Goal: Complete application form: Complete application form

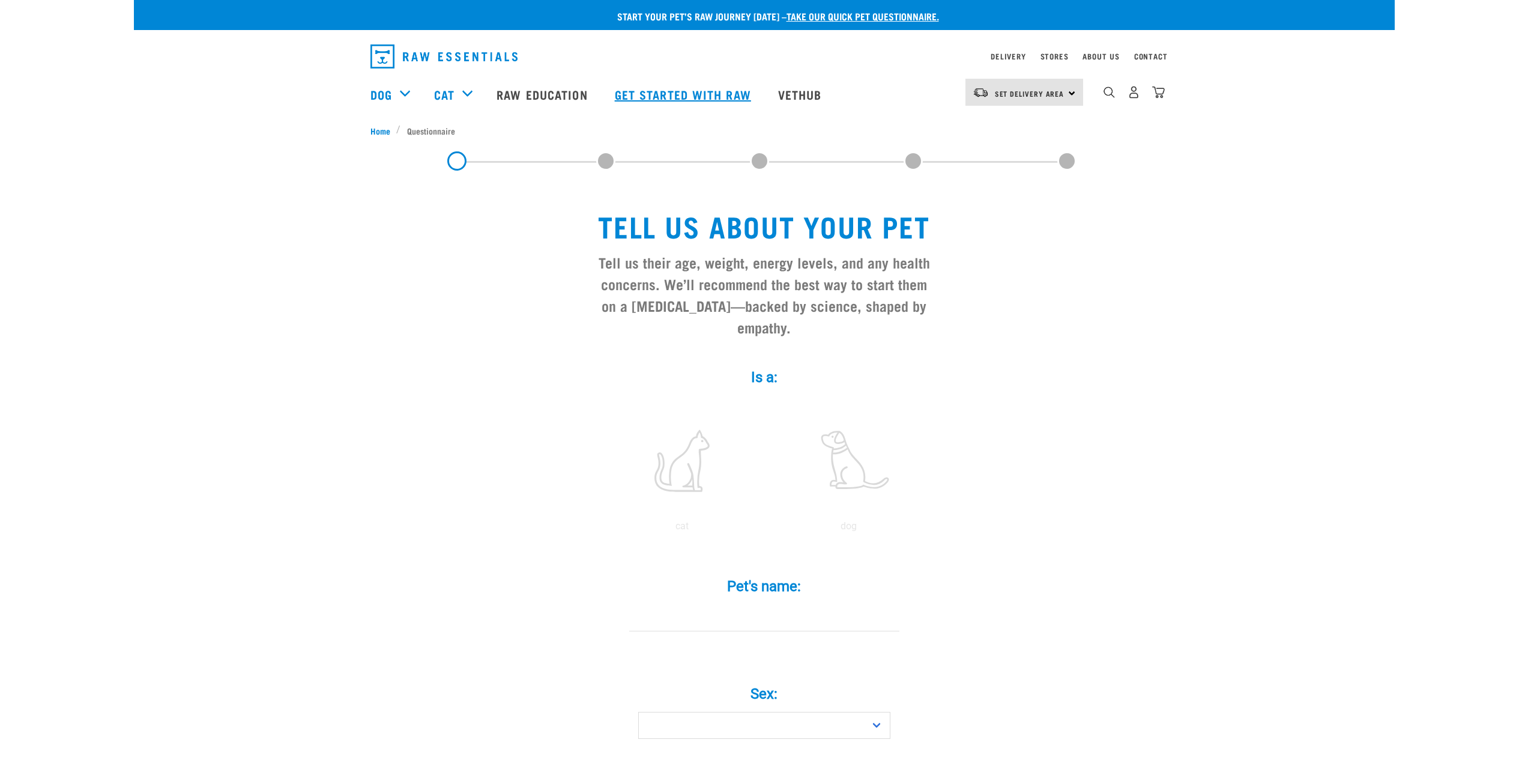
click at [675, 96] on link "Get started with Raw" at bounding box center [683, 94] width 163 height 48
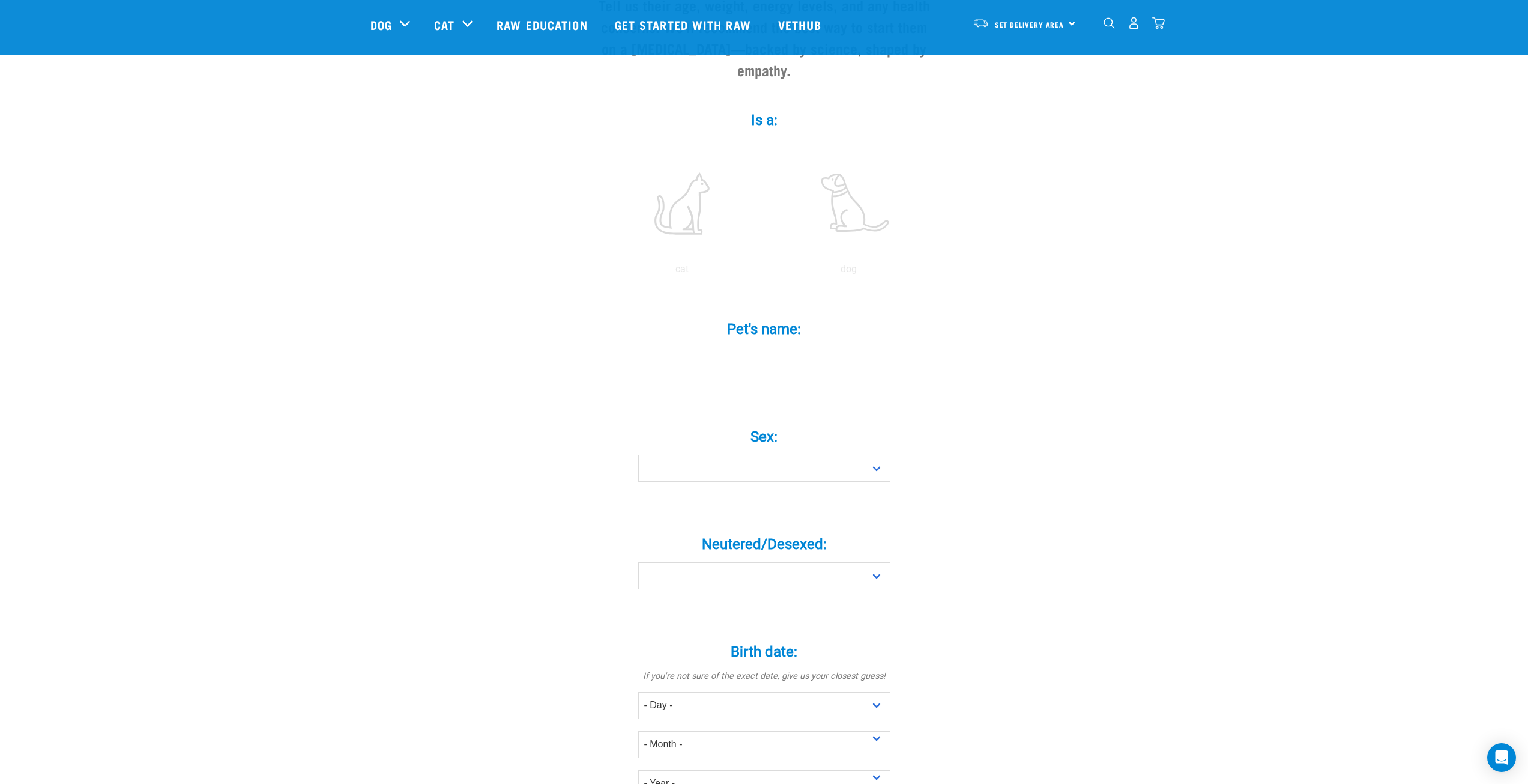
scroll to position [180, 0]
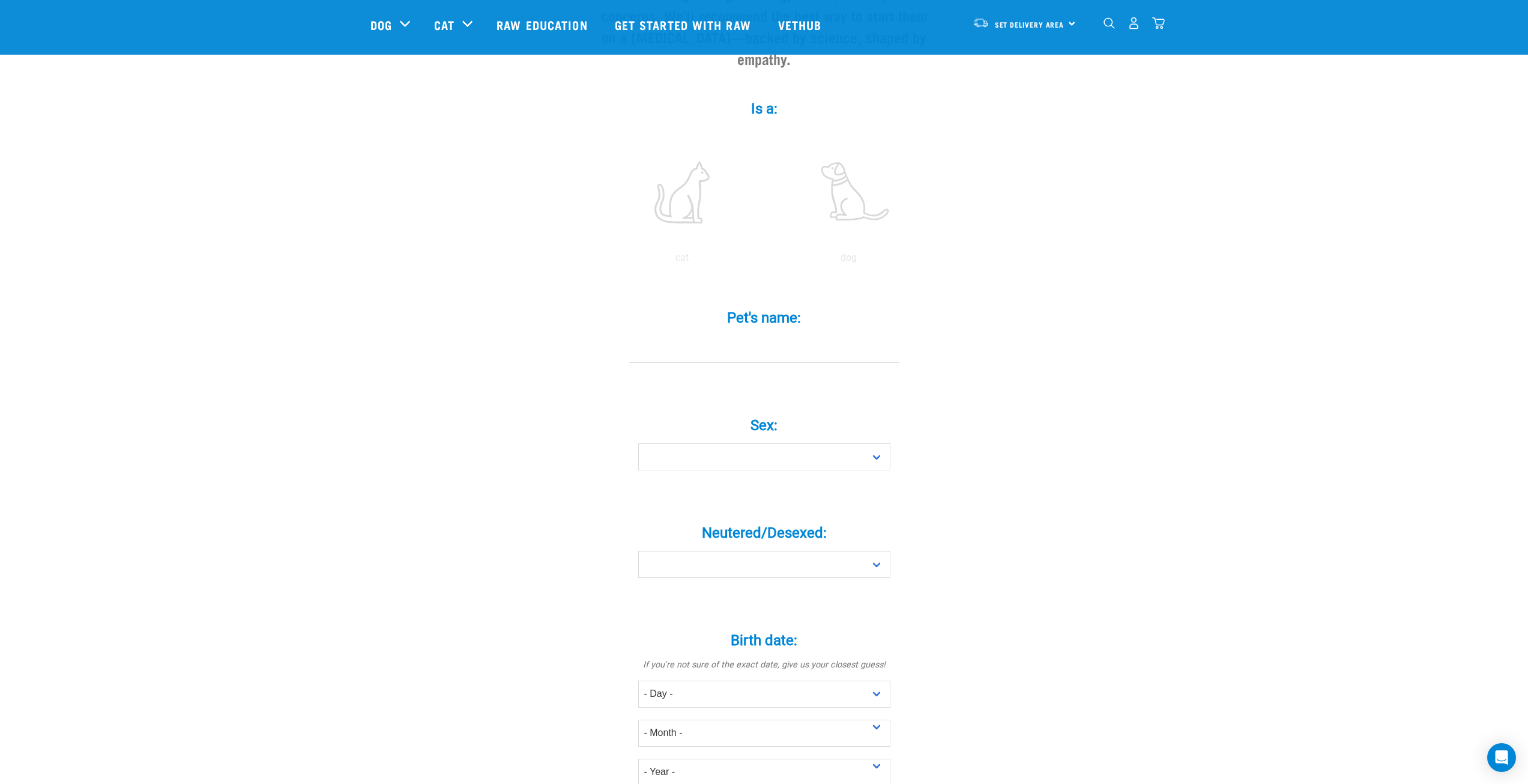
click at [753, 335] on input "Pet's name: *" at bounding box center [764, 348] width 270 height 27
type input "jo"
click at [726, 443] on select "Boy Girl" at bounding box center [764, 456] width 252 height 27
click at [638, 443] on select "Boy Girl" at bounding box center [764, 456] width 252 height 27
click at [726, 443] on select "Boy Girl" at bounding box center [764, 456] width 252 height 27
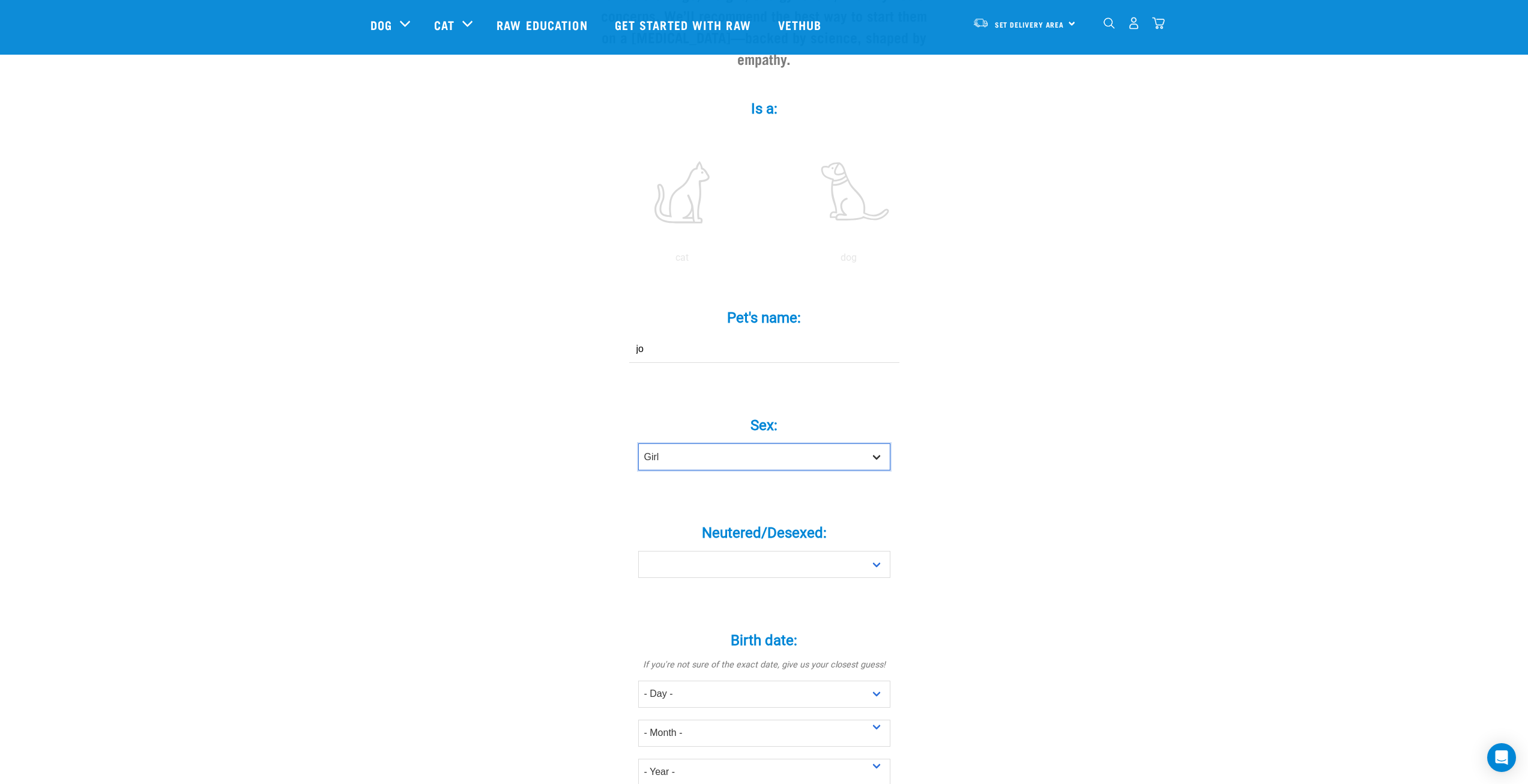
select select "boy"
click at [638, 443] on select "Boy Girl" at bounding box center [764, 456] width 252 height 27
click at [734, 550] on select "Yes No" at bounding box center [764, 563] width 252 height 27
select select "no"
click at [638, 550] on select "Yes No" at bounding box center [764, 563] width 252 height 27
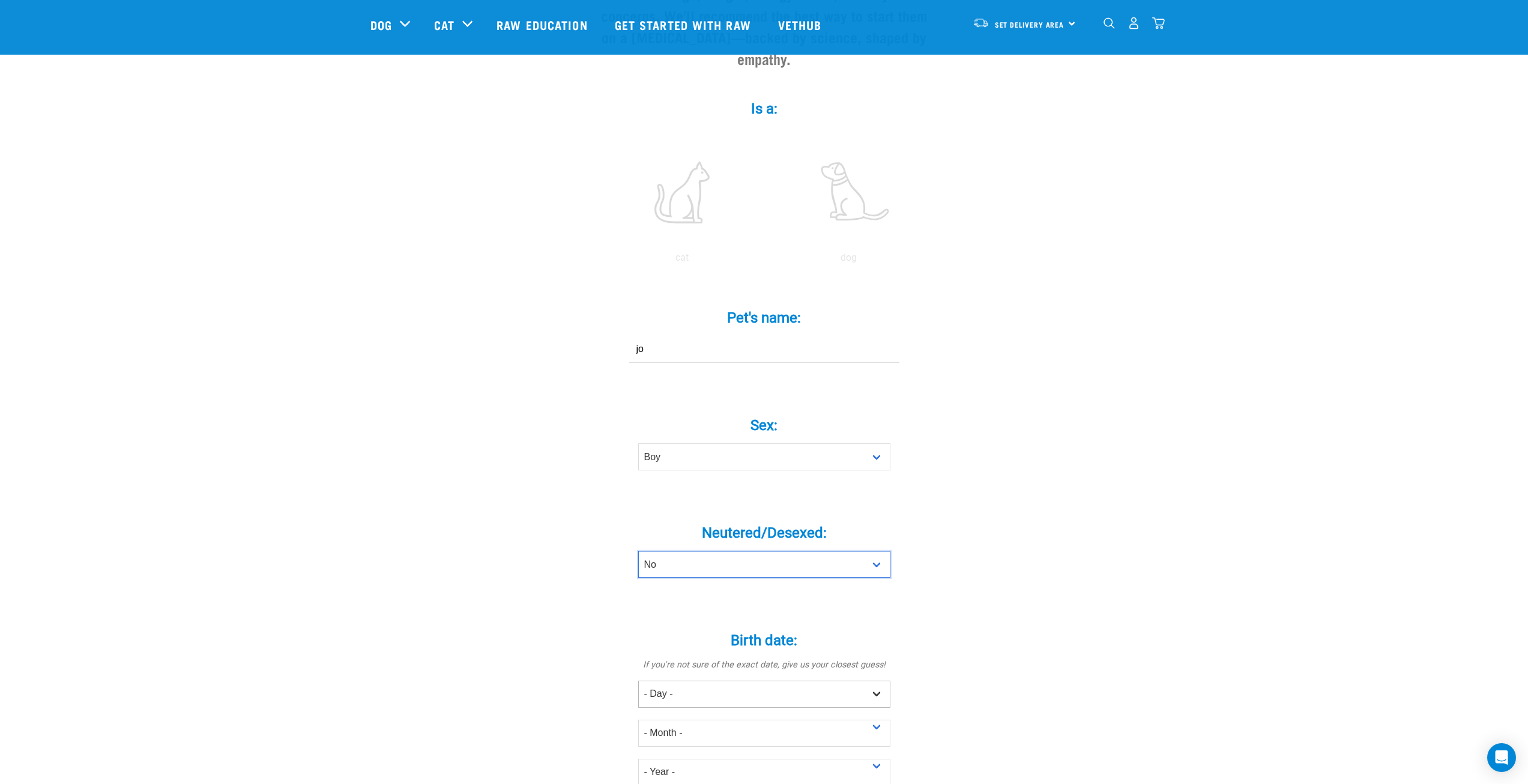
scroll to position [420, 0]
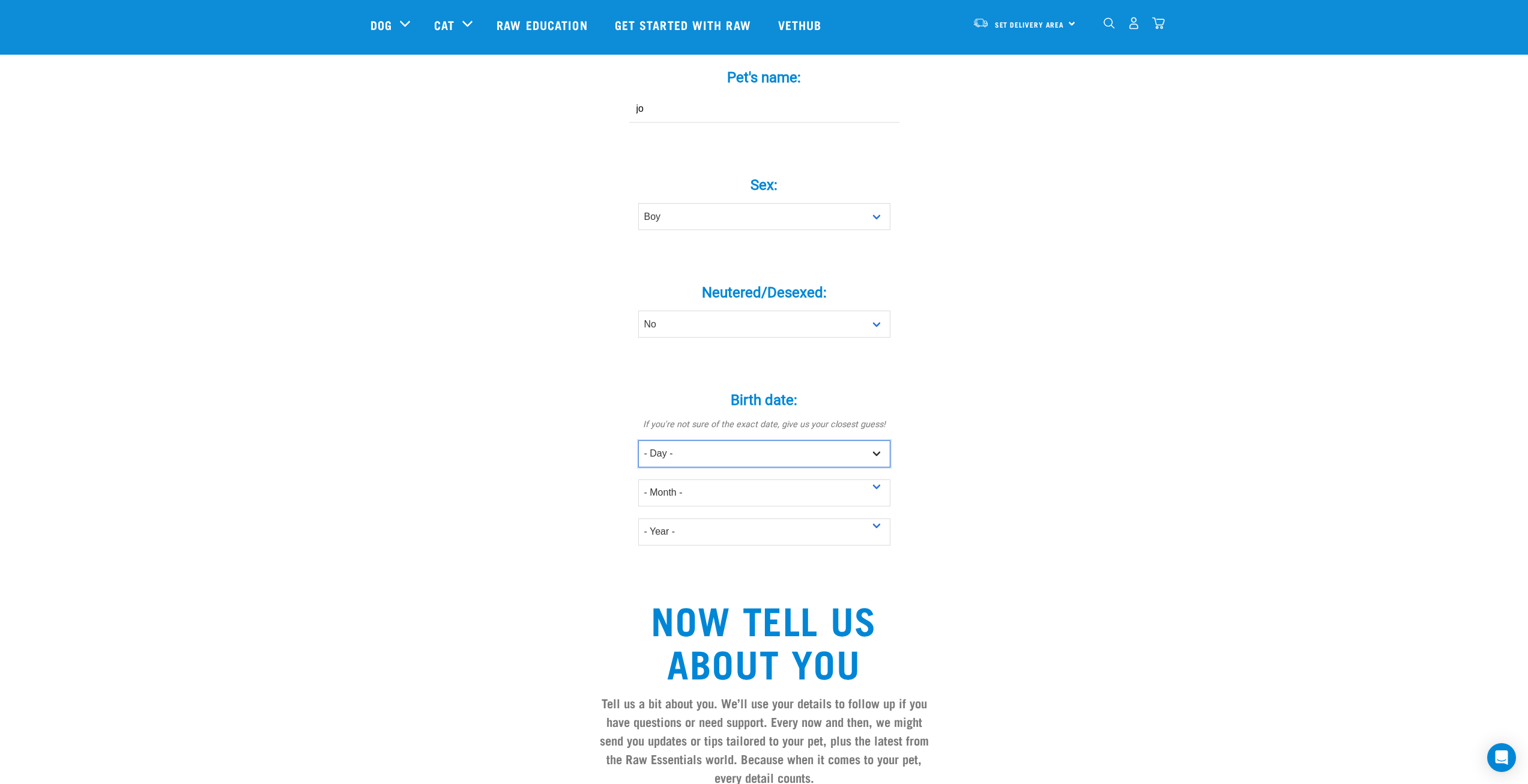
click at [697, 440] on select "- Day - 1 2 3 4 5 6 7 8 9 10 11 12 13 14 15 16 17 18 19 20 21 22 23 24 25 26 27" at bounding box center [764, 453] width 252 height 27
select select "3"
click at [638, 440] on select "- Day - 1 2 3 4 5 6 7 8 9 10 11 12 13 14 15 16 17 18 19 20 21 22 23 24 25 26 27" at bounding box center [764, 453] width 252 height 27
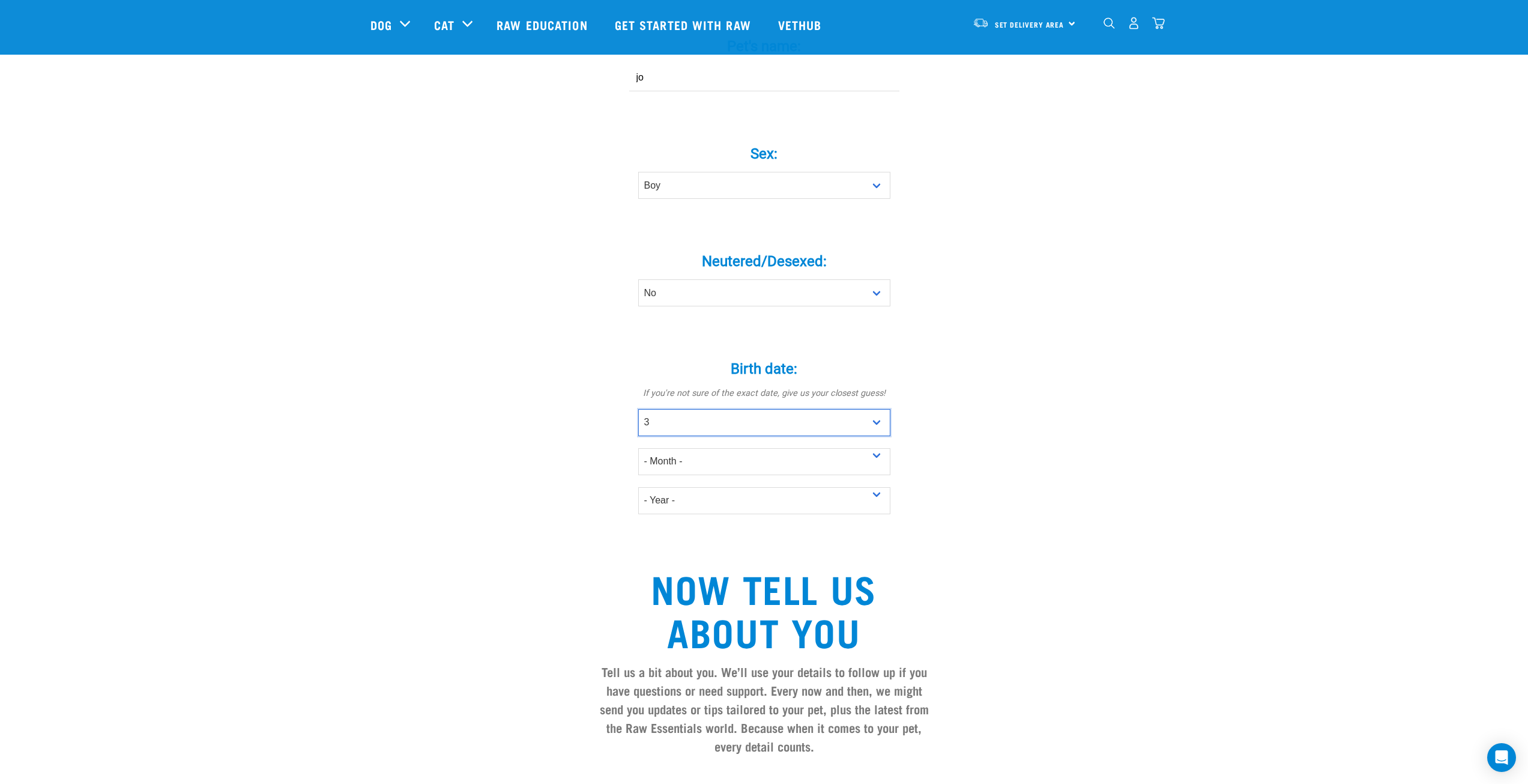
scroll to position [480, 0]
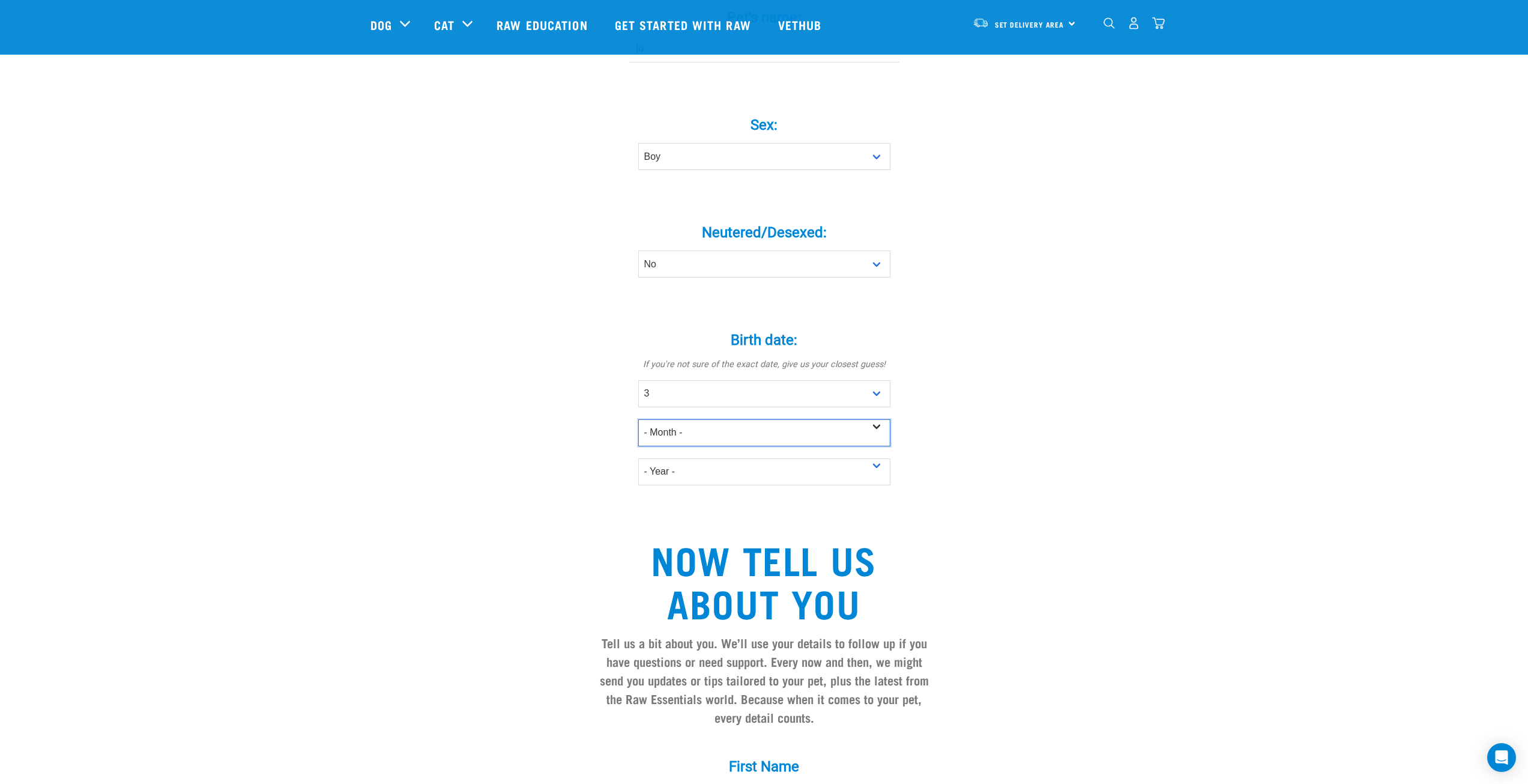
click at [714, 419] on select "- Month - January February March April May June July August September October N…" at bounding box center [764, 432] width 252 height 27
select select "April"
click at [638, 419] on select "- Month - January February March April May June July August September October N…" at bounding box center [764, 432] width 252 height 27
click at [705, 458] on select "- Year - 2025 2024 2023 2022 2021 2020 2019 2018 2017 2016 2015 2014 2013 2012" at bounding box center [764, 471] width 252 height 27
select select "2022"
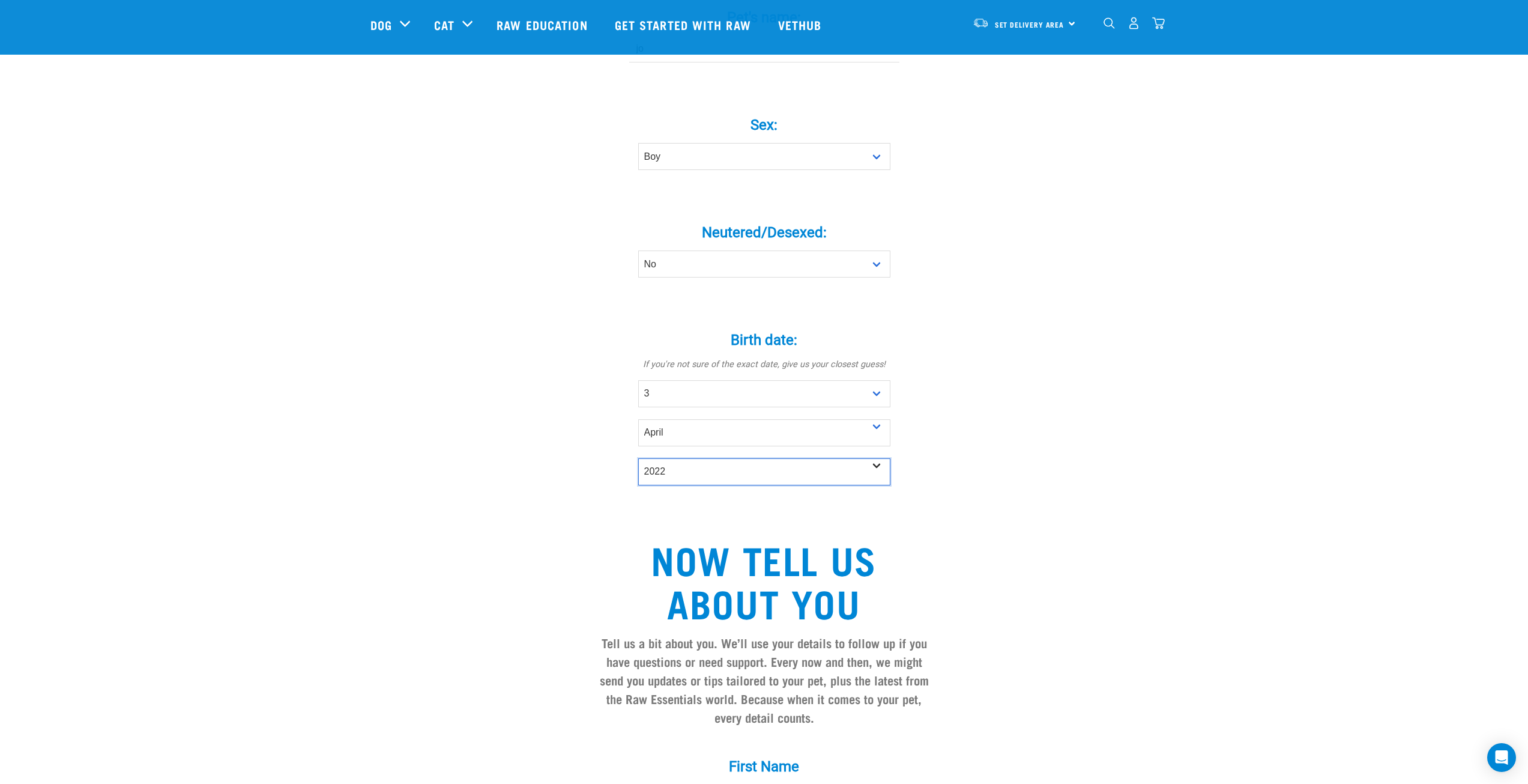
click at [638, 458] on select "- Year - 2025 2024 2023 2022 2021 2020 2019 2018 2017 2016 2015 2014 2013 2012" at bounding box center [764, 471] width 252 height 27
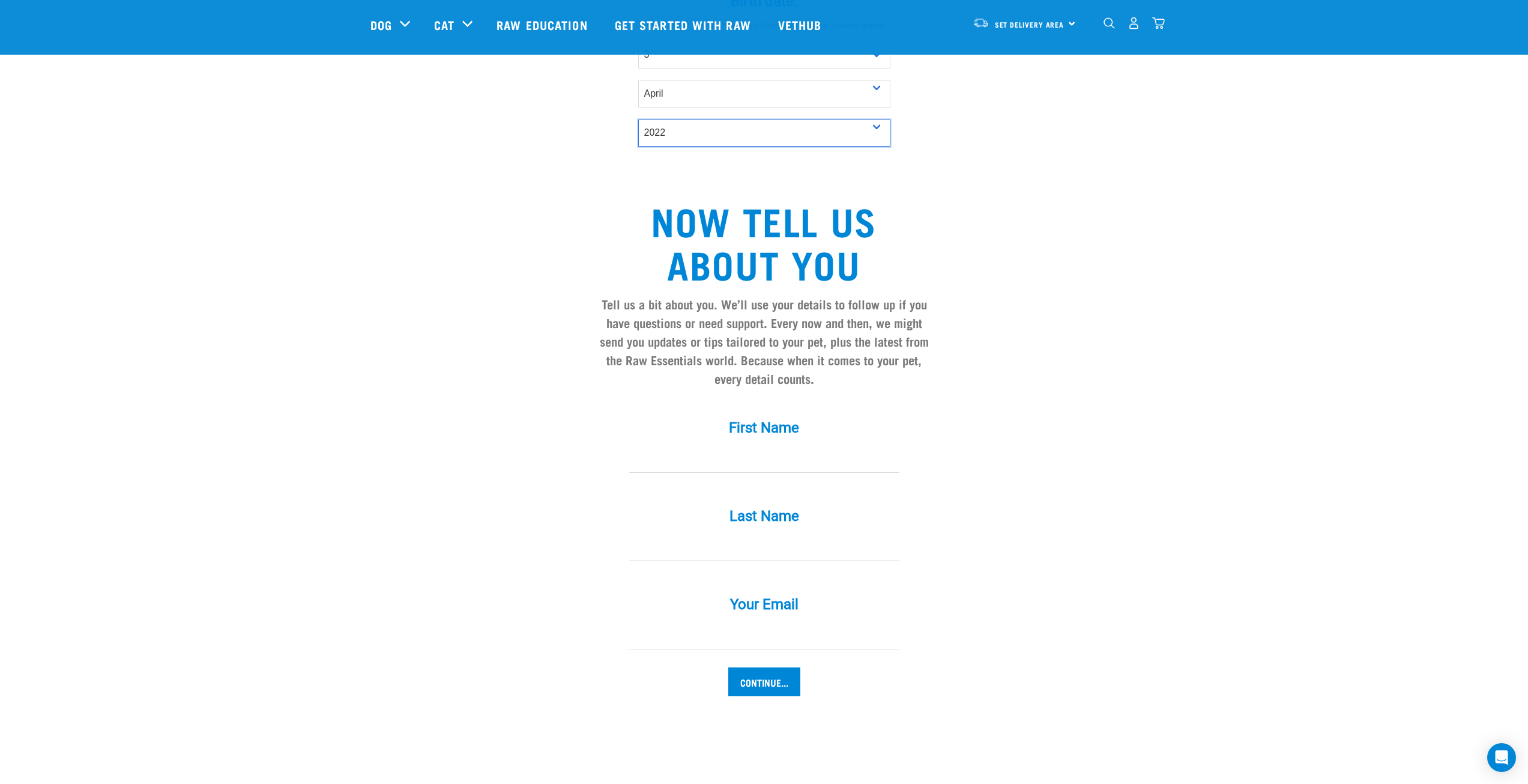
scroll to position [900, 0]
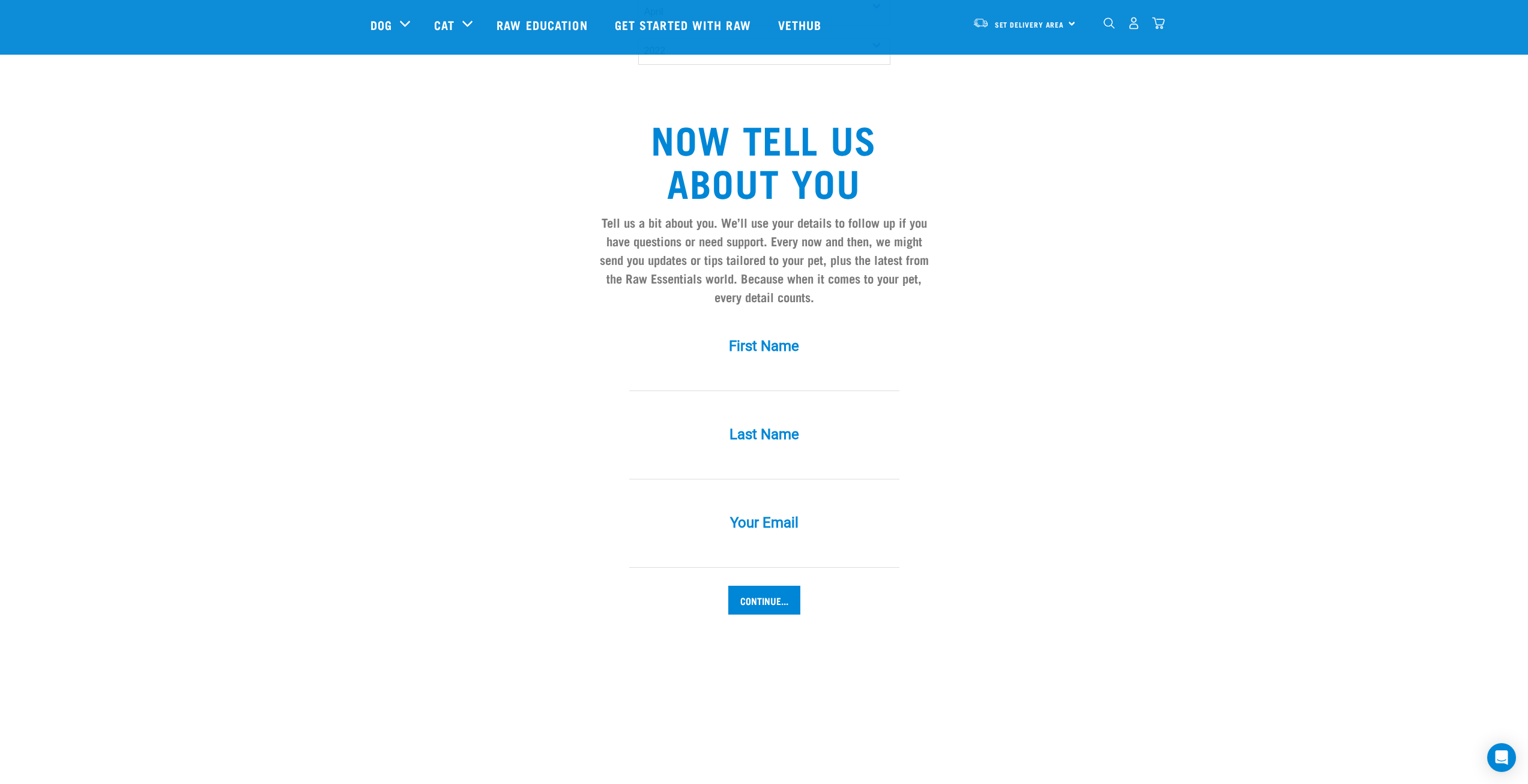
click at [768, 364] on input "First Name *" at bounding box center [764, 377] width 270 height 27
type input "k"
click at [765, 453] on input "Last Name *" at bounding box center [764, 466] width 270 height 27
type input "k"
click at [748, 547] on div "Your Email *" at bounding box center [764, 541] width 360 height 88
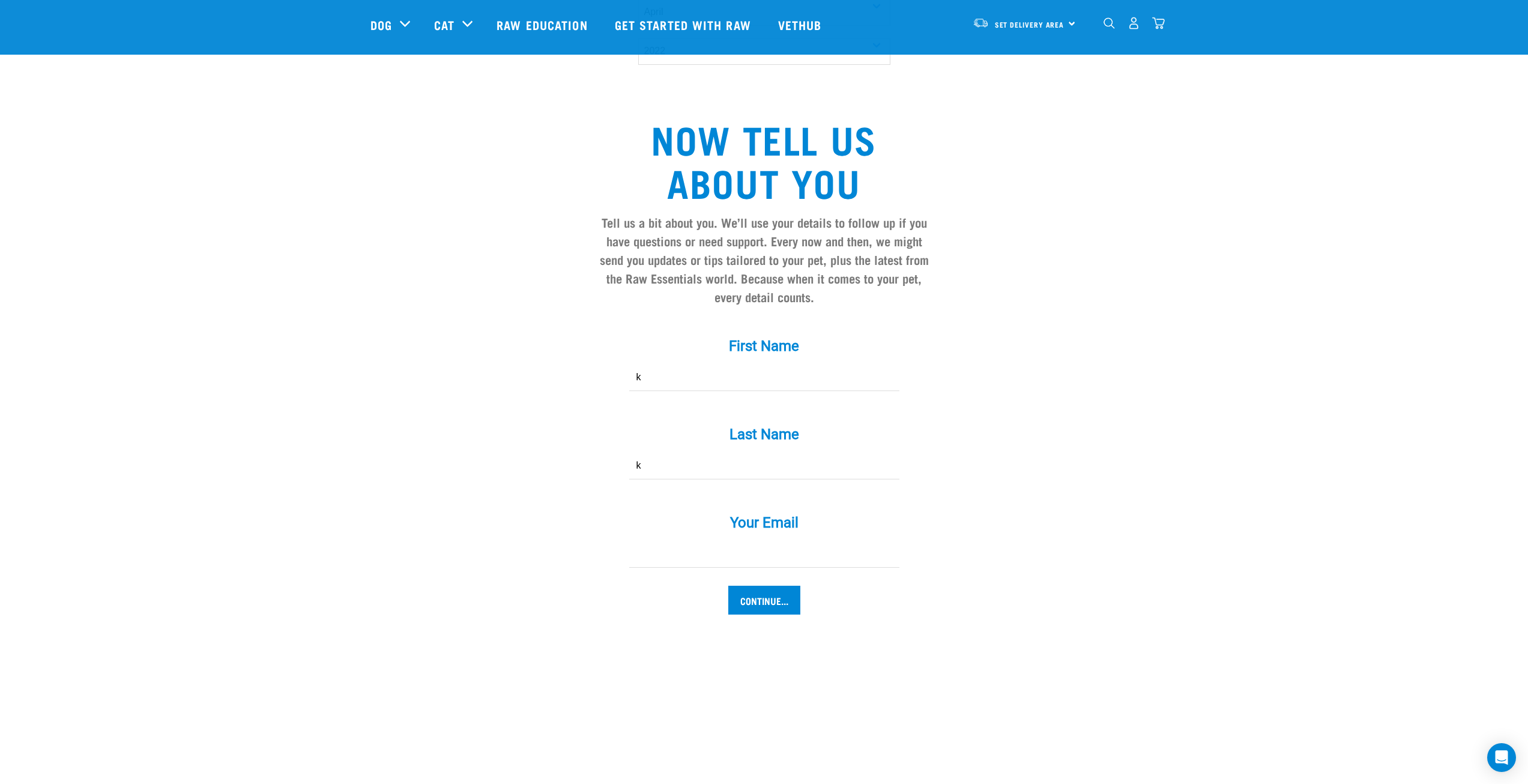
click at [755, 540] on input "Your Email *" at bounding box center [764, 553] width 270 height 27
type input "Tj@xyz.com"
click at [755, 586] on input "Continue..." at bounding box center [764, 600] width 72 height 29
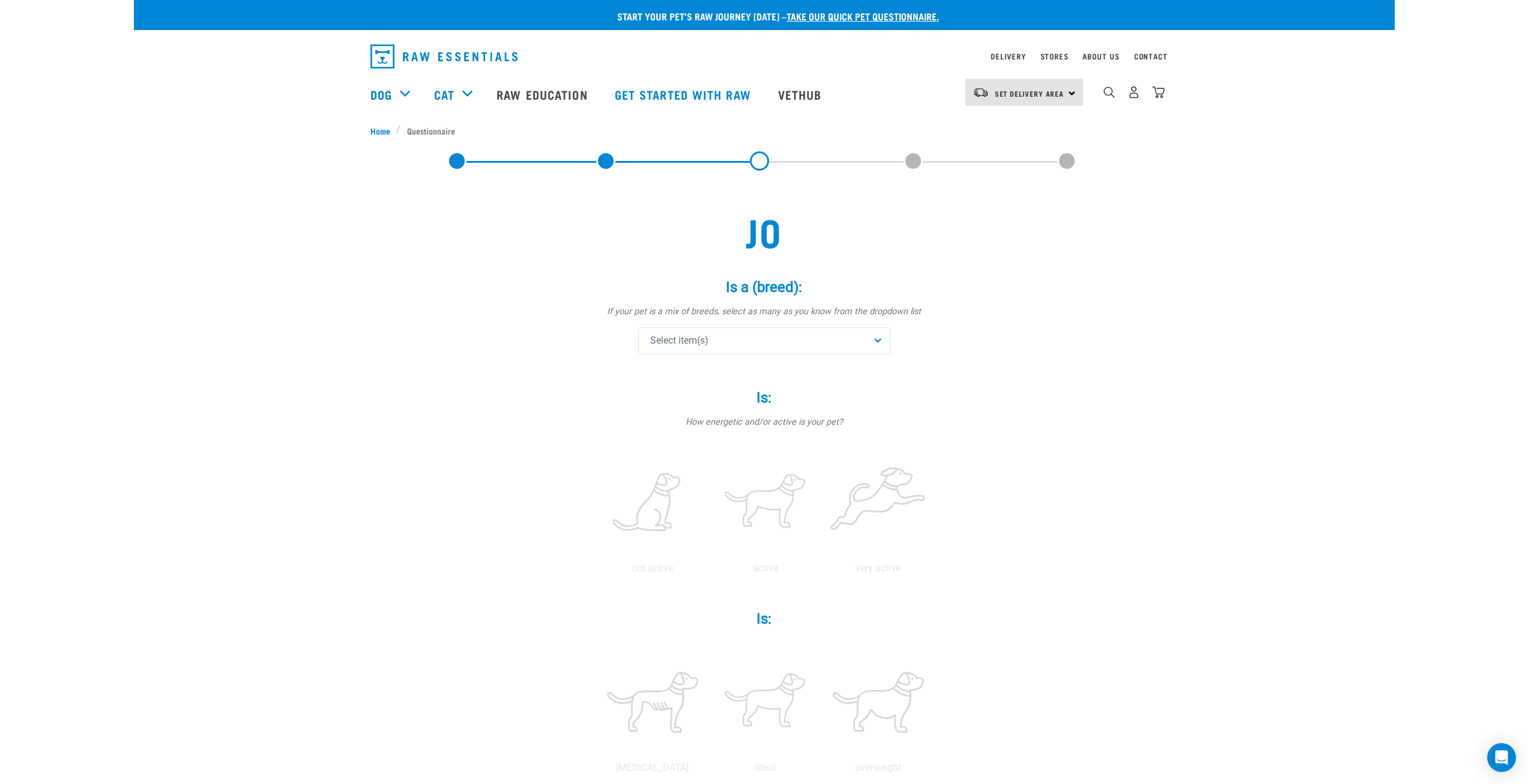
click at [760, 345] on div "Select item(s)" at bounding box center [764, 340] width 252 height 27
click at [698, 453] on span "Airedale Terrier" at bounding box center [774, 450] width 214 height 12
click at [655, 503] on label at bounding box center [653, 503] width 108 height 102
click at [596, 571] on input "radio" at bounding box center [596, 571] width 0 height 0
click at [761, 499] on label at bounding box center [765, 503] width 108 height 102
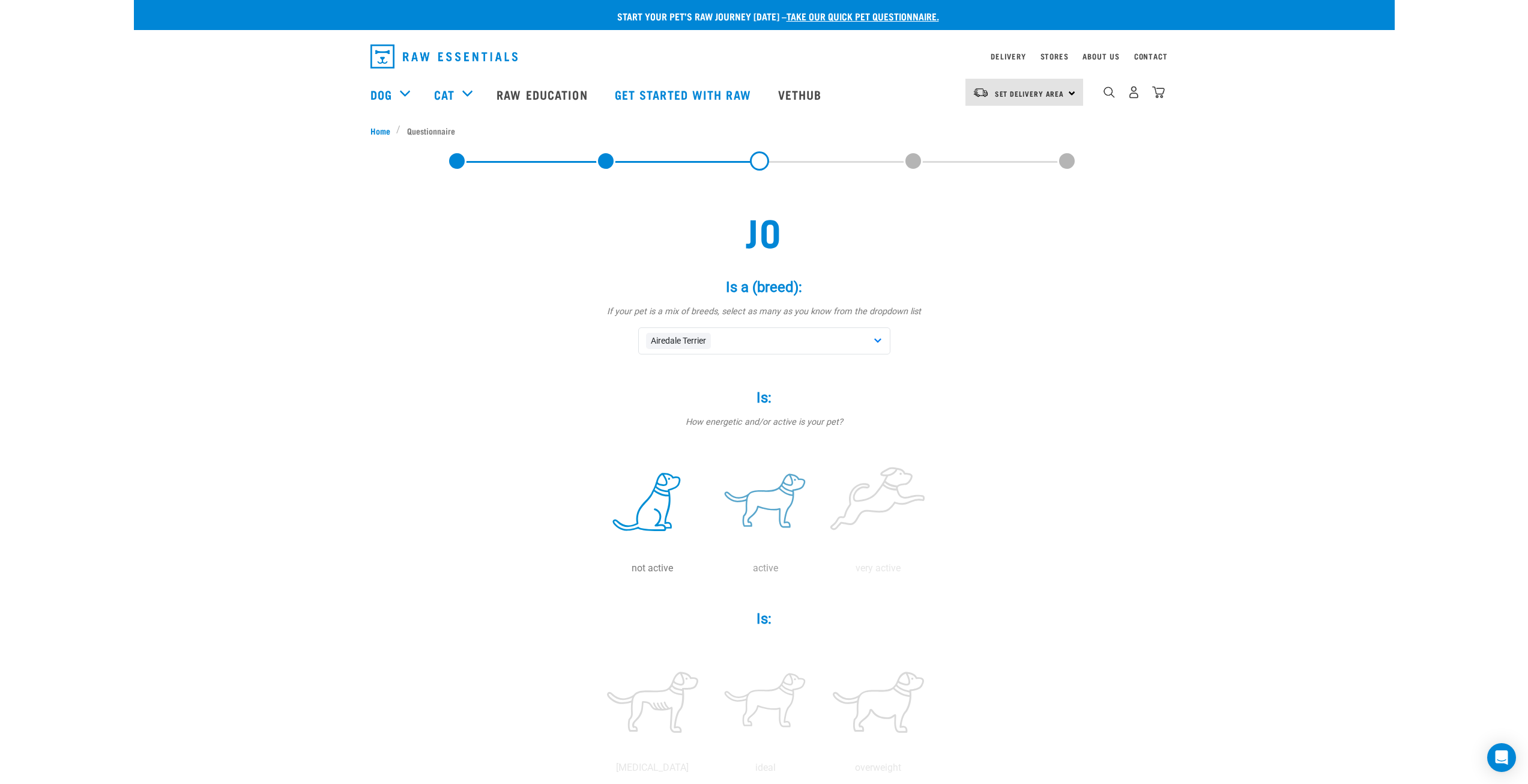
click at [710, 571] on input "radio" at bounding box center [710, 571] width 0 height 0
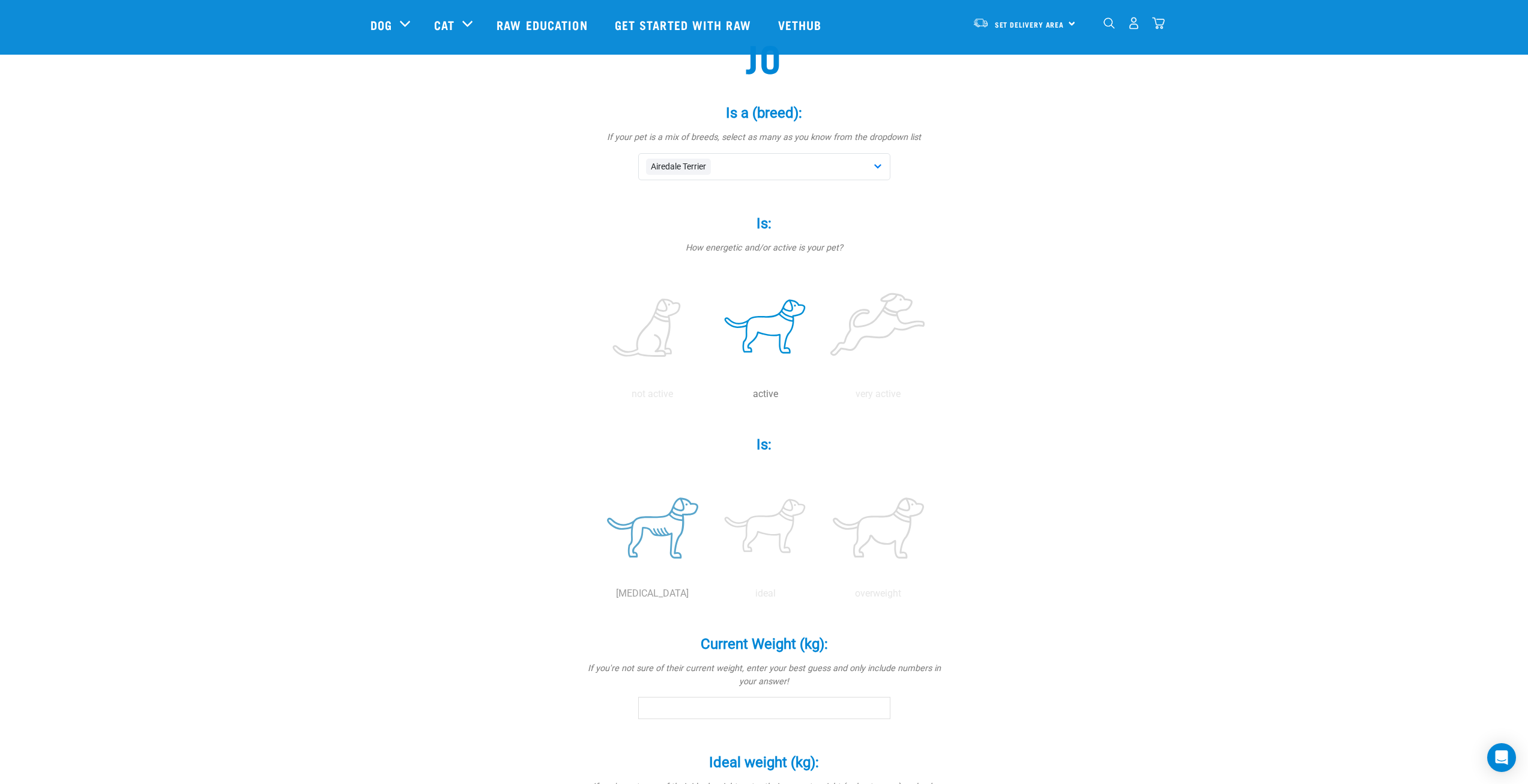
scroll to position [180, 0]
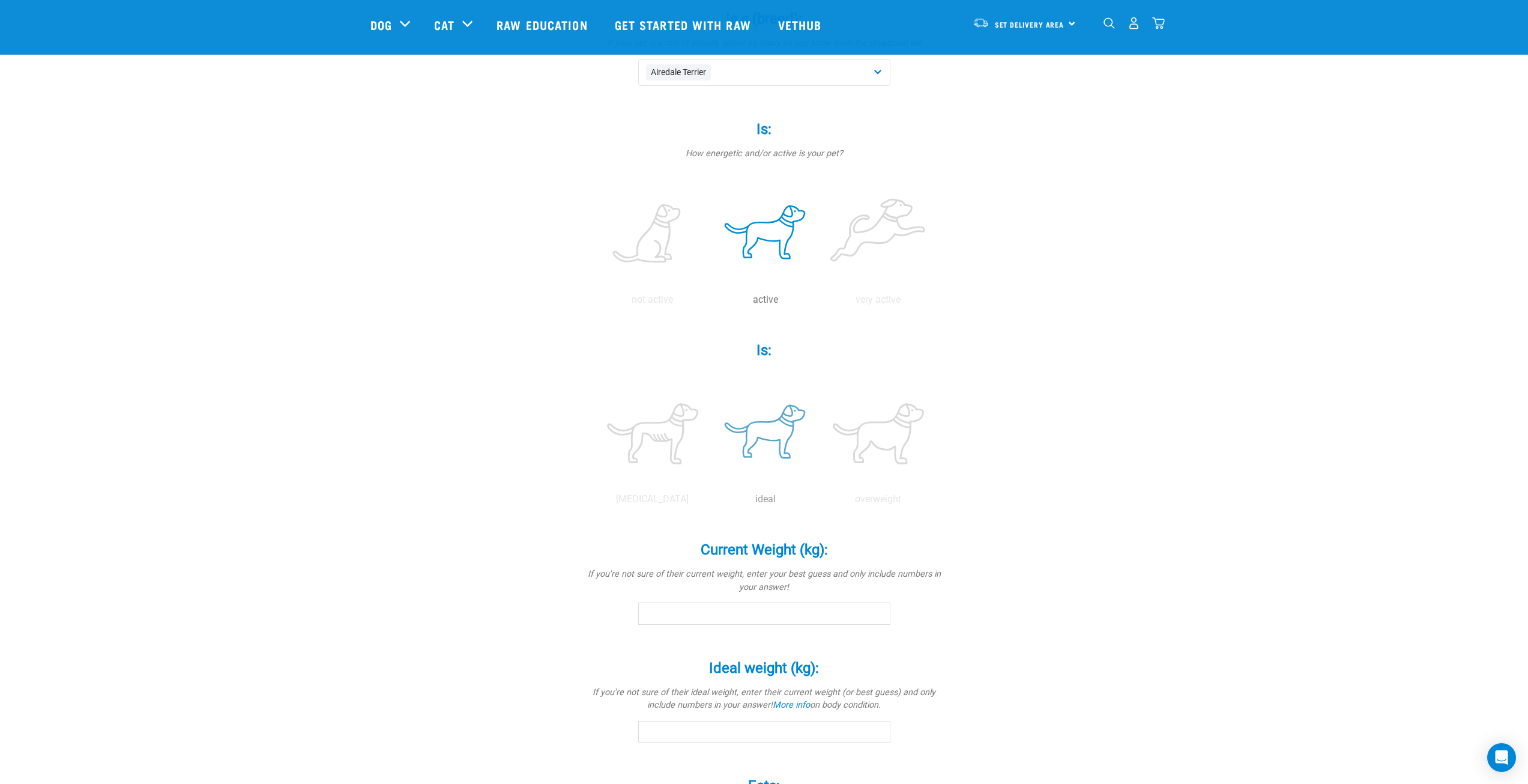
click at [759, 424] on label at bounding box center [765, 434] width 108 height 102
click at [710, 502] on input "radio" at bounding box center [710, 502] width 0 height 0
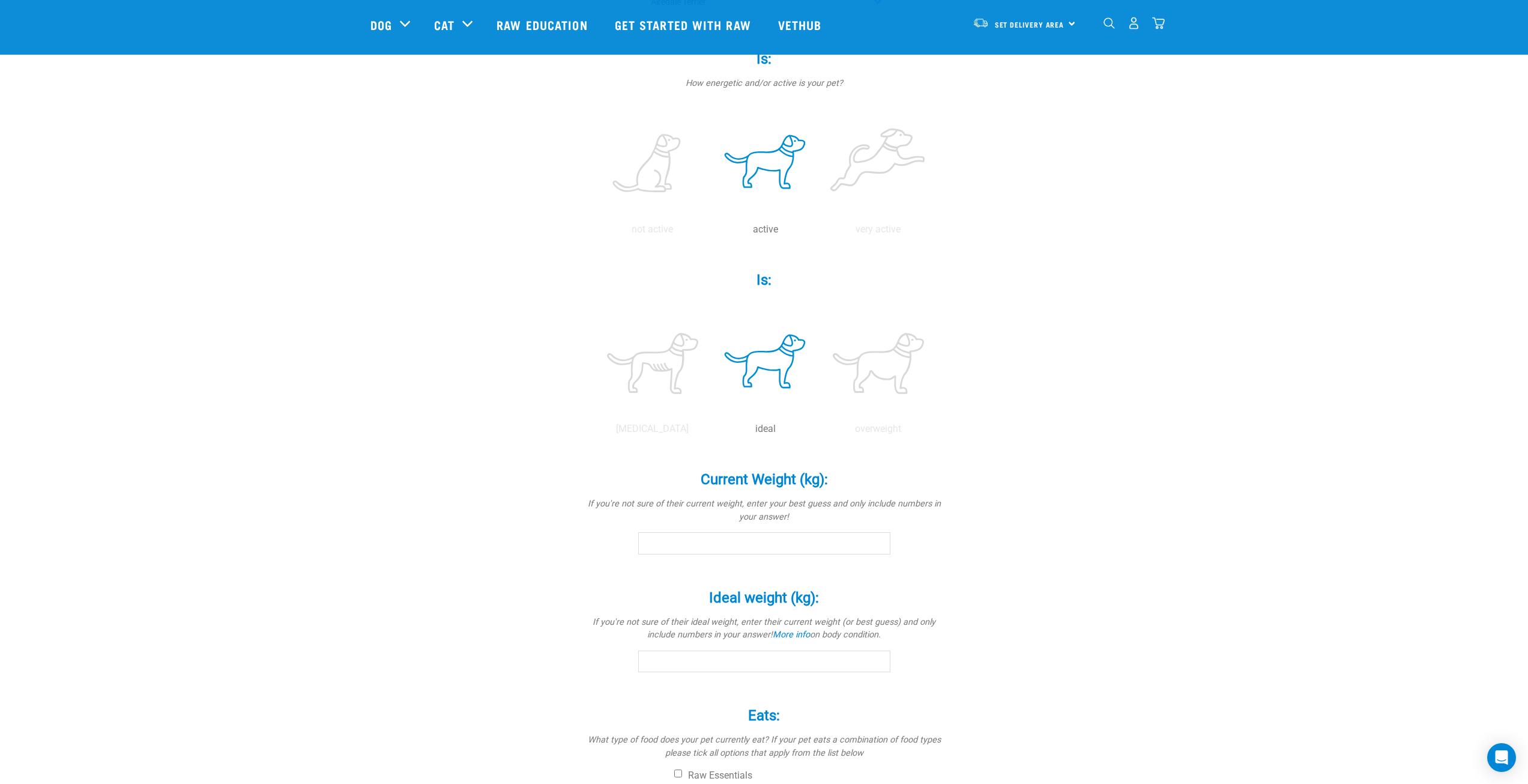
scroll to position [300, 0]
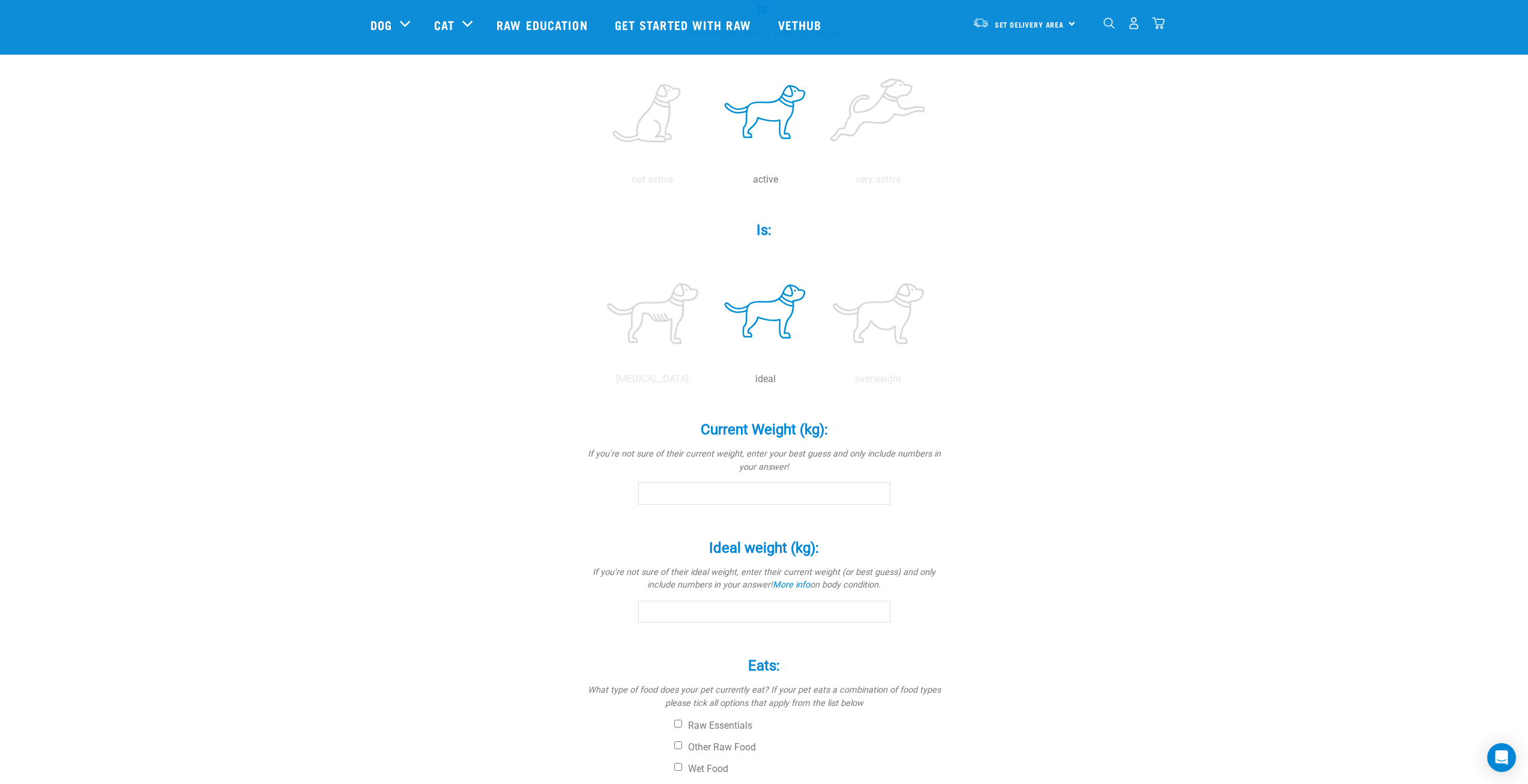
click at [724, 489] on input "Current Weight (kg): *" at bounding box center [764, 493] width 252 height 21
type input "10"
click at [764, 611] on input "Ideal weight (kg): *" at bounding box center [764, 611] width 252 height 21
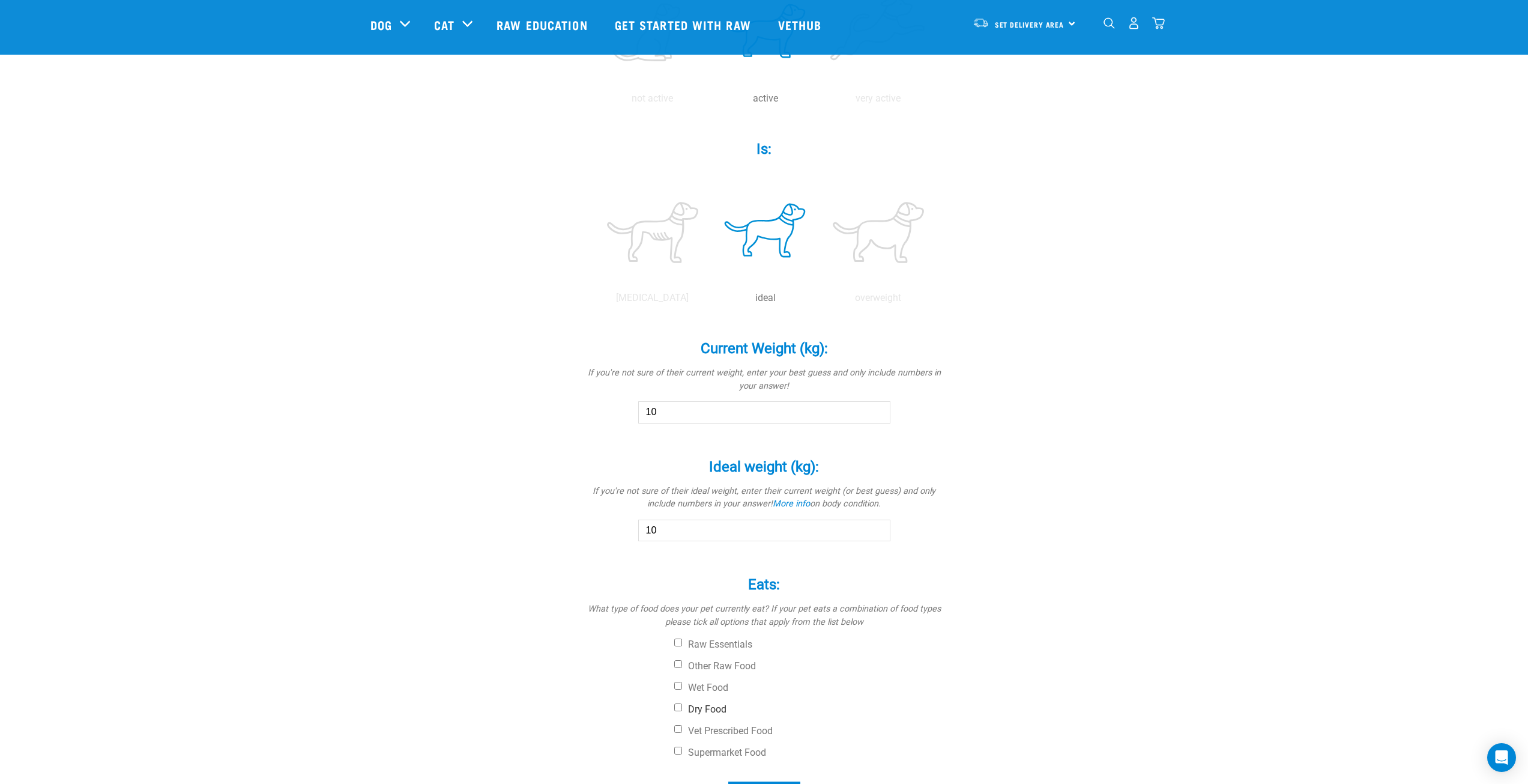
scroll to position [540, 0]
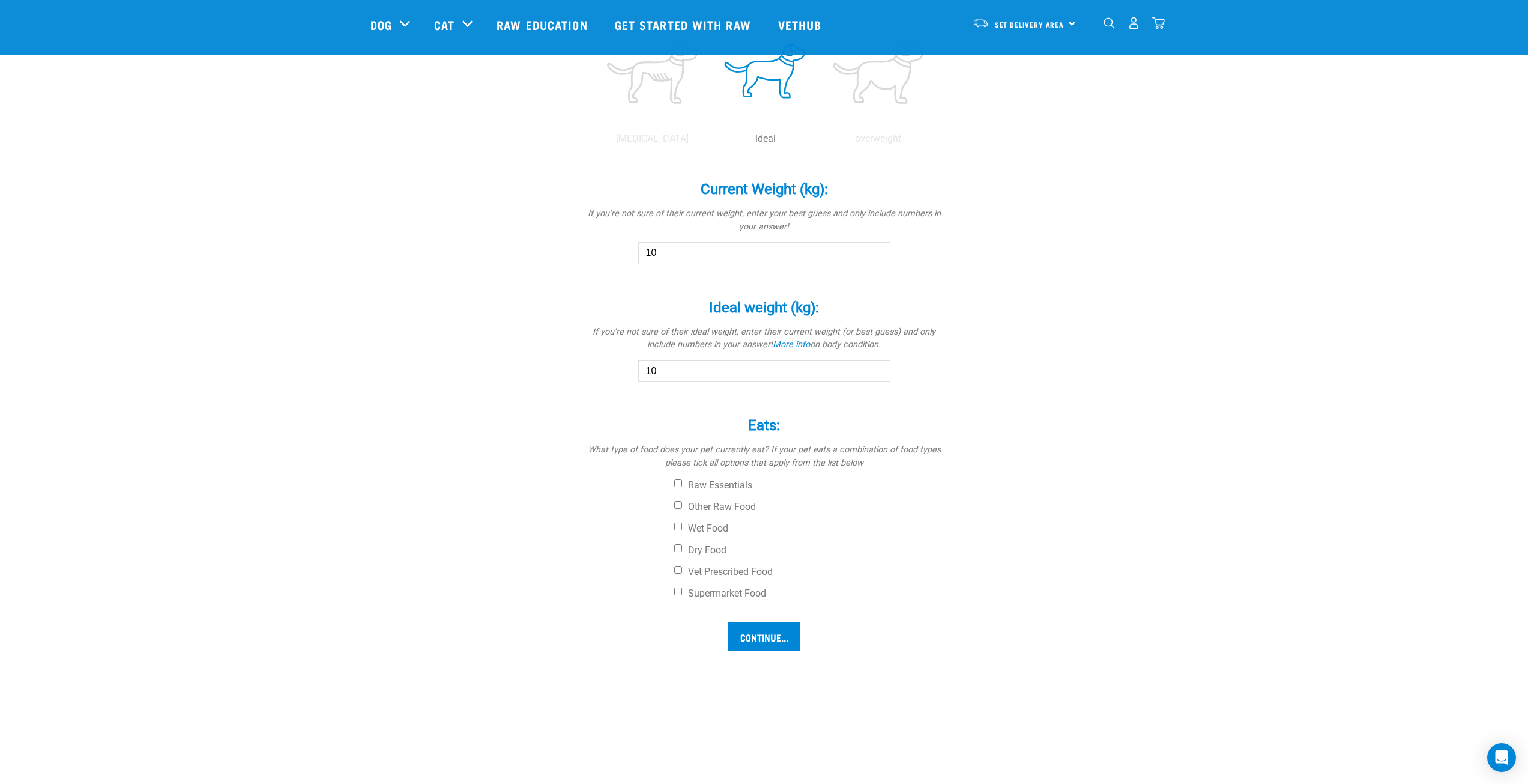
type input "10"
click at [683, 255] on input "10" at bounding box center [764, 252] width 252 height 21
type input "15"
click at [706, 364] on input "10" at bounding box center [764, 371] width 252 height 21
type input "15"
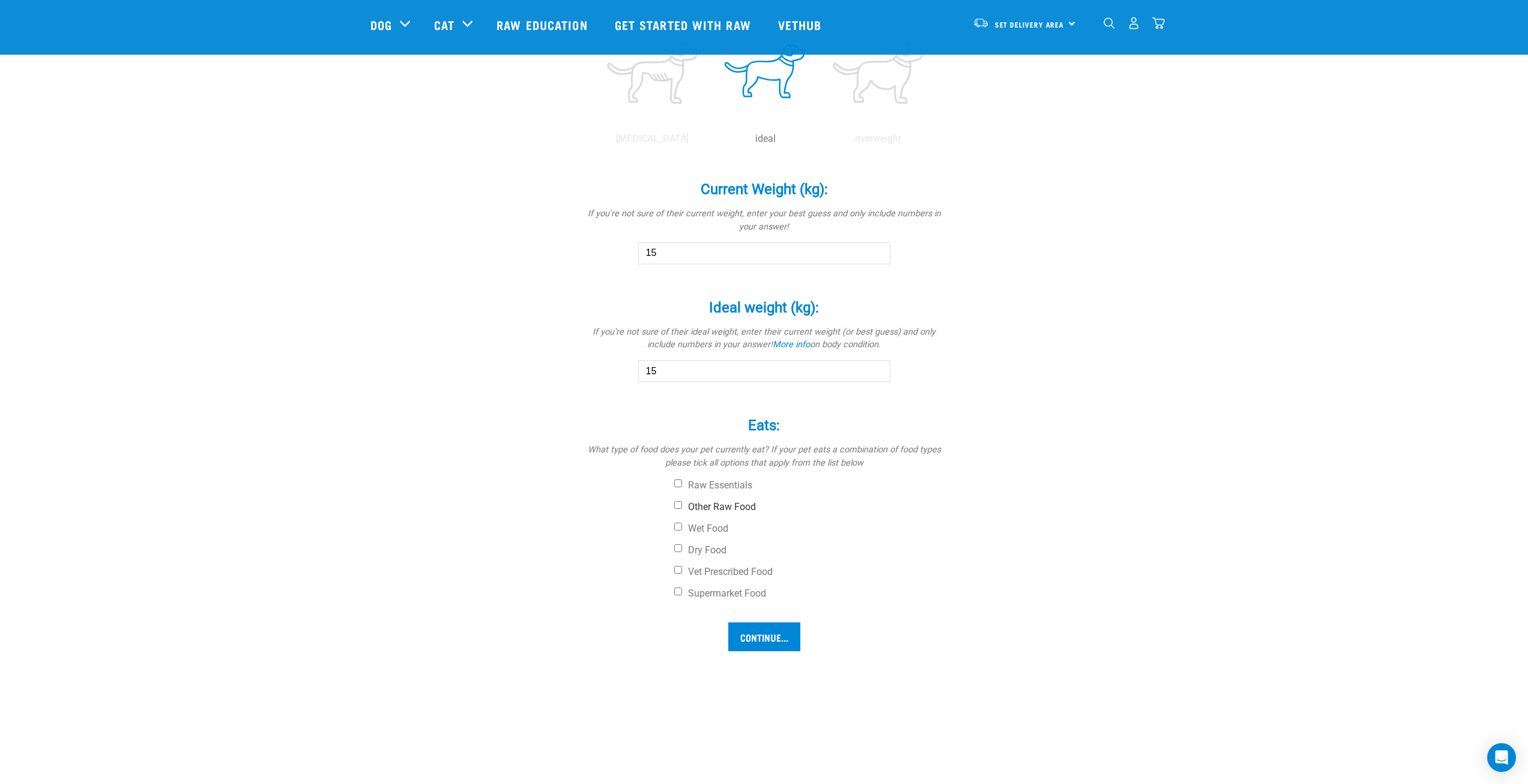
click at [704, 512] on label "Other Raw Food" at bounding box center [809, 507] width 270 height 12
click at [683, 508] on input "Other Raw Food" at bounding box center [678, 505] width 7 height 7
click at [707, 507] on label "Other Raw Food" at bounding box center [809, 507] width 270 height 12
click at [683, 507] on input "Other Raw Food" at bounding box center [678, 505] width 7 height 7
checkbox input "false"
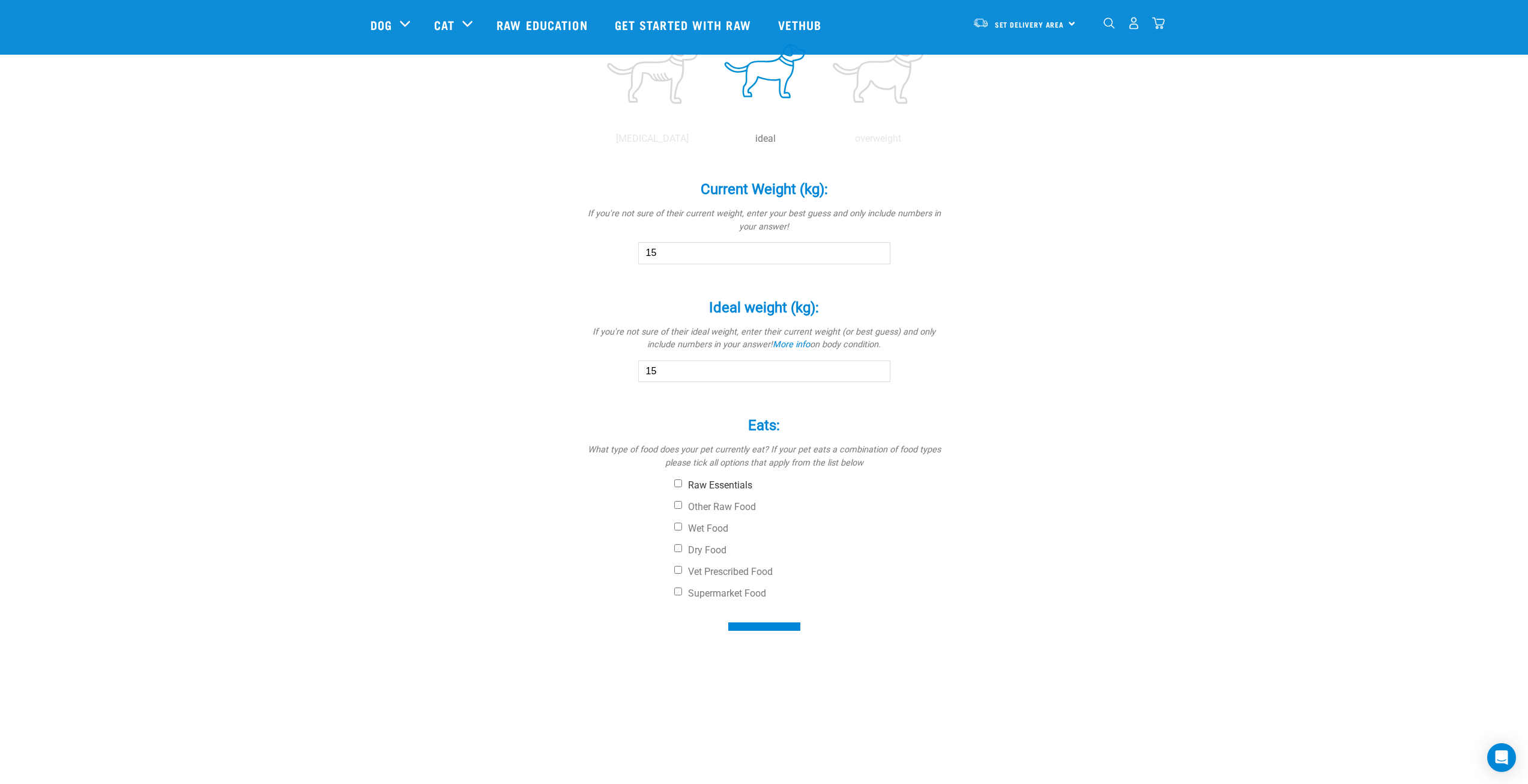
click at [704, 481] on label "Raw Essentials" at bounding box center [809, 485] width 270 height 12
click at [683, 481] on input "Raw Essentials" at bounding box center [678, 483] width 7 height 7
checkbox input "true"
click at [709, 547] on label "Dry Food" at bounding box center [809, 549] width 270 height 12
click at [683, 547] on input "Dry Food" at bounding box center [678, 547] width 7 height 7
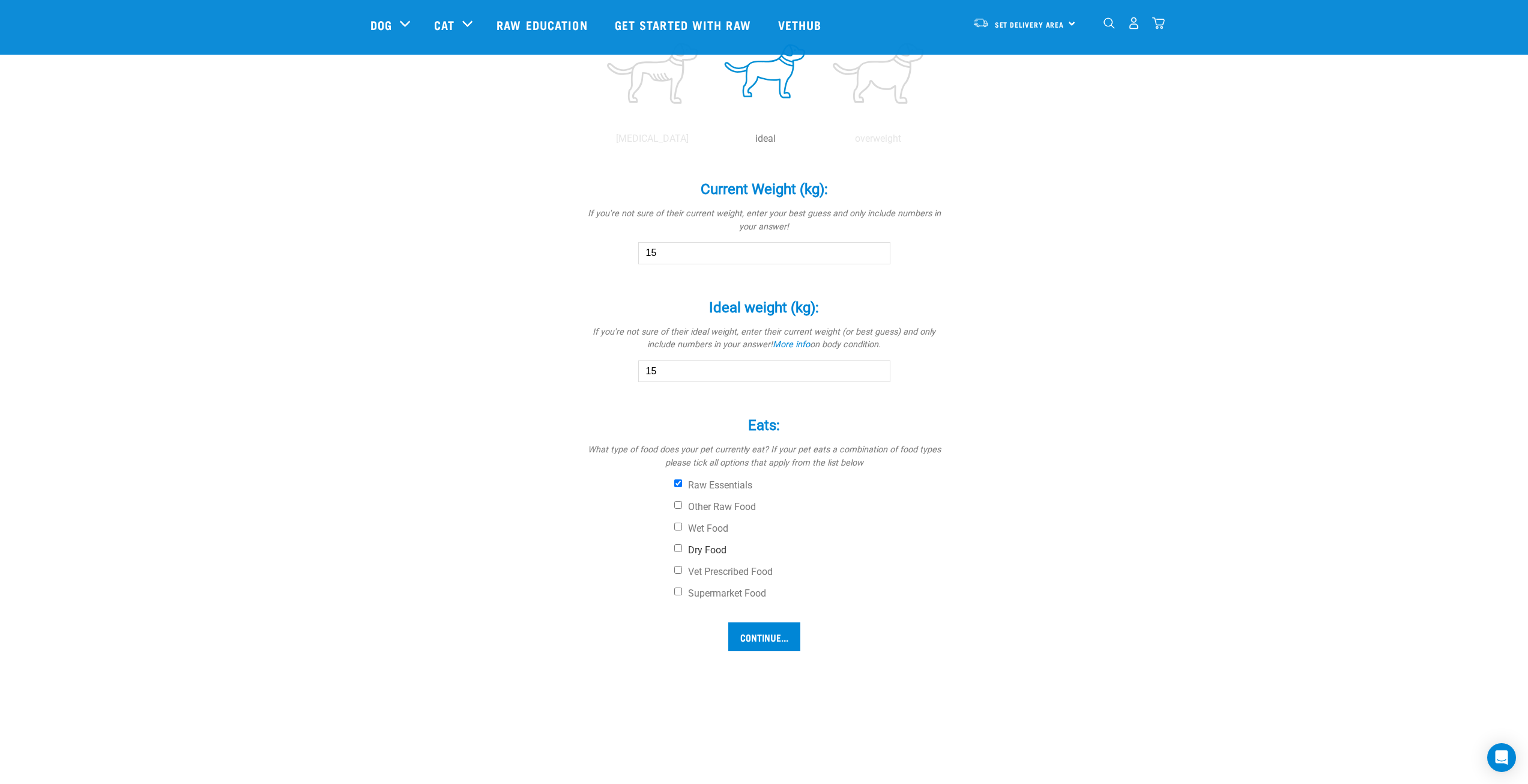
checkbox input "true"
click at [764, 629] on input "Continue..." at bounding box center [764, 636] width 72 height 29
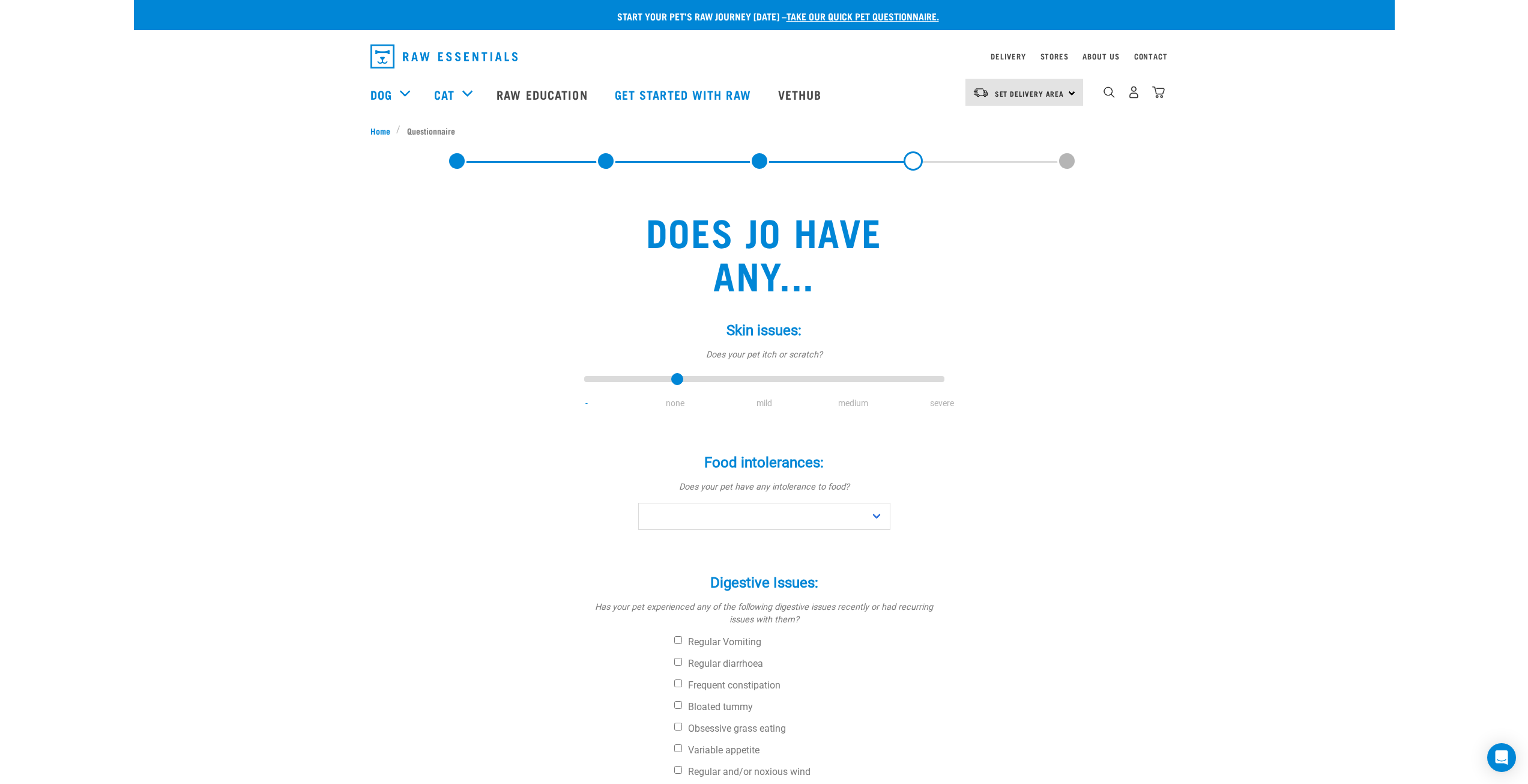
type input "1"
click at [672, 378] on input "range" at bounding box center [764, 380] width 360 height 17
click at [741, 523] on select "No Yes" at bounding box center [764, 516] width 252 height 27
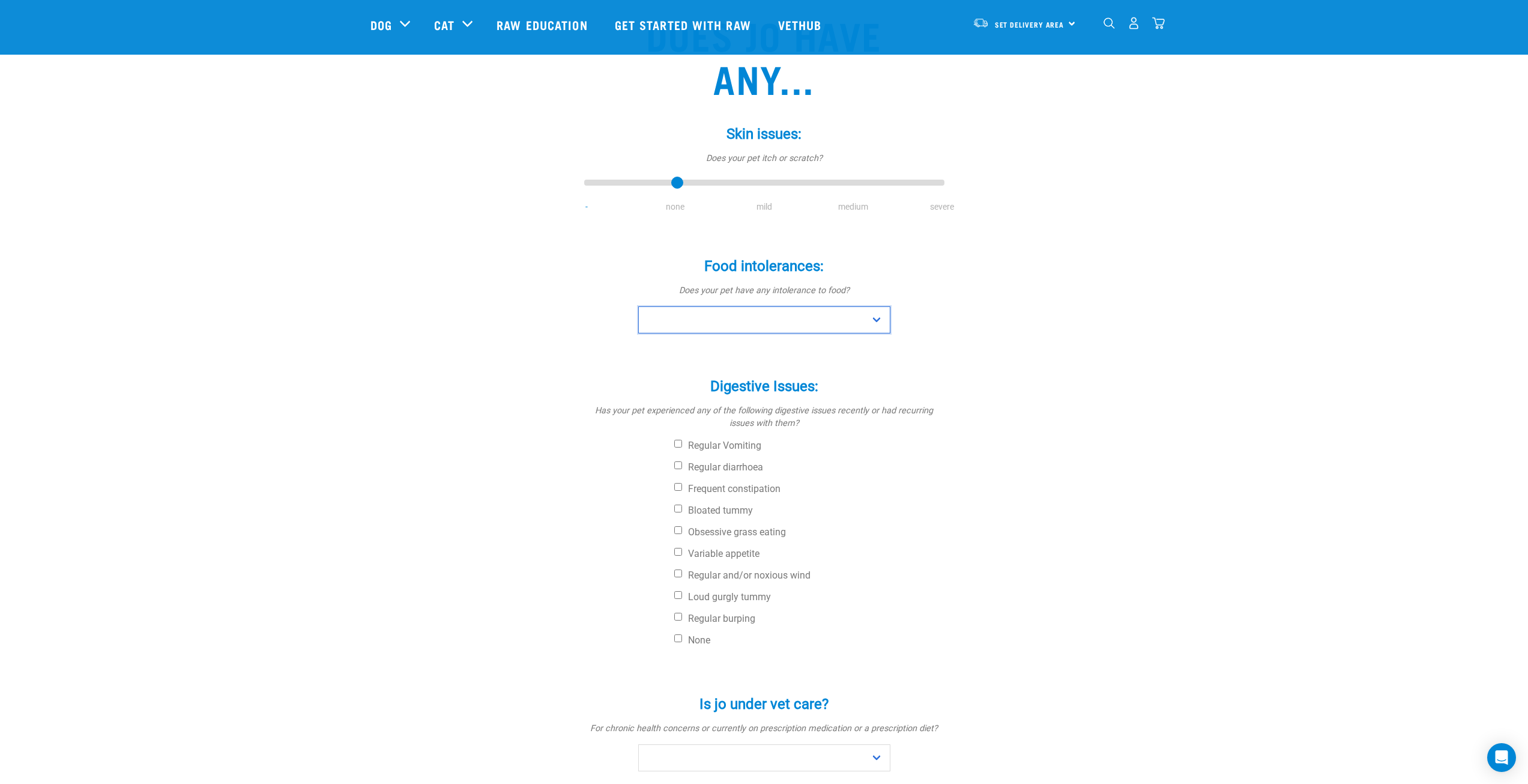
scroll to position [120, 0]
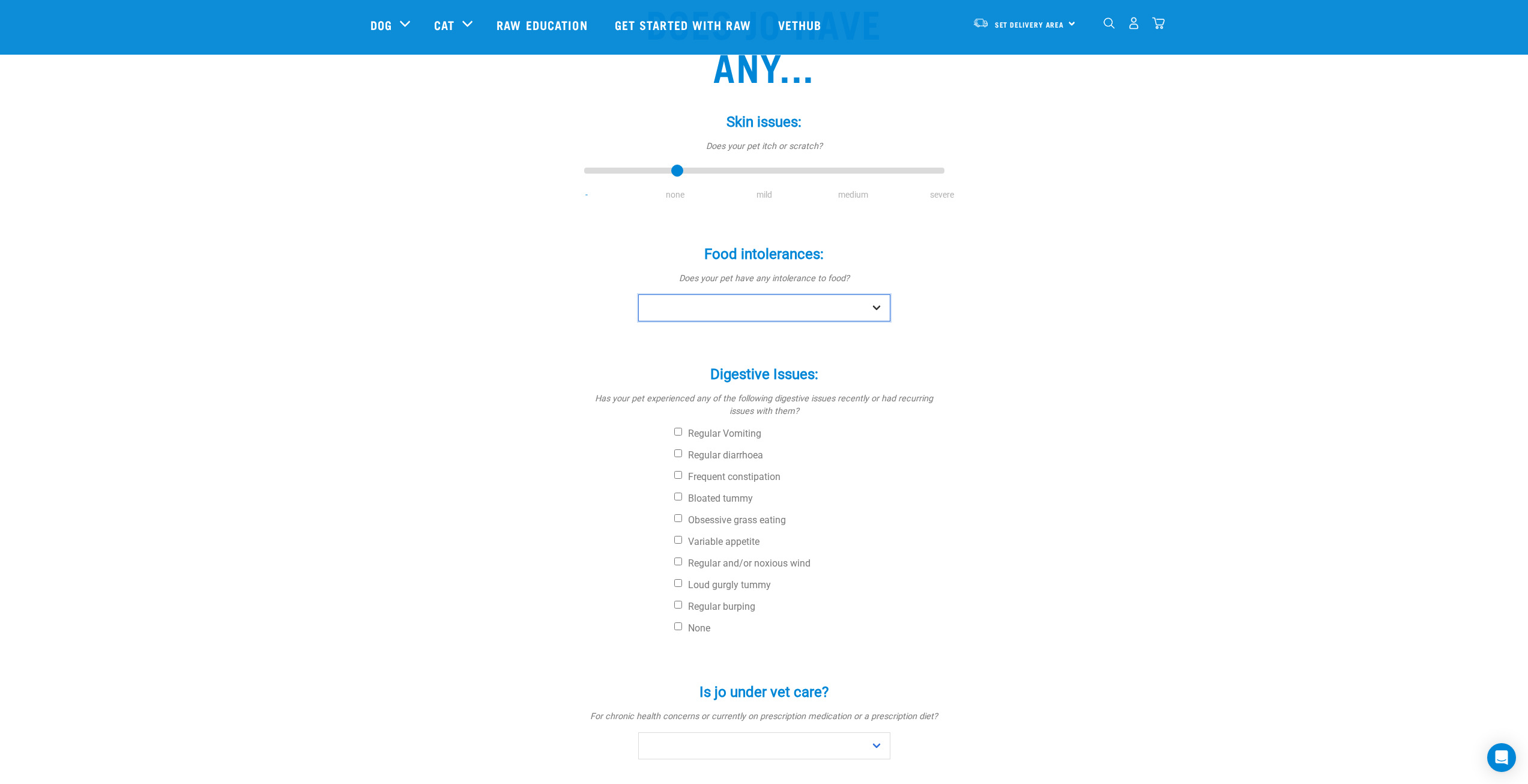
click at [851, 312] on select "No Yes" at bounding box center [764, 307] width 252 height 27
click at [638, 294] on select "No Yes" at bounding box center [764, 307] width 252 height 27
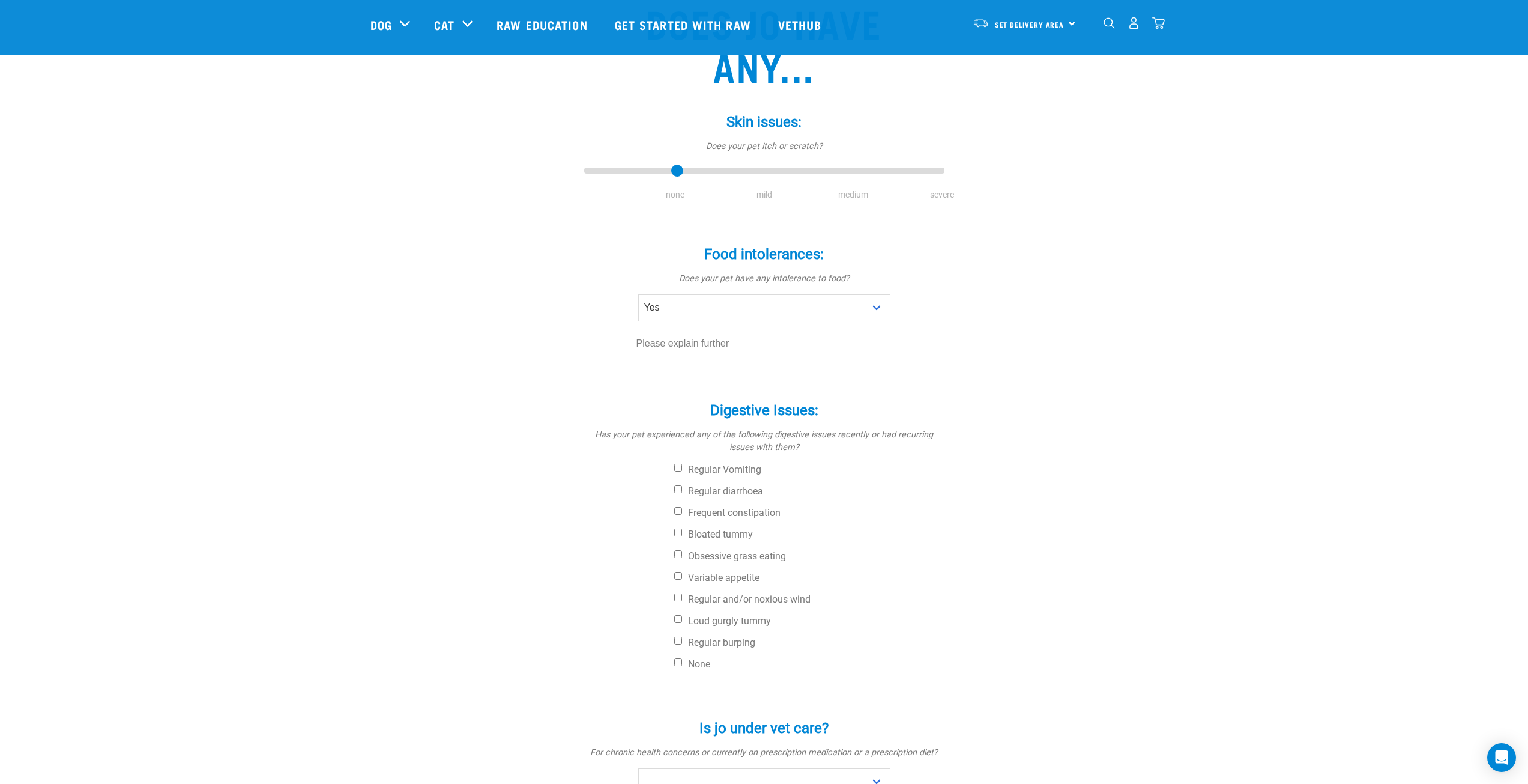
click at [728, 347] on input "text" at bounding box center [764, 344] width 270 height 27
click at [739, 316] on select "No Yes" at bounding box center [764, 307] width 252 height 27
select select "no"
click at [638, 294] on select "No Yes" at bounding box center [764, 307] width 252 height 27
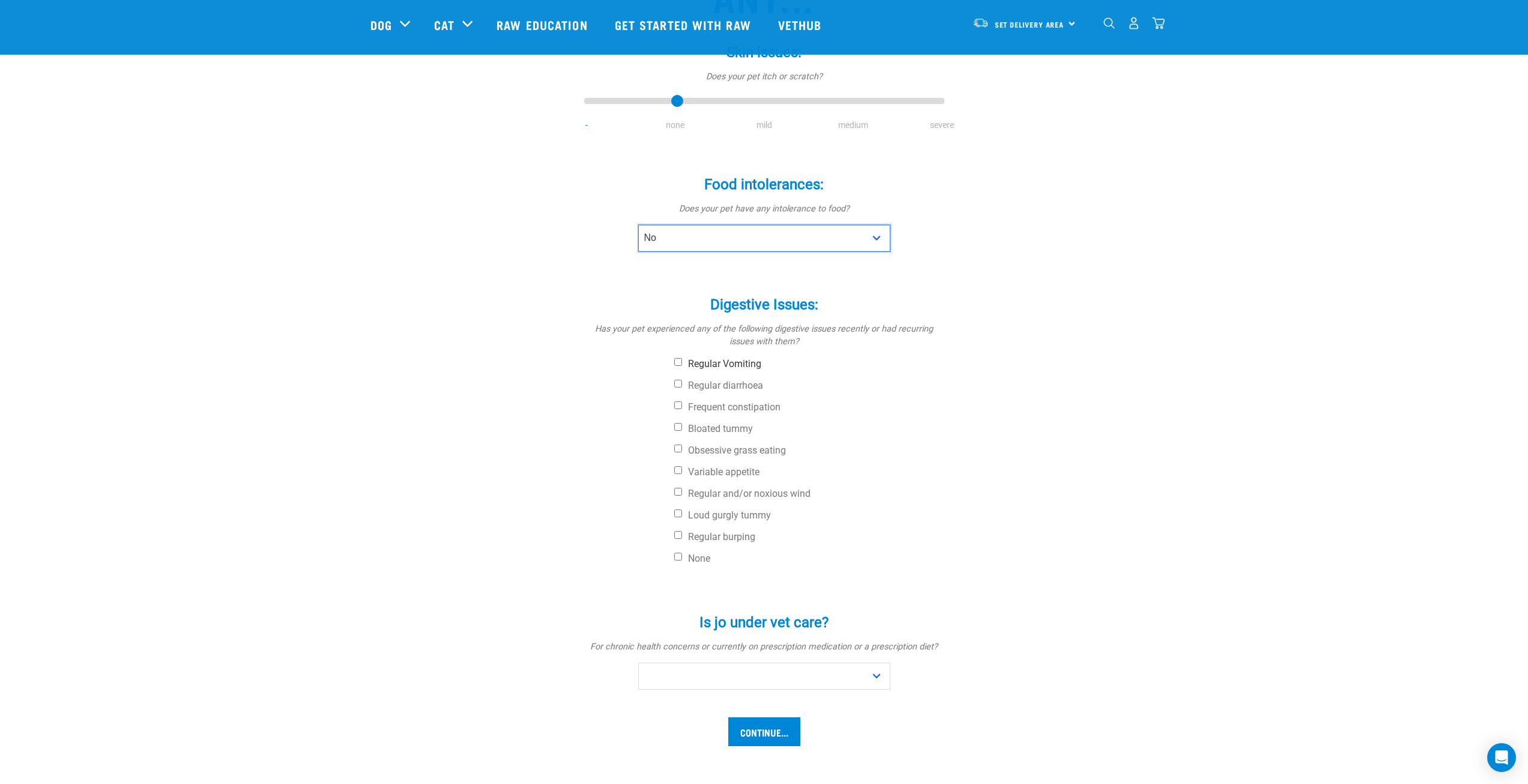
scroll to position [240, 0]
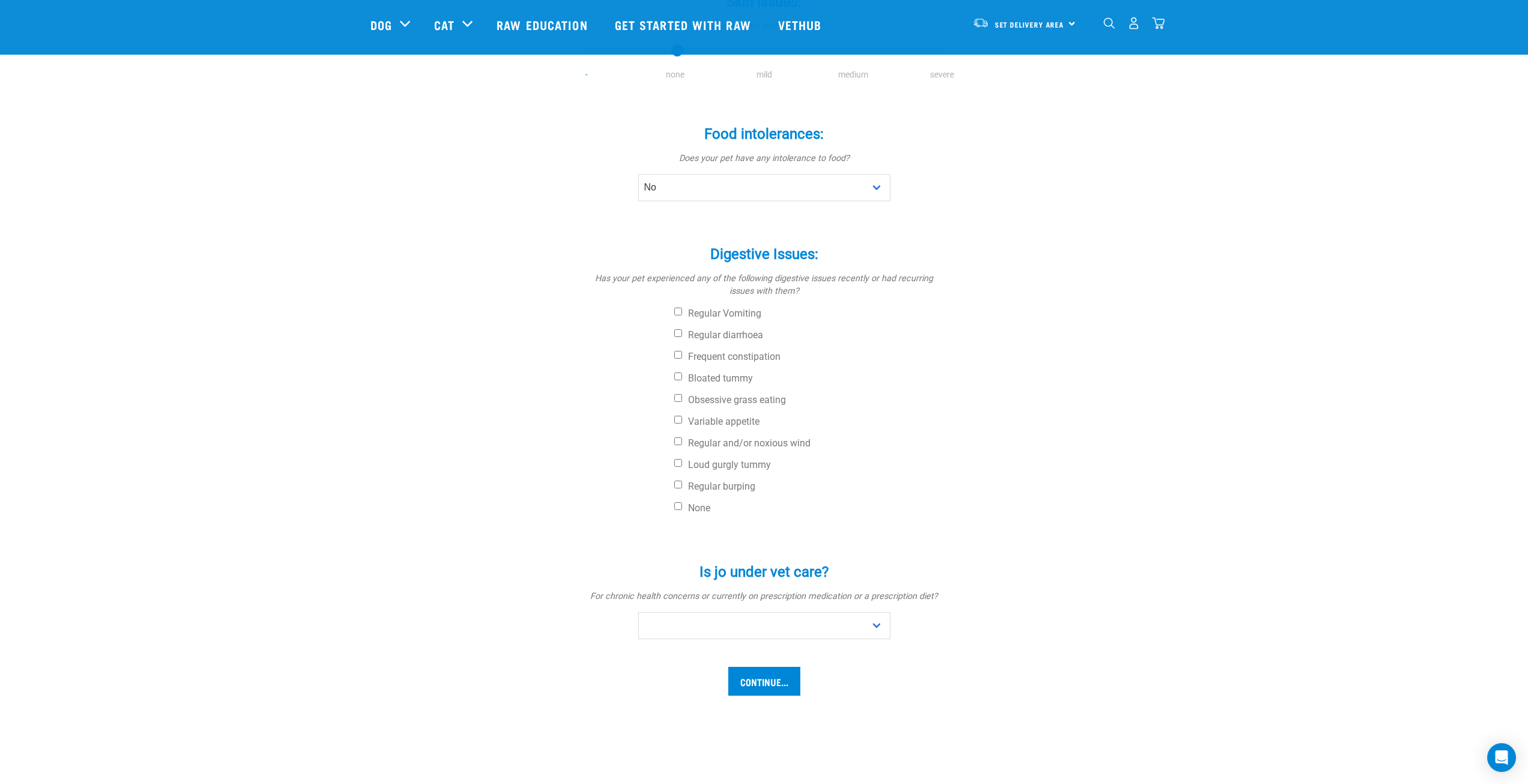
click at [728, 369] on div "Digestive Issues: * Has your pet experienced any of the following digestive iss…" at bounding box center [764, 373] width 360 height 290
click at [728, 363] on div "Digestive Issues: * Has your pet experienced any of the following digestive iss…" at bounding box center [764, 373] width 360 height 290
click at [730, 360] on label "Frequent constipation" at bounding box center [809, 357] width 270 height 12
click at [683, 358] on input "Frequent constipation" at bounding box center [678, 355] width 7 height 7
checkbox input "true"
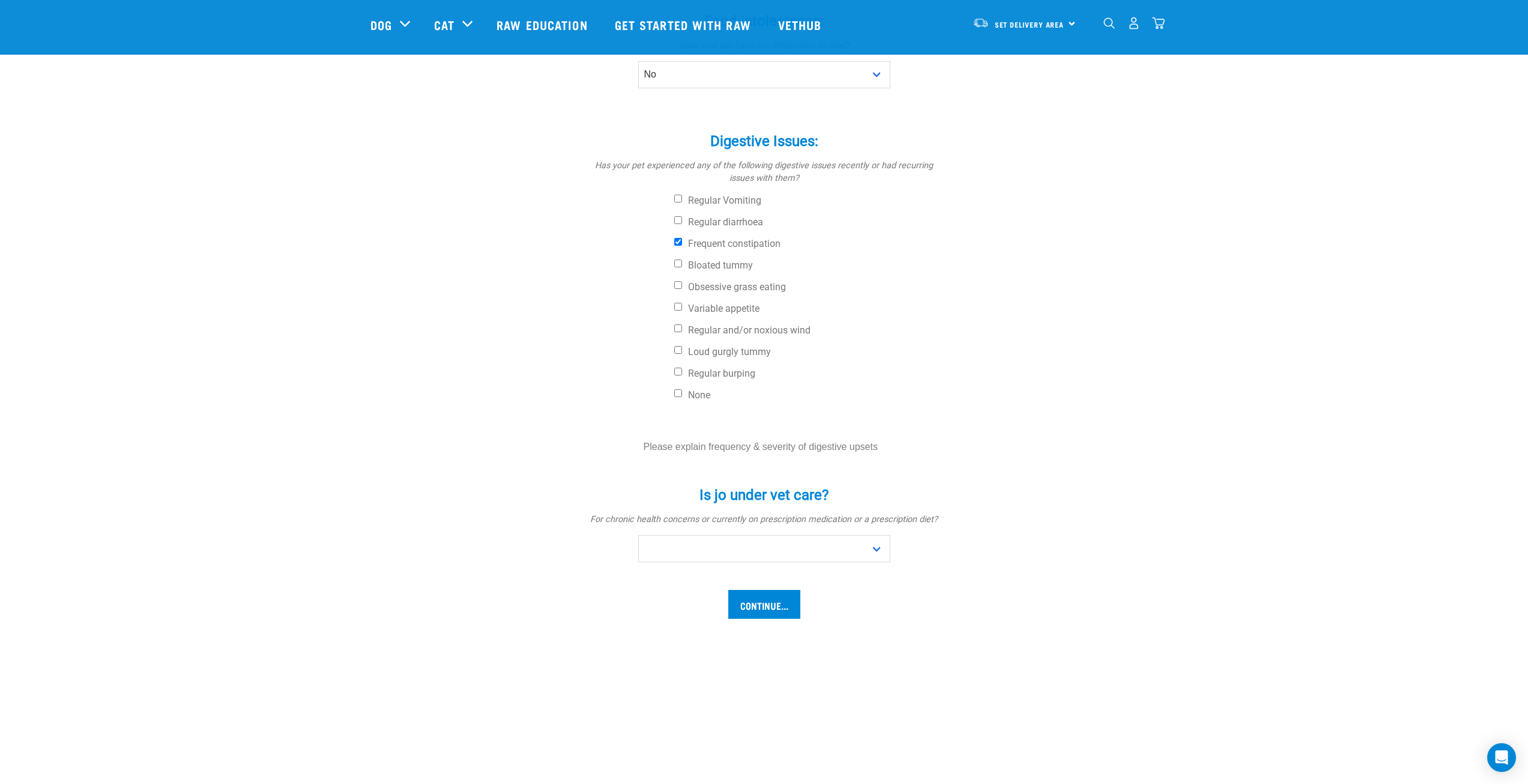
scroll to position [360, 0]
click at [772, 439] on input "text" at bounding box center [764, 439] width 256 height 27
type input "m"
type input "na"
click at [764, 547] on select "No Yes" at bounding box center [764, 541] width 252 height 27
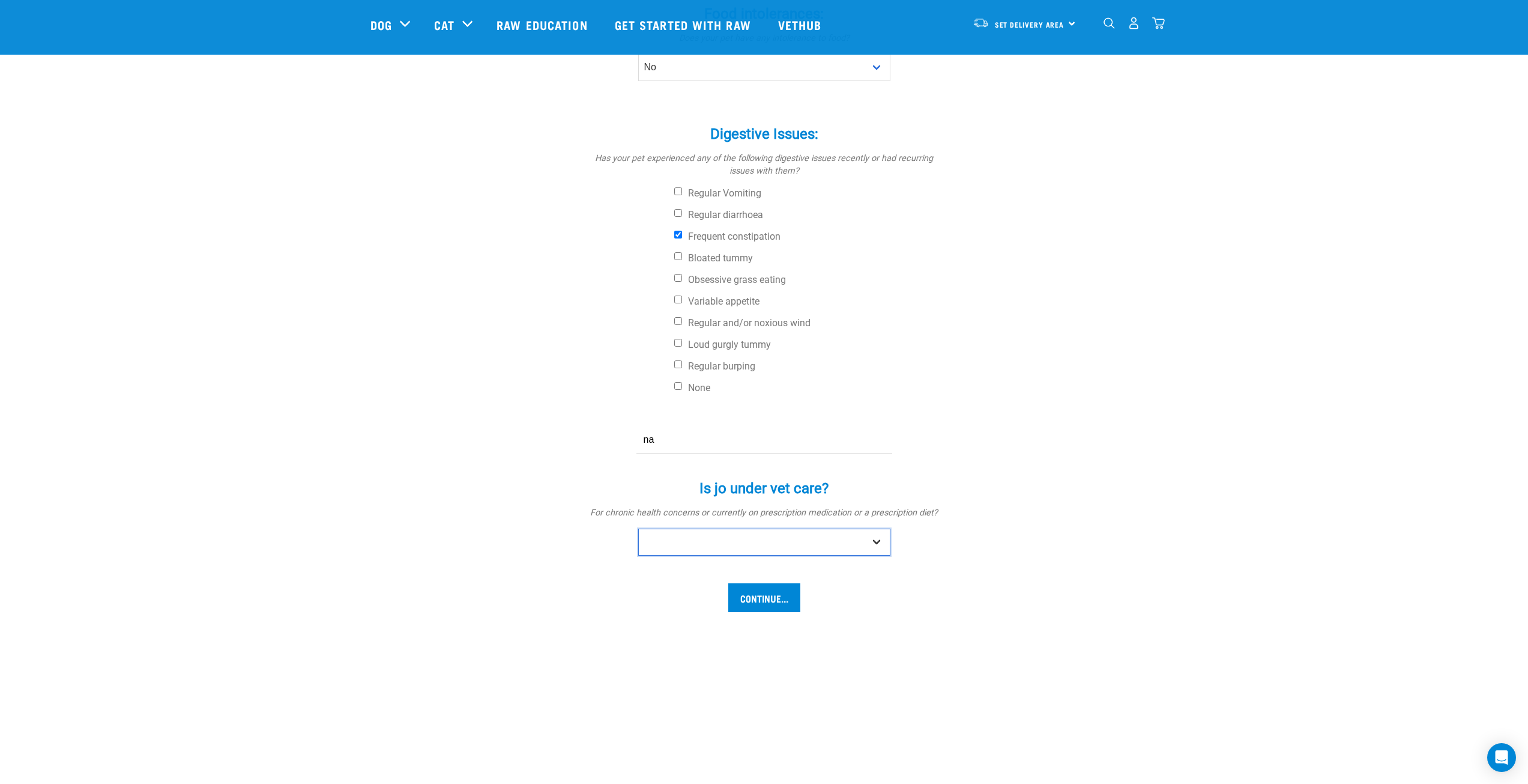
click at [885, 542] on select "No Yes" at bounding box center [764, 541] width 252 height 27
select select "no"
click at [638, 528] on select "No Yes" at bounding box center [764, 541] width 252 height 27
click at [785, 606] on input "Continue..." at bounding box center [764, 597] width 72 height 29
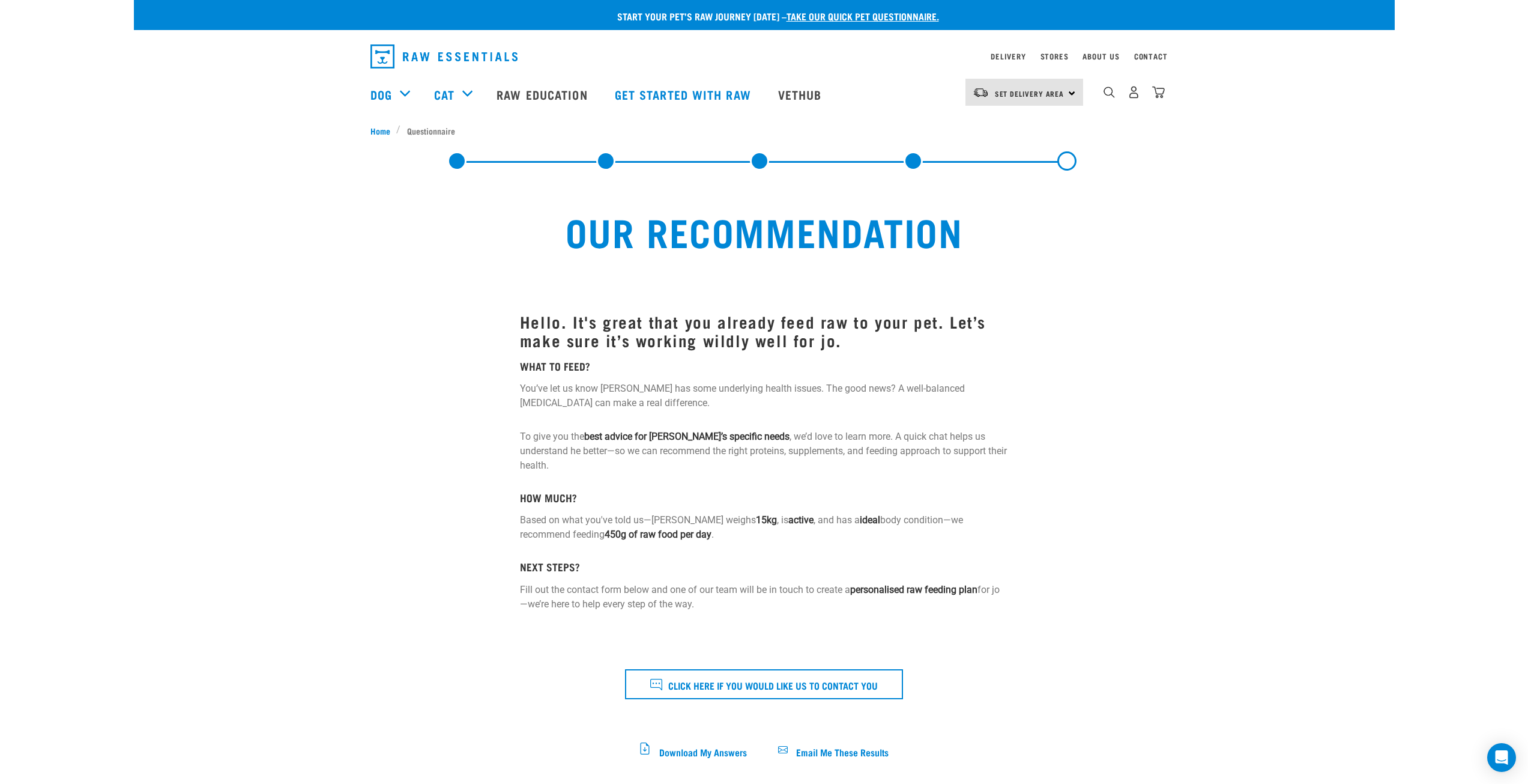
click at [454, 158] on link at bounding box center [456, 161] width 20 height 20
click at [173, 180] on div "Start your pet’s raw journey [DATE] – take our quick pet questionnaire. Deliver…" at bounding box center [764, 675] width 1261 height 1350
click at [459, 163] on link at bounding box center [456, 161] width 20 height 20
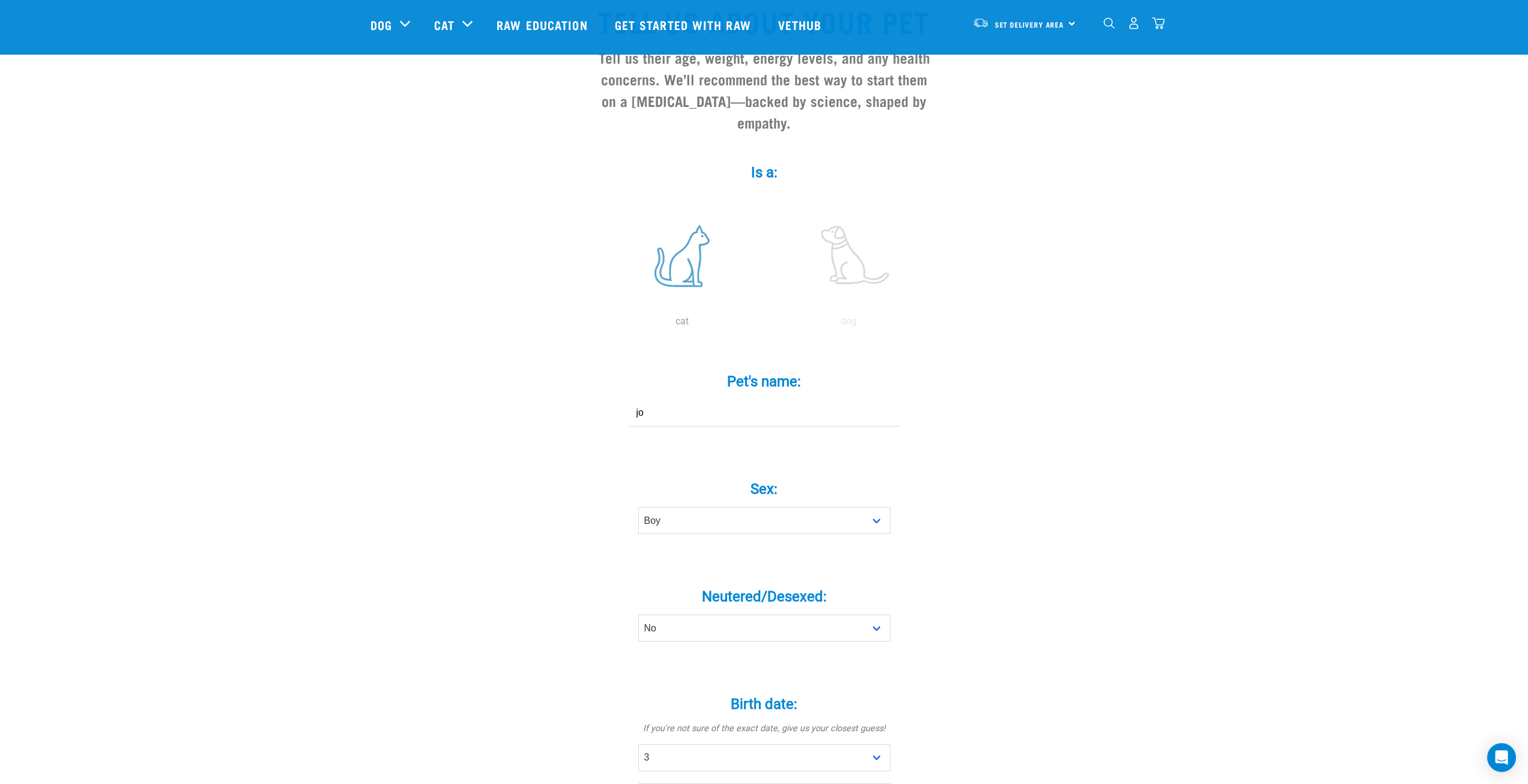
scroll to position [120, 0]
drag, startPoint x: 669, startPoint y: 393, endPoint x: 610, endPoint y: 393, distance: 59.0
click at [611, 393] on div "Pet's name: * jo" at bounding box center [764, 387] width 360 height 70
click at [789, 396] on input "jo" at bounding box center [764, 409] width 270 height 27
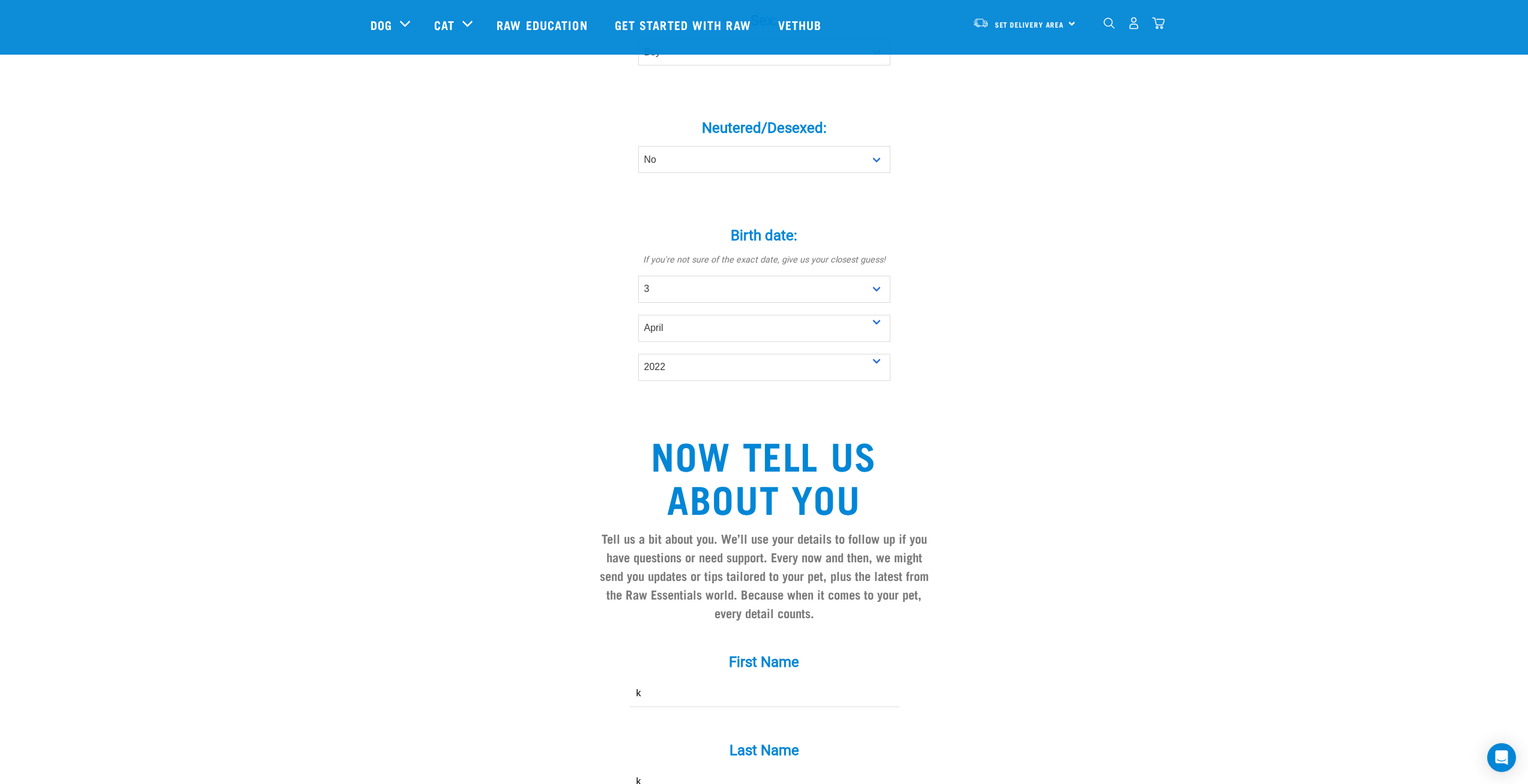
scroll to position [721, 0]
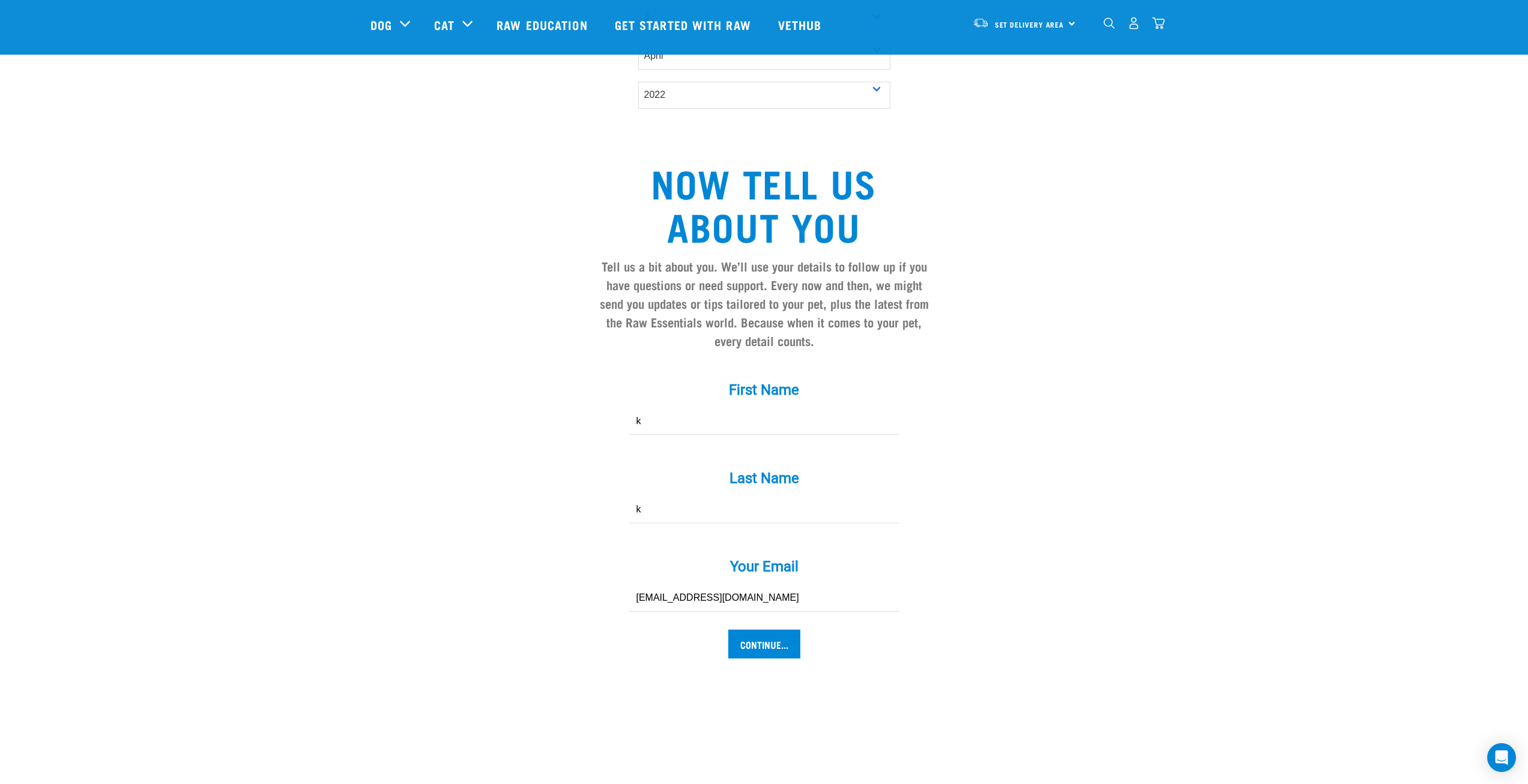
drag, startPoint x: 988, startPoint y: 300, endPoint x: 995, endPoint y: 360, distance: 60.4
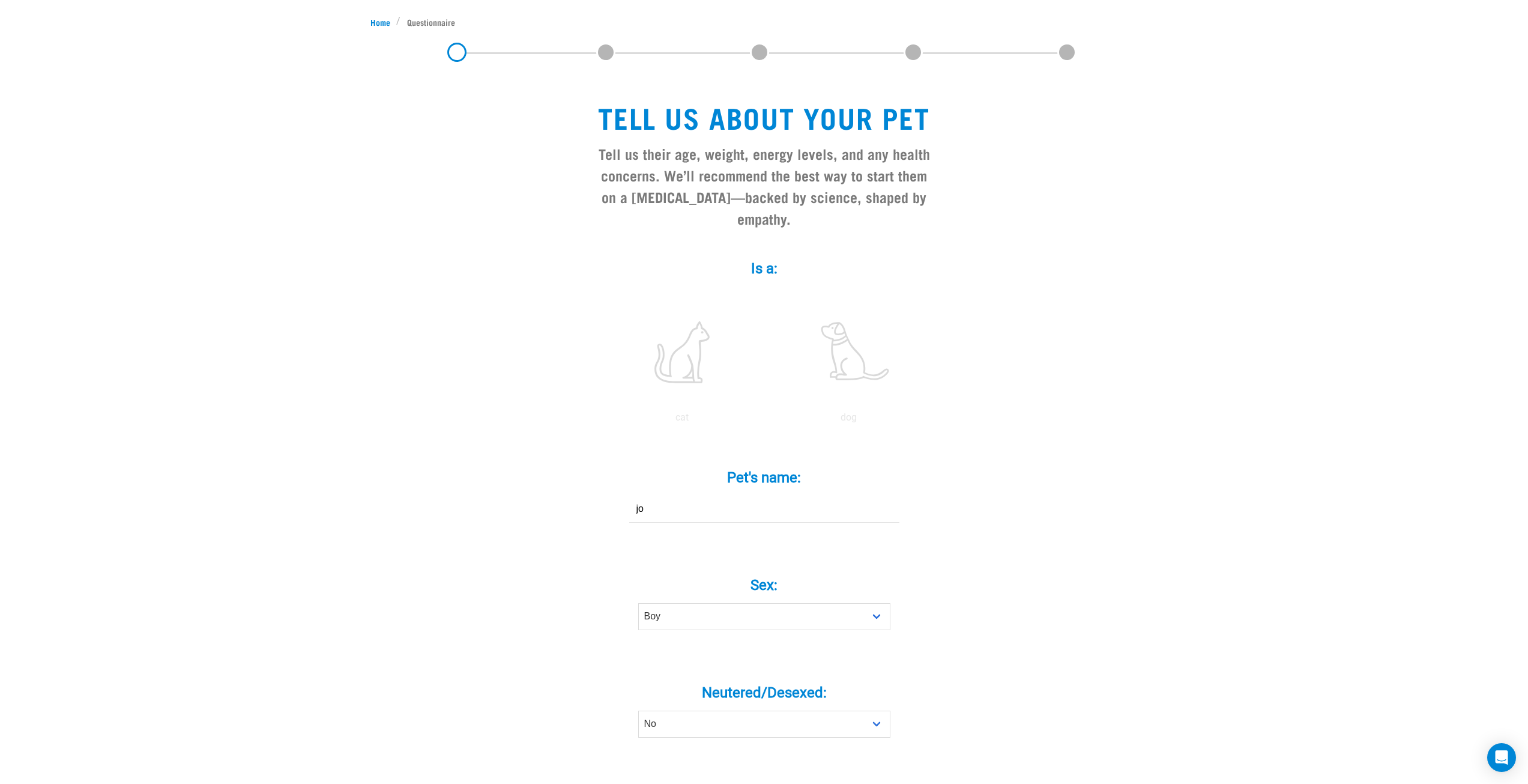
scroll to position [0, 0]
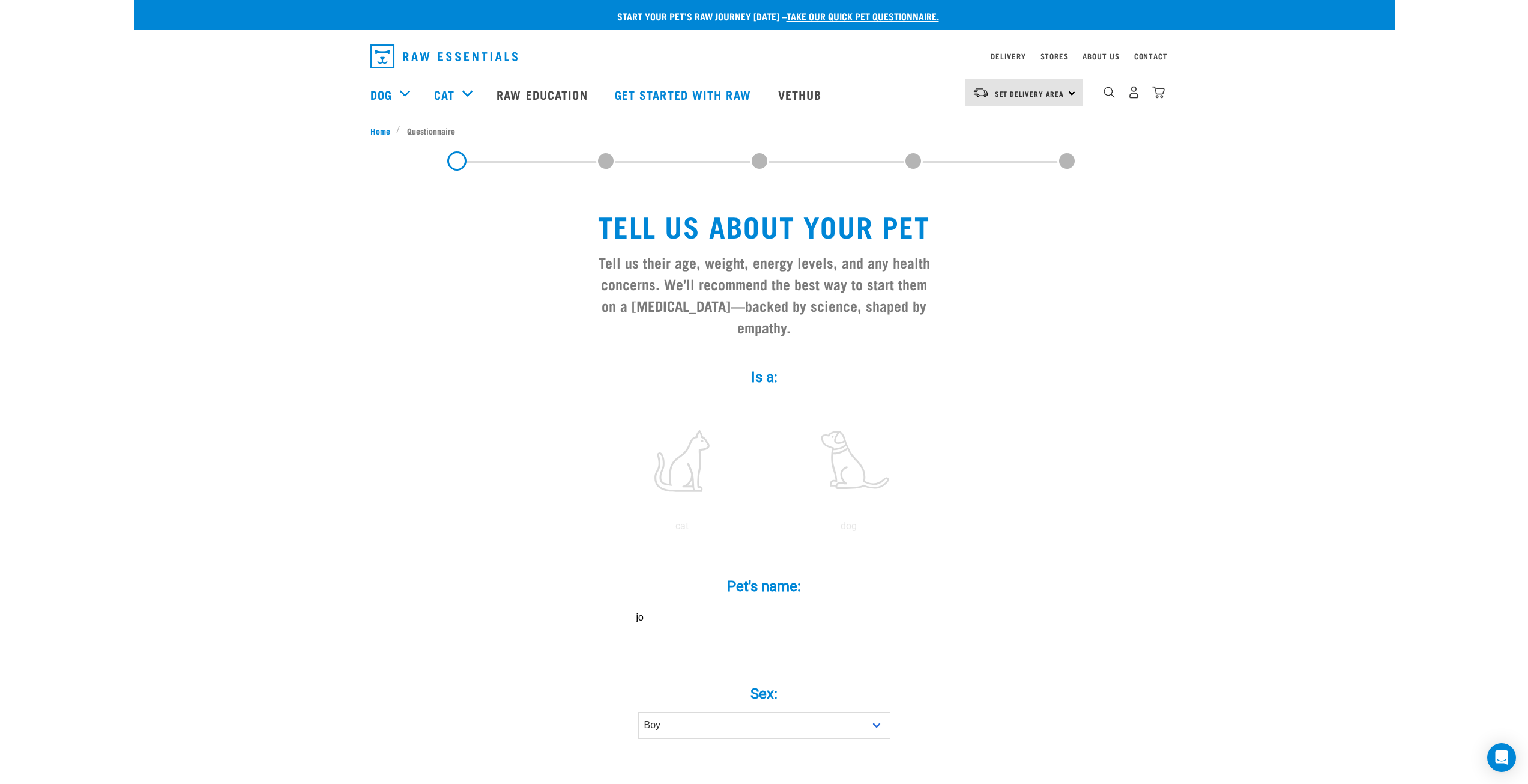
click at [604, 167] on span at bounding box center [605, 161] width 20 height 20
click at [603, 161] on span at bounding box center [605, 161] width 20 height 20
click at [683, 430] on label at bounding box center [683, 461] width 162 height 102
click at [599, 529] on input "radio" at bounding box center [599, 529] width 0 height 0
click at [607, 158] on span at bounding box center [605, 161] width 20 height 20
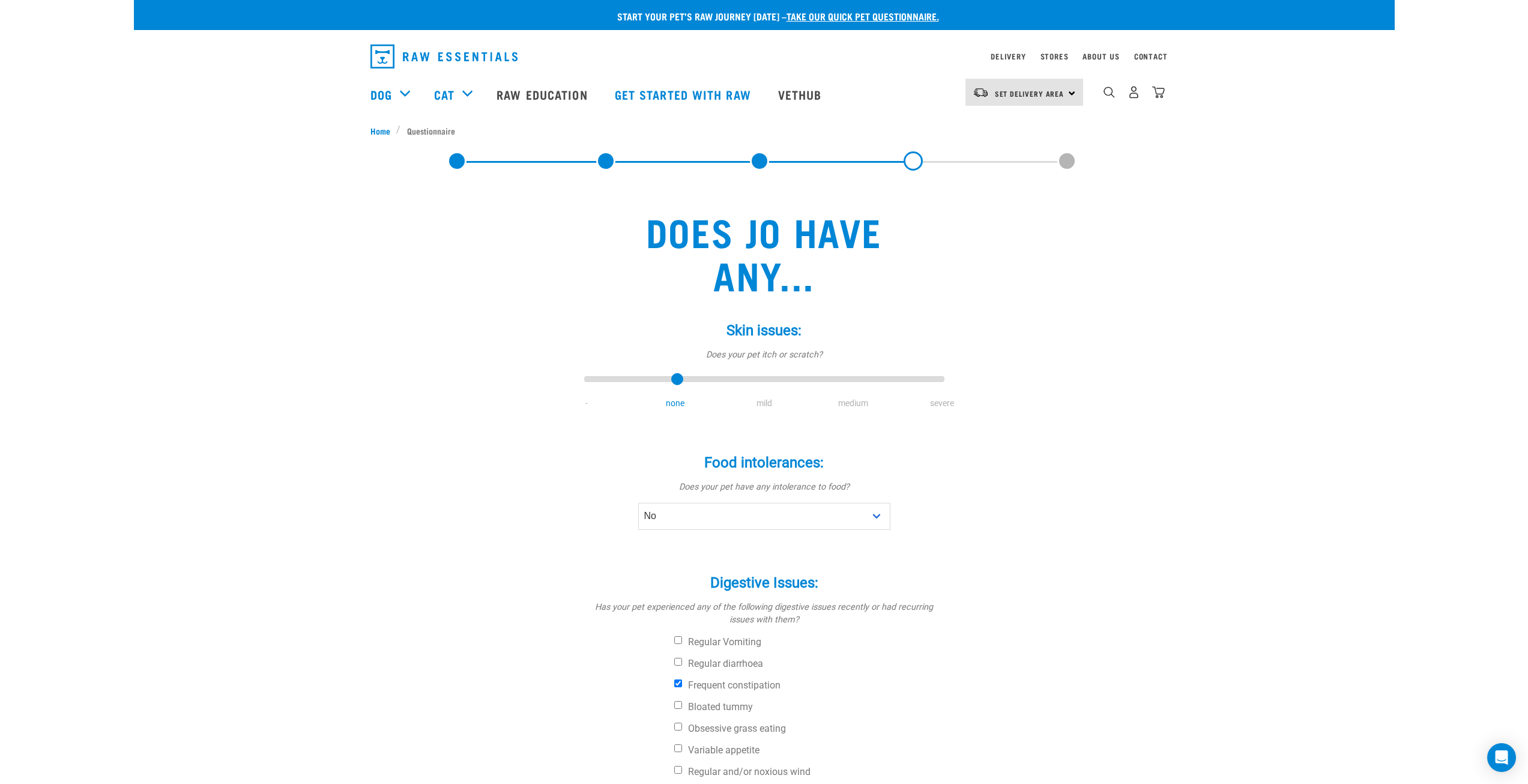
drag, startPoint x: 1046, startPoint y: 262, endPoint x: 1030, endPoint y: 263, distance: 16.0
click at [1046, 262] on div "Does jo have any... Skin issues: * Does your pet itch or scratch? - none mild m…" at bounding box center [764, 630] width 788 height 890
click at [604, 160] on link at bounding box center [605, 161] width 20 height 20
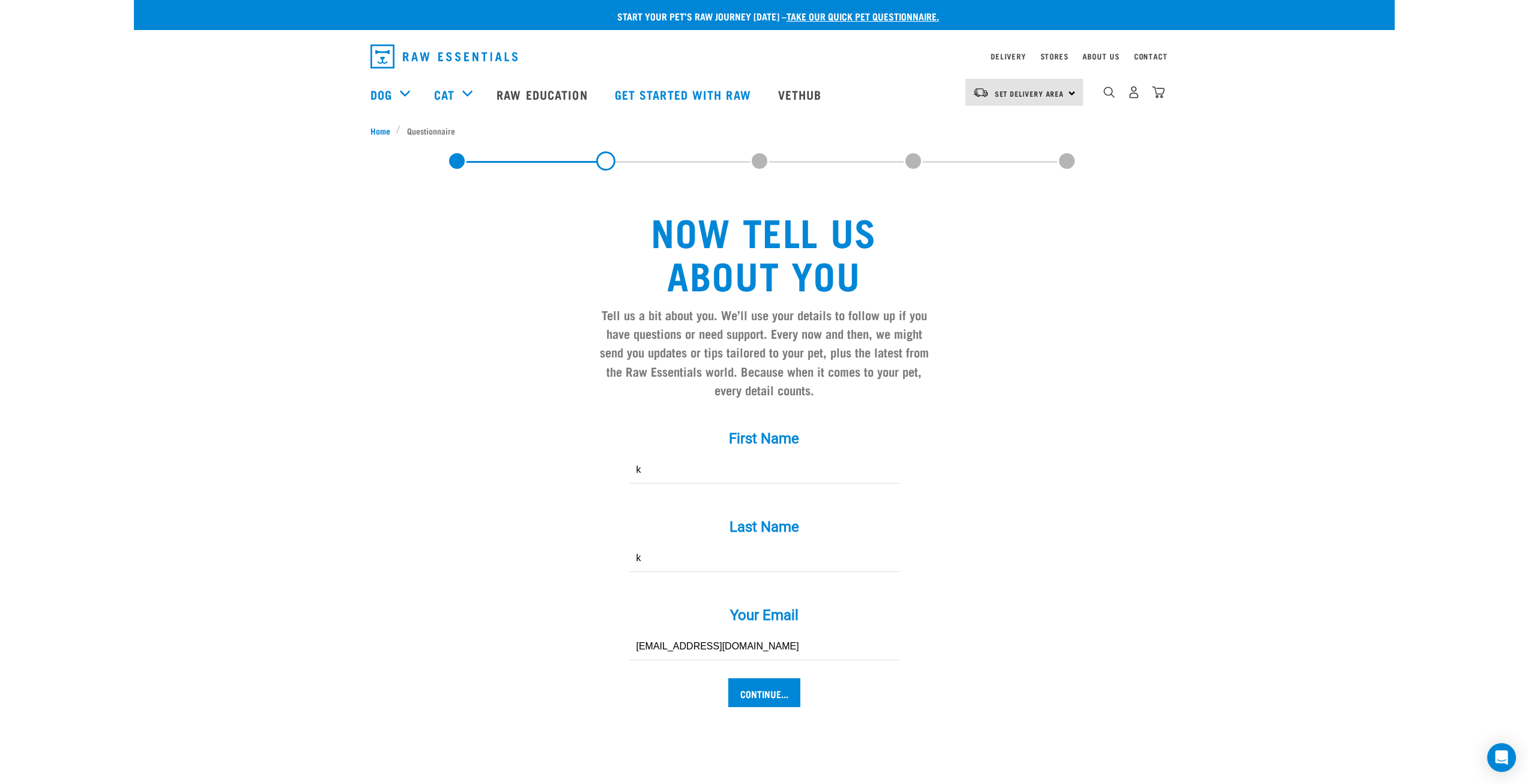
click at [763, 161] on span at bounding box center [759, 161] width 20 height 20
drag, startPoint x: 1009, startPoint y: 436, endPoint x: 1000, endPoint y: 433, distance: 9.5
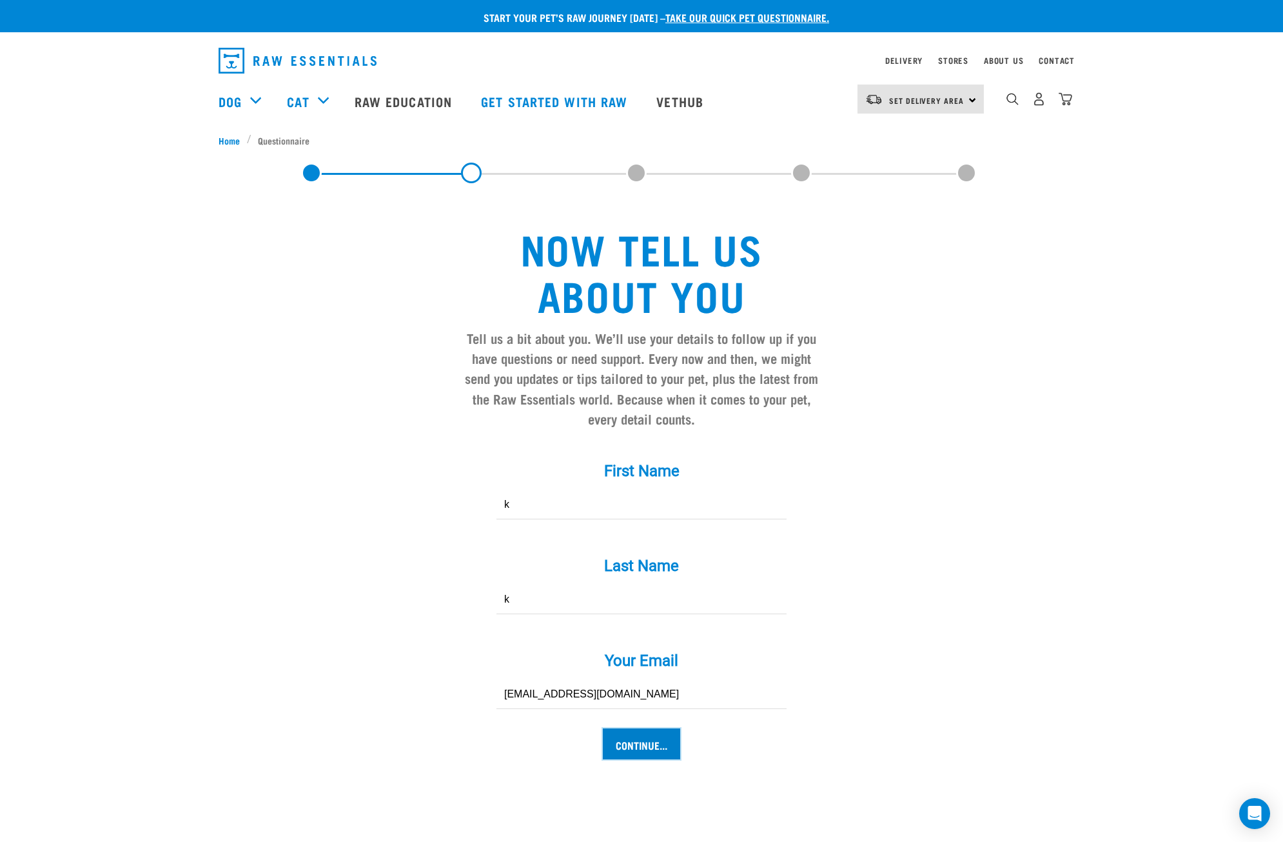
click at [658, 745] on input "Continue..." at bounding box center [641, 743] width 77 height 31
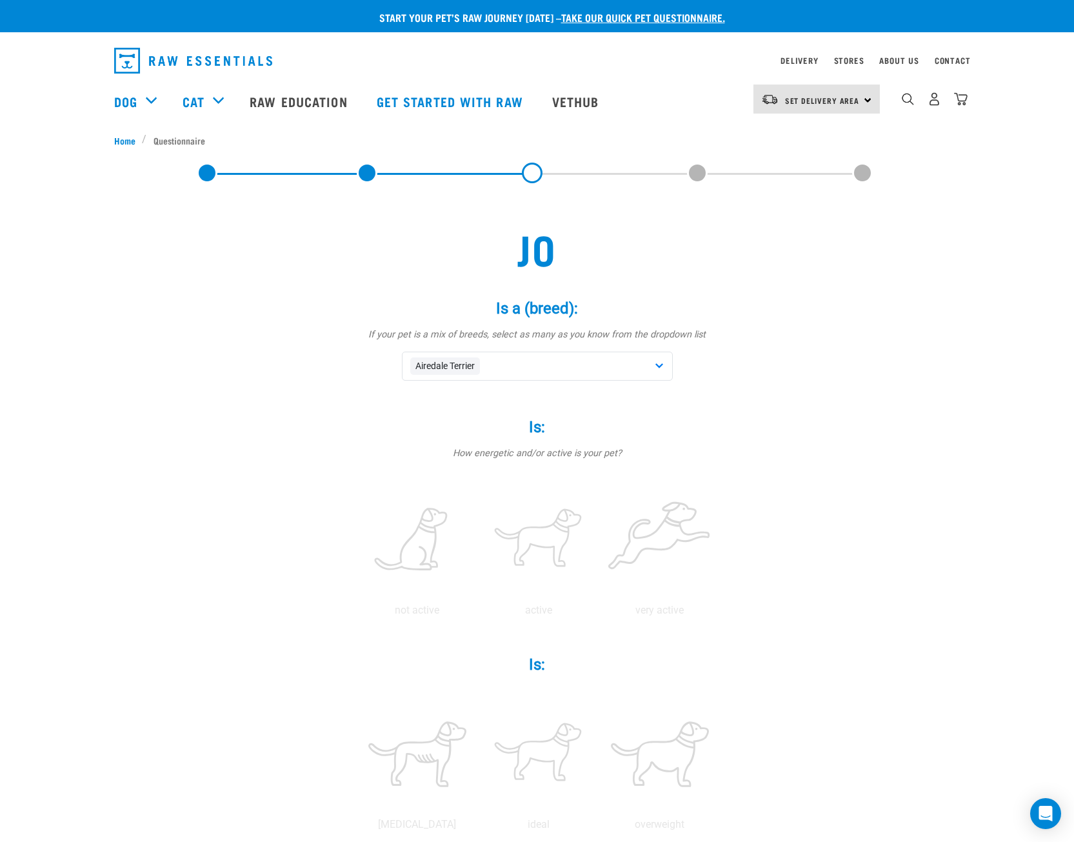
click at [568, 359] on div "Airedale Terrier" at bounding box center [537, 365] width 271 height 29
click at [506, 436] on div "Affenpinscher" at bounding box center [537, 429] width 264 height 27
click at [844, 353] on div "jo Is a (breed): * If your pet is a mix of breeds, select as many as you know f…" at bounding box center [537, 794] width 846 height 1191
click at [578, 358] on div "Airedale Terrier Affenpinscher" at bounding box center [537, 365] width 271 height 29
click at [903, 304] on div "jo Is a (breed): * If your pet is a mix of breeds, select as many as you know f…" at bounding box center [537, 794] width 846 height 1191
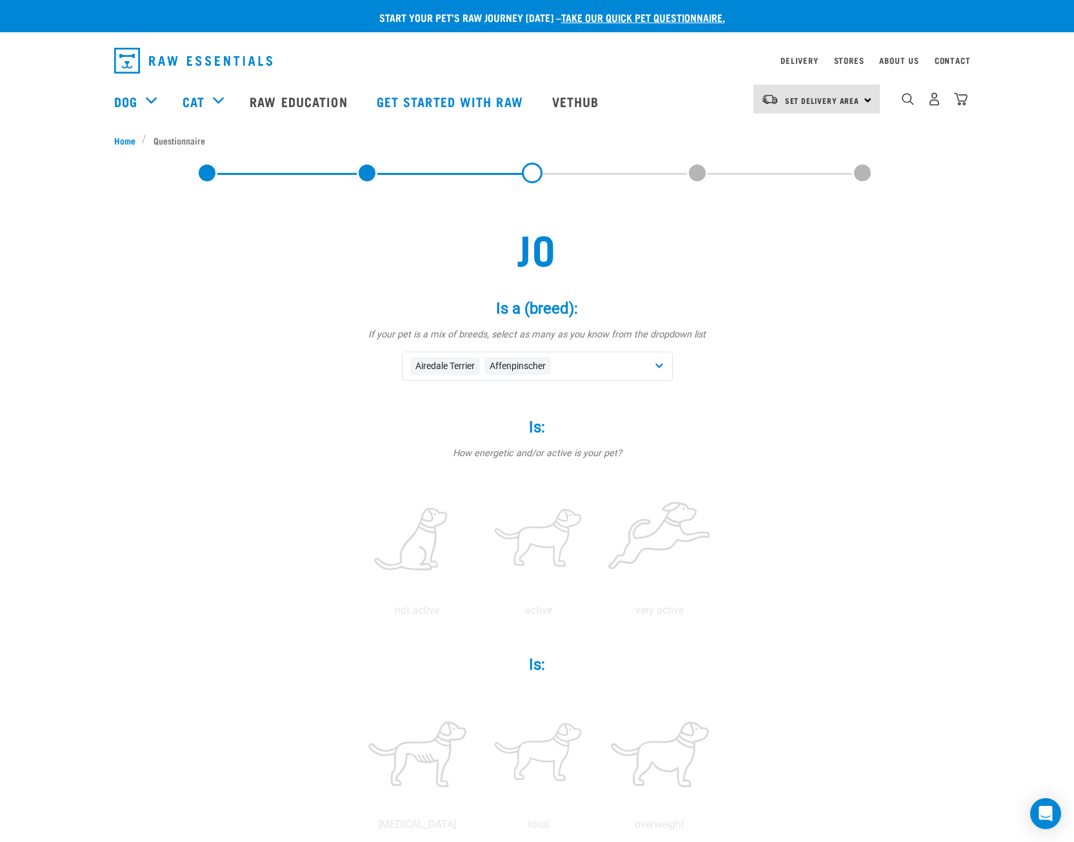
click at [624, 364] on div "Airedale Terrier Affenpinscher" at bounding box center [537, 365] width 271 height 29
click at [484, 461] on span "Afghan Hound" at bounding box center [547, 456] width 230 height 13
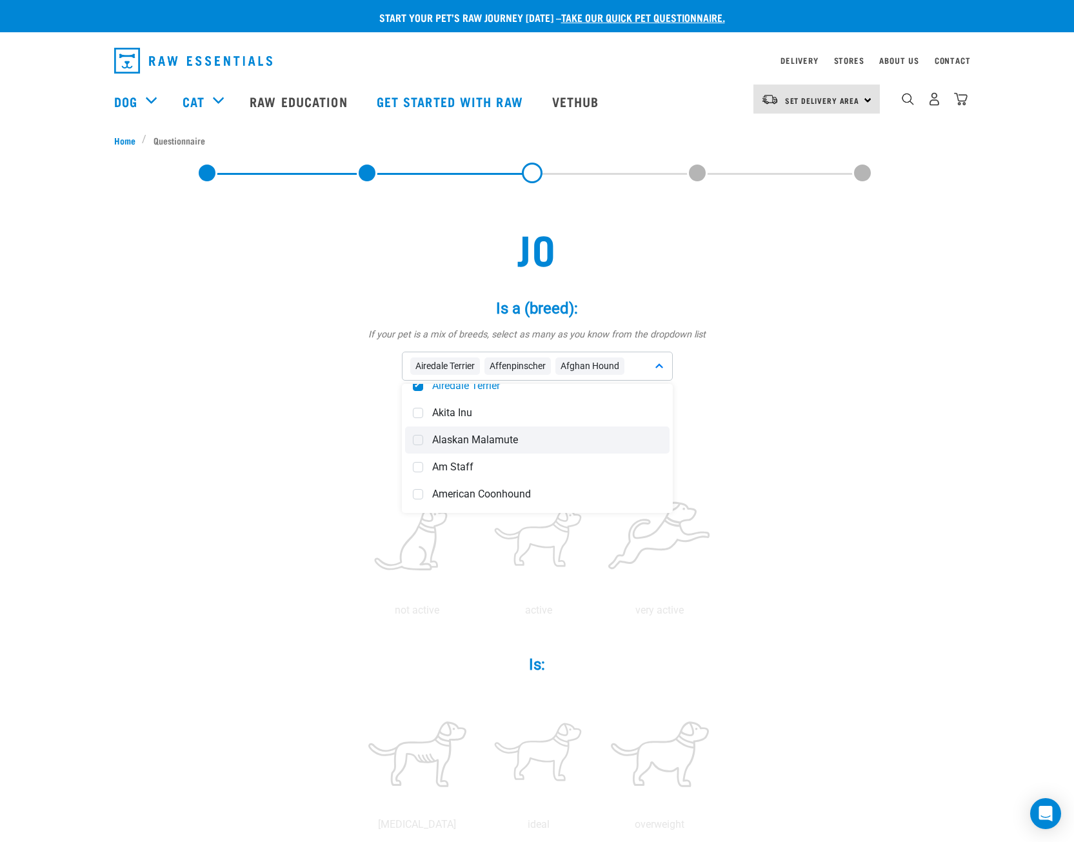
scroll to position [129, 0]
click at [529, 442] on span "Am Staff" at bounding box center [547, 435] width 230 height 13
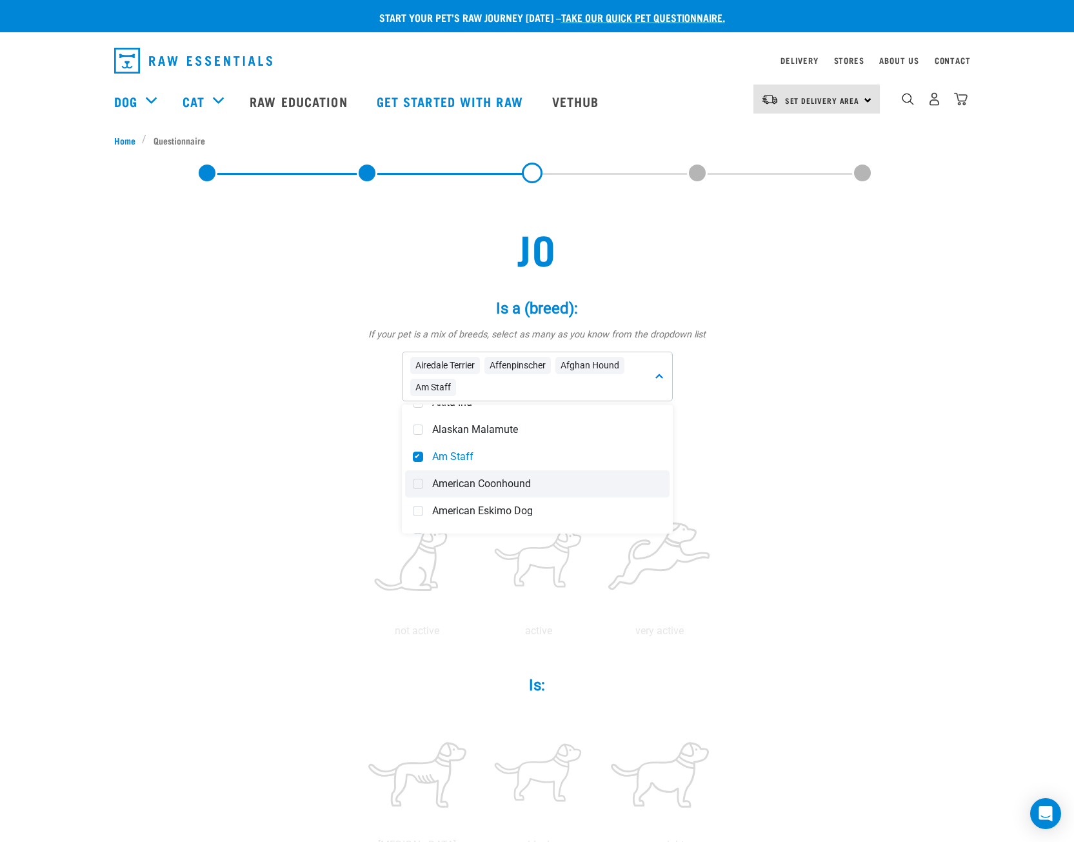
click at [497, 492] on div "American Coonhound" at bounding box center [537, 483] width 264 height 27
click at [241, 435] on div "jo Is a (breed): * If your pet is a mix of breeds, select as many as you know f…" at bounding box center [537, 805] width 846 height 1212
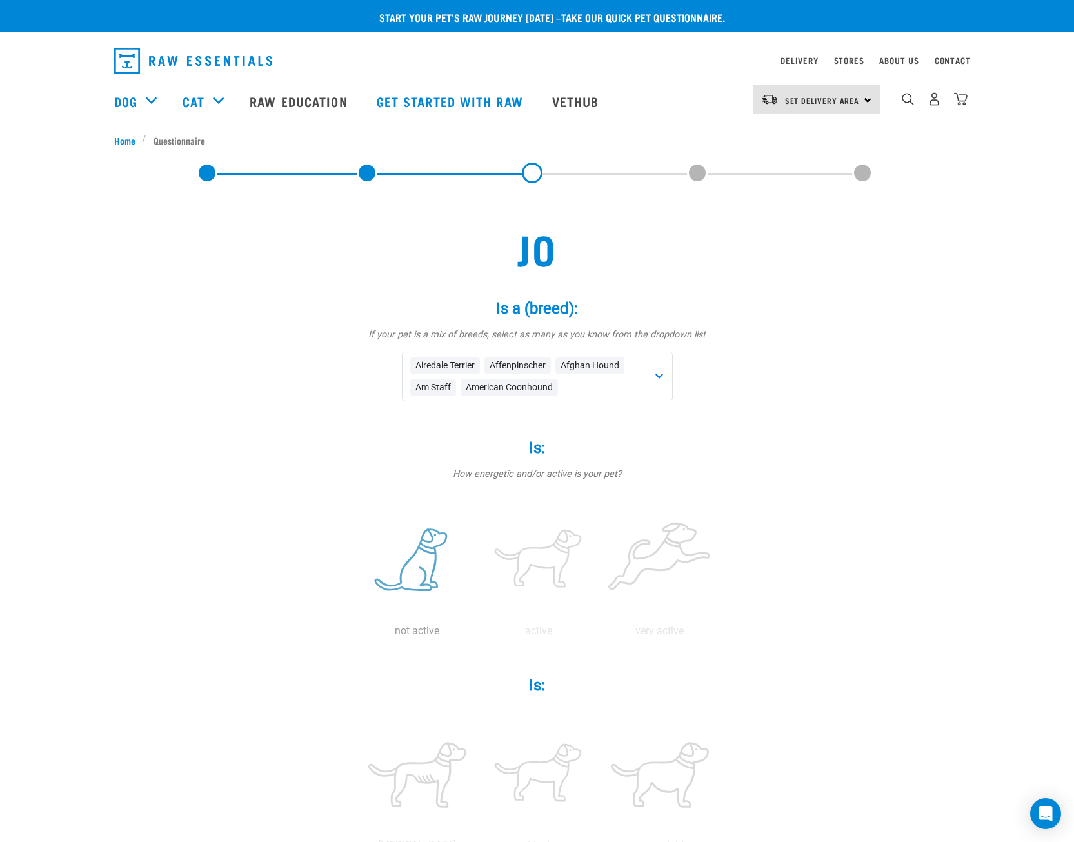
click at [447, 552] on label at bounding box center [417, 561] width 116 height 110
click at [357, 634] on input "radio" at bounding box center [357, 634] width 0 height 0
click at [555, 558] on label at bounding box center [538, 561] width 116 height 110
click at [478, 634] on input "radio" at bounding box center [478, 634] width 0 height 0
click at [666, 552] on label at bounding box center [660, 561] width 116 height 110
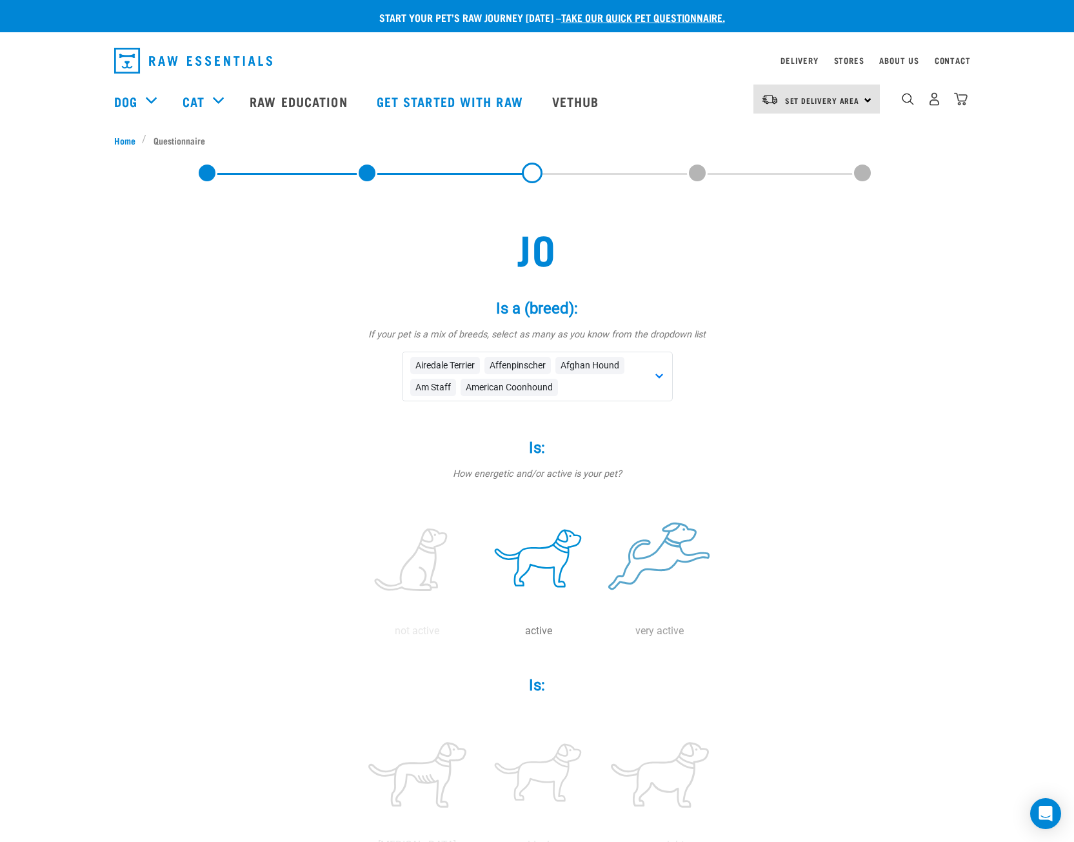
click at [599, 634] on input "radio" at bounding box center [599, 634] width 0 height 0
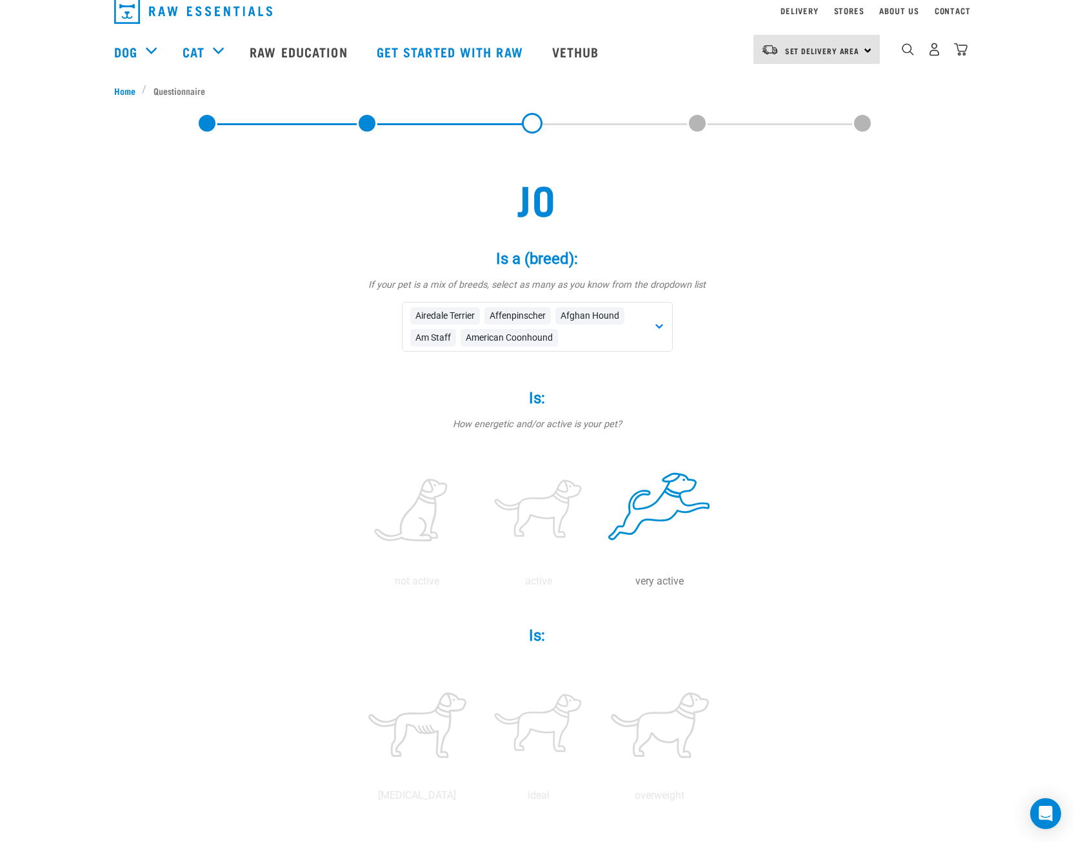
scroll to position [0, 0]
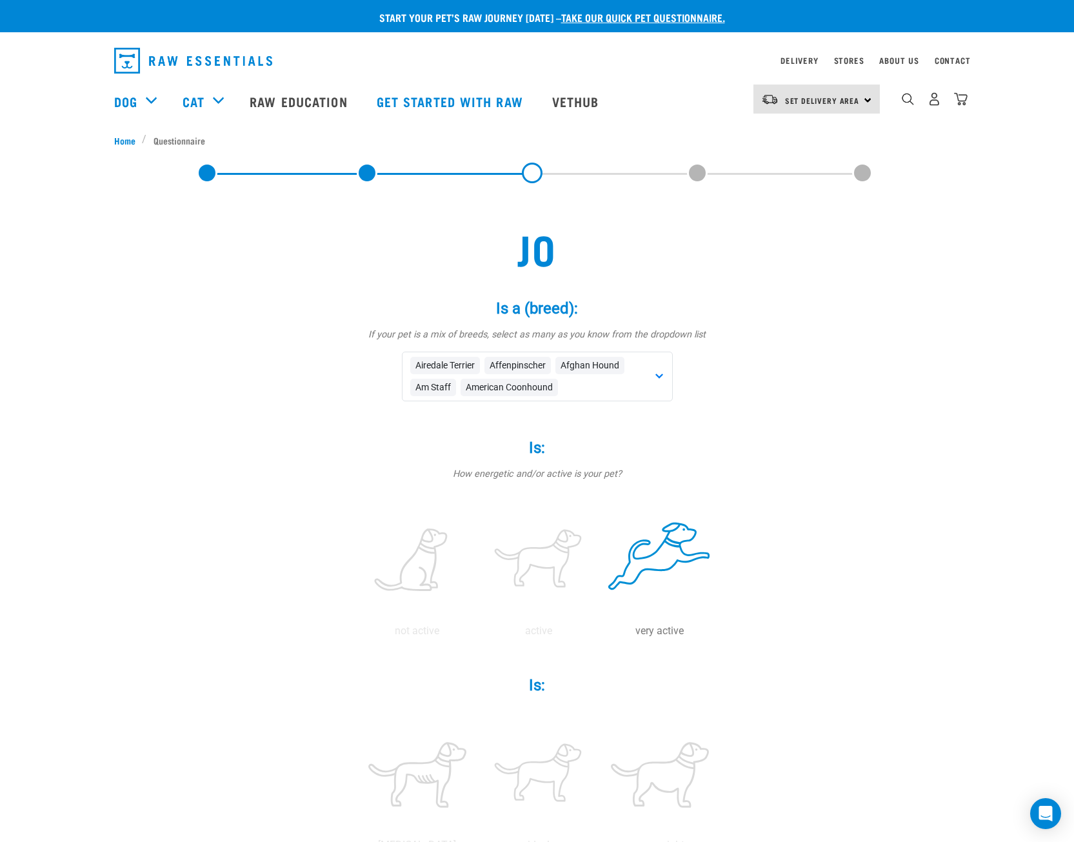
click at [628, 391] on div "Airedale Terrier Affenpinscher Afghan Hound Am Staff American Coonhound" at bounding box center [537, 376] width 271 height 50
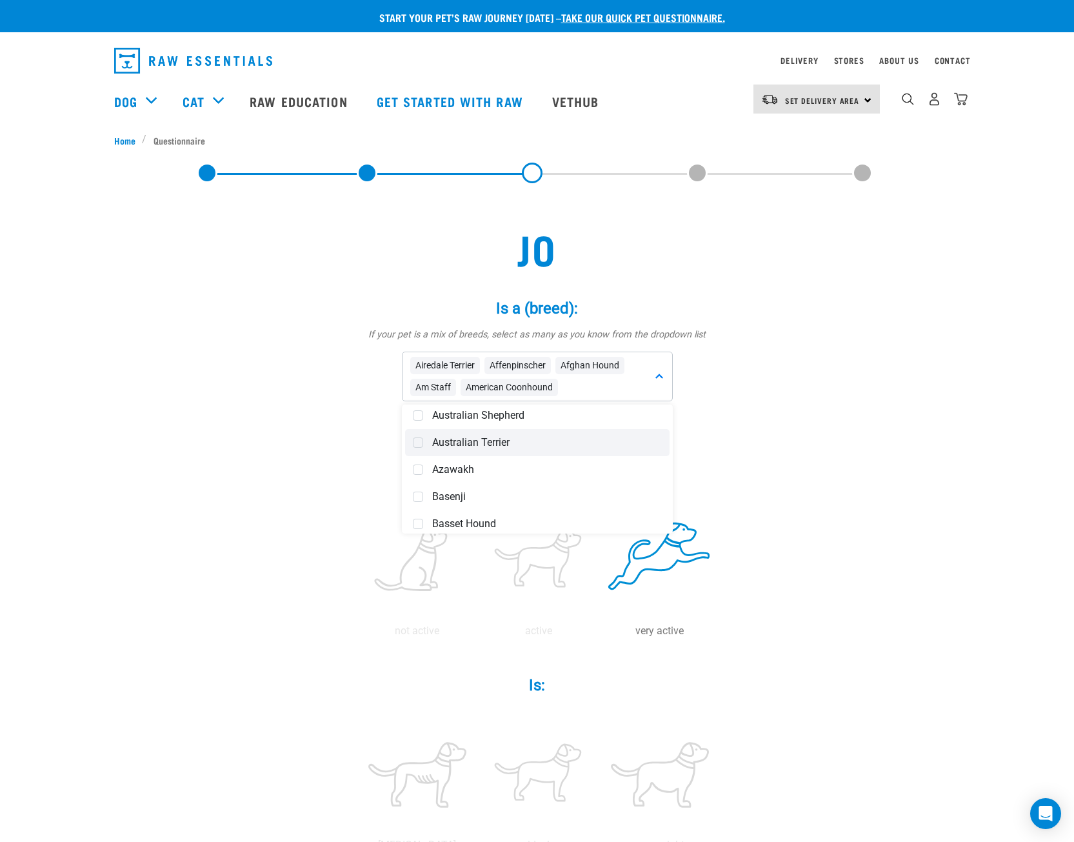
drag, startPoint x: 490, startPoint y: 442, endPoint x: 485, endPoint y: 455, distance: 13.3
click at [491, 442] on span "Australian Terrier" at bounding box center [547, 442] width 230 height 13
click at [499, 417] on span "Australian Shepherd" at bounding box center [547, 415] width 230 height 13
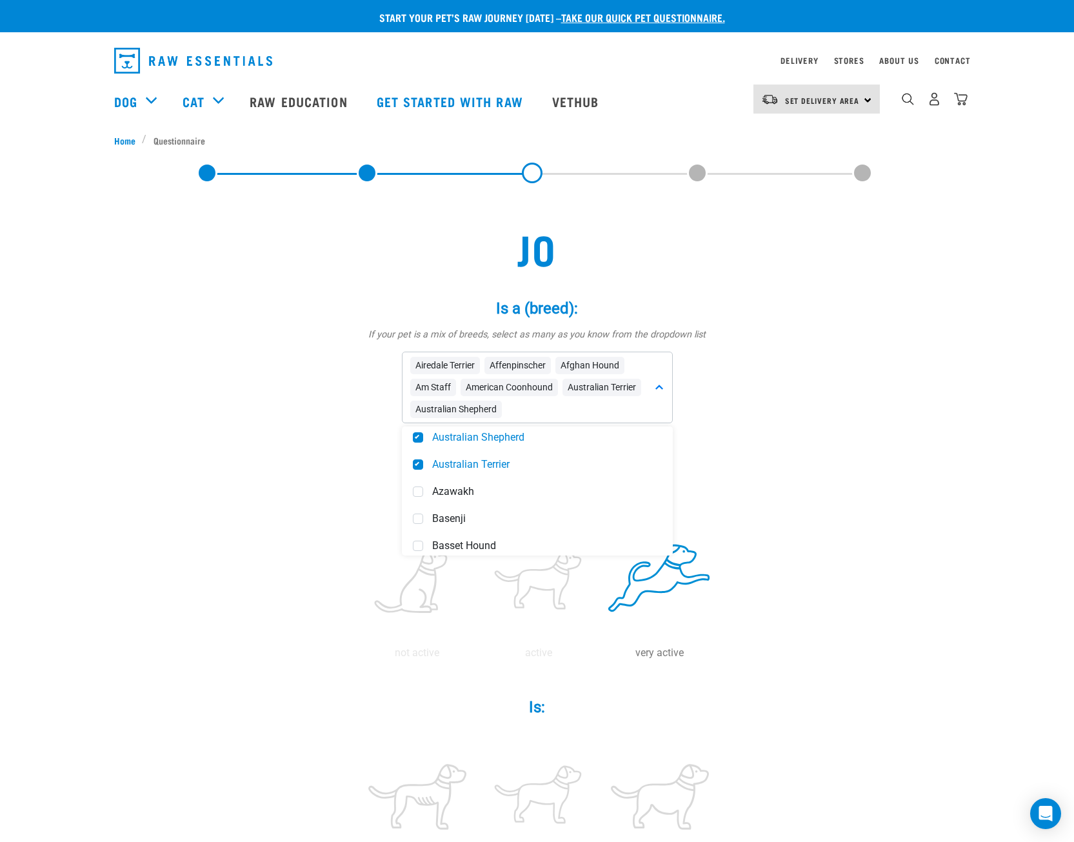
click at [777, 428] on div "jo Is a (breed): * If your pet is a mix of breeds, select as many as you know f…" at bounding box center [537, 816] width 846 height 1234
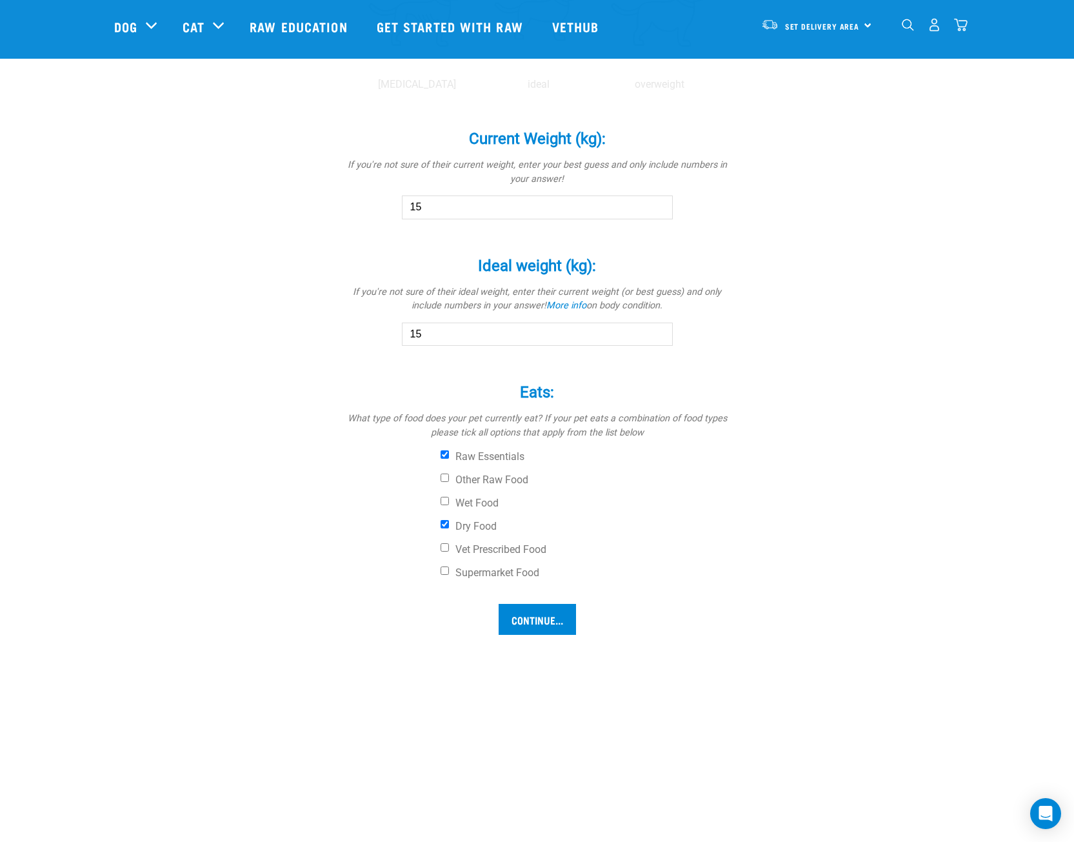
scroll to position [774, 0]
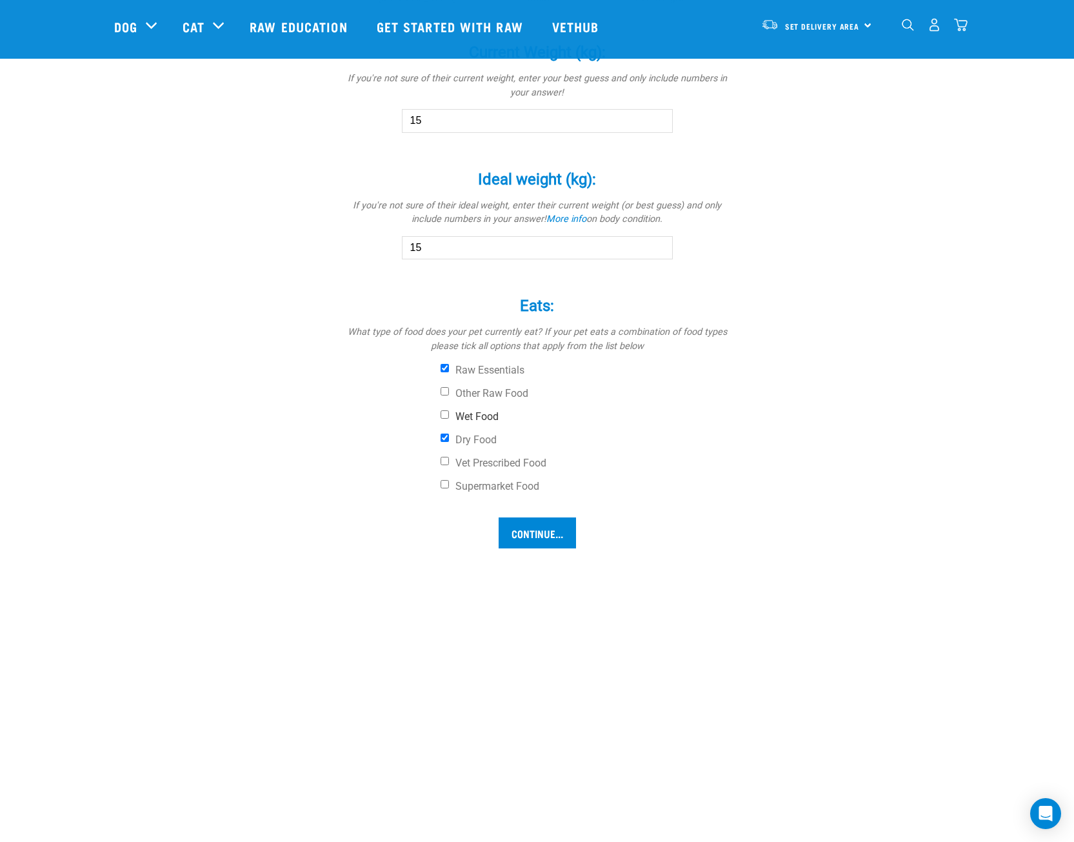
click at [452, 415] on label "Wet Food" at bounding box center [585, 416] width 290 height 13
click at [449, 415] on input "Wet Food" at bounding box center [444, 414] width 8 height 8
click at [478, 417] on label "Wet Food" at bounding box center [585, 416] width 290 height 13
click at [449, 417] on input "Wet Food" at bounding box center [444, 414] width 8 height 8
checkbox input "false"
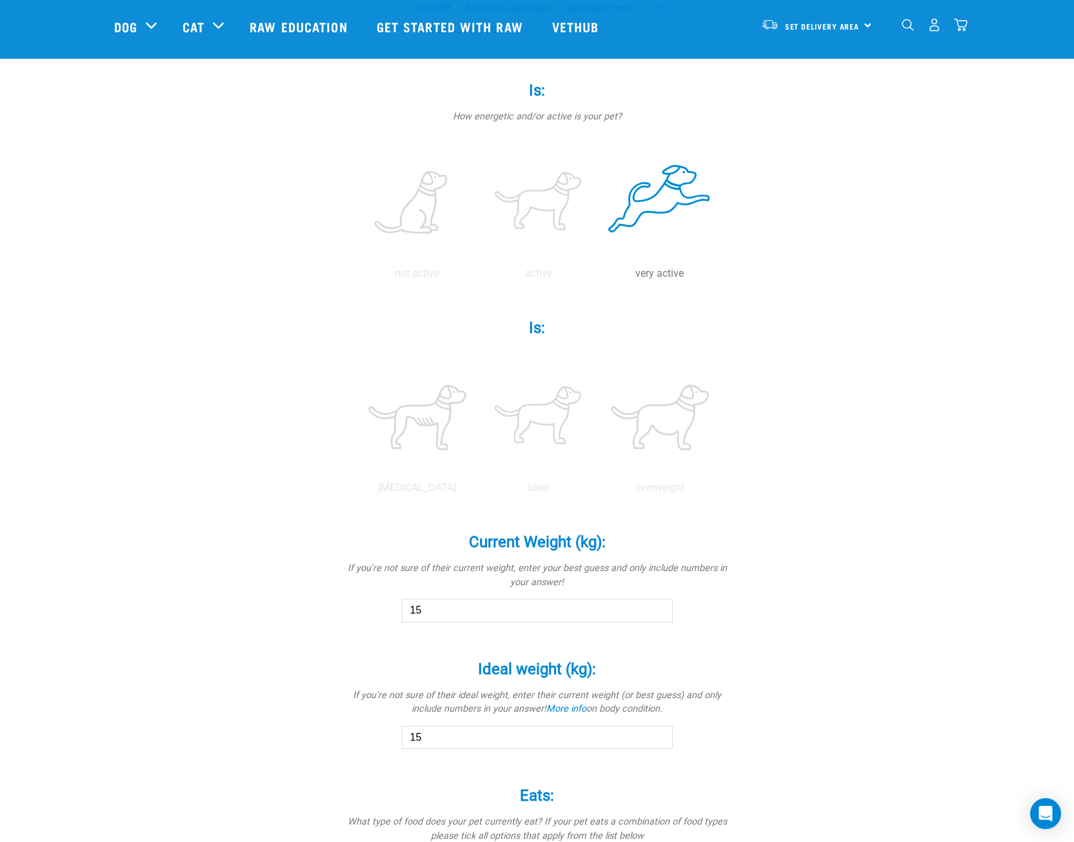
scroll to position [129, 0]
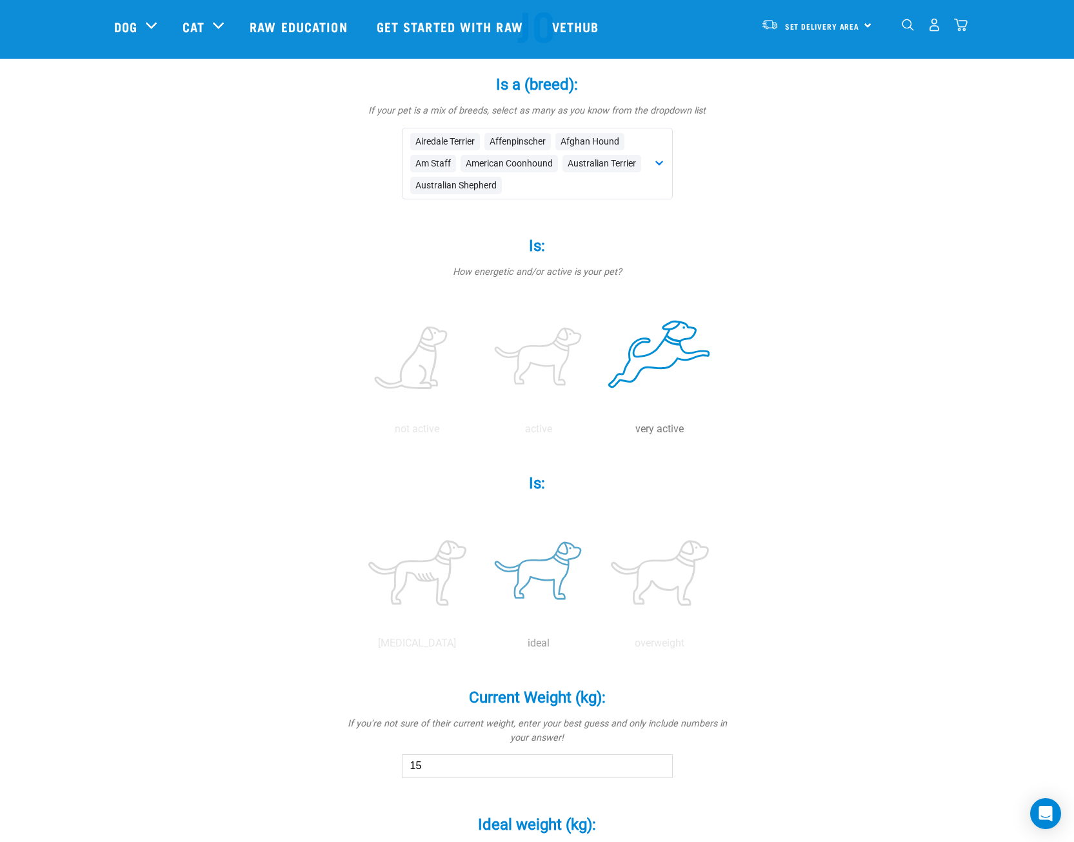
click at [546, 573] on label at bounding box center [538, 573] width 116 height 110
click at [478, 646] on input "radio" at bounding box center [478, 646] width 0 height 0
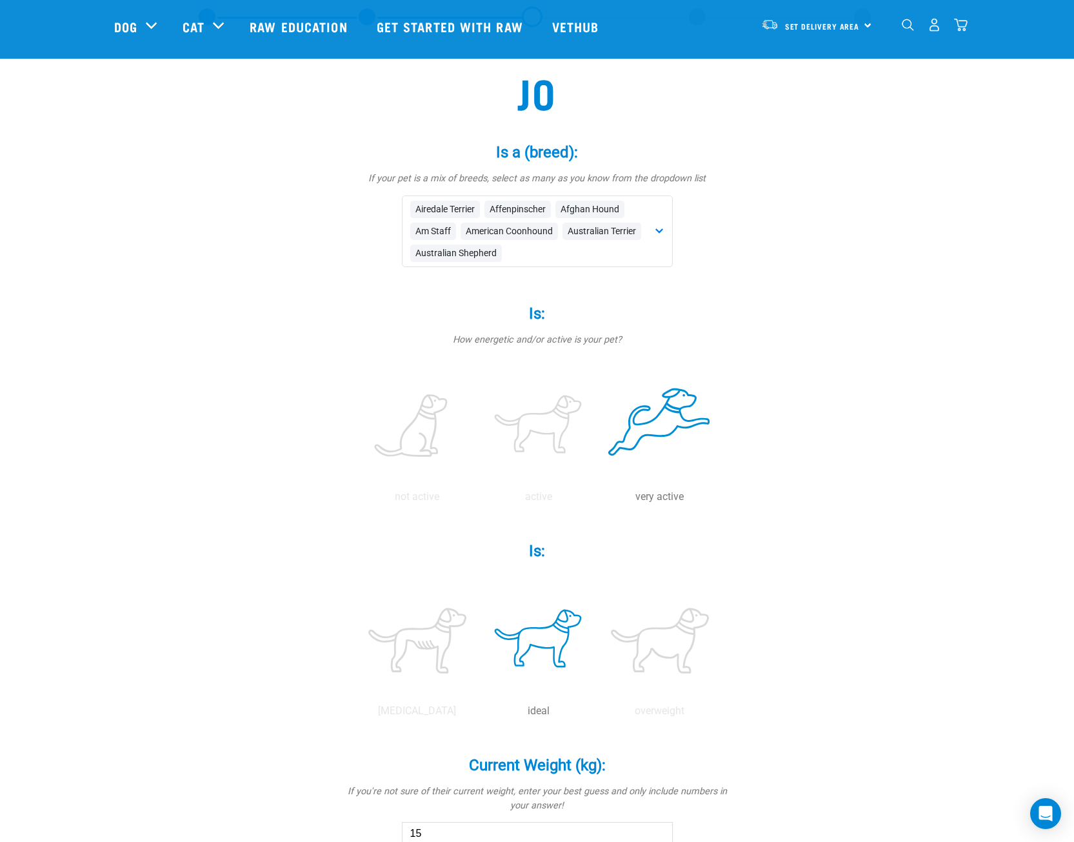
scroll to position [0, 0]
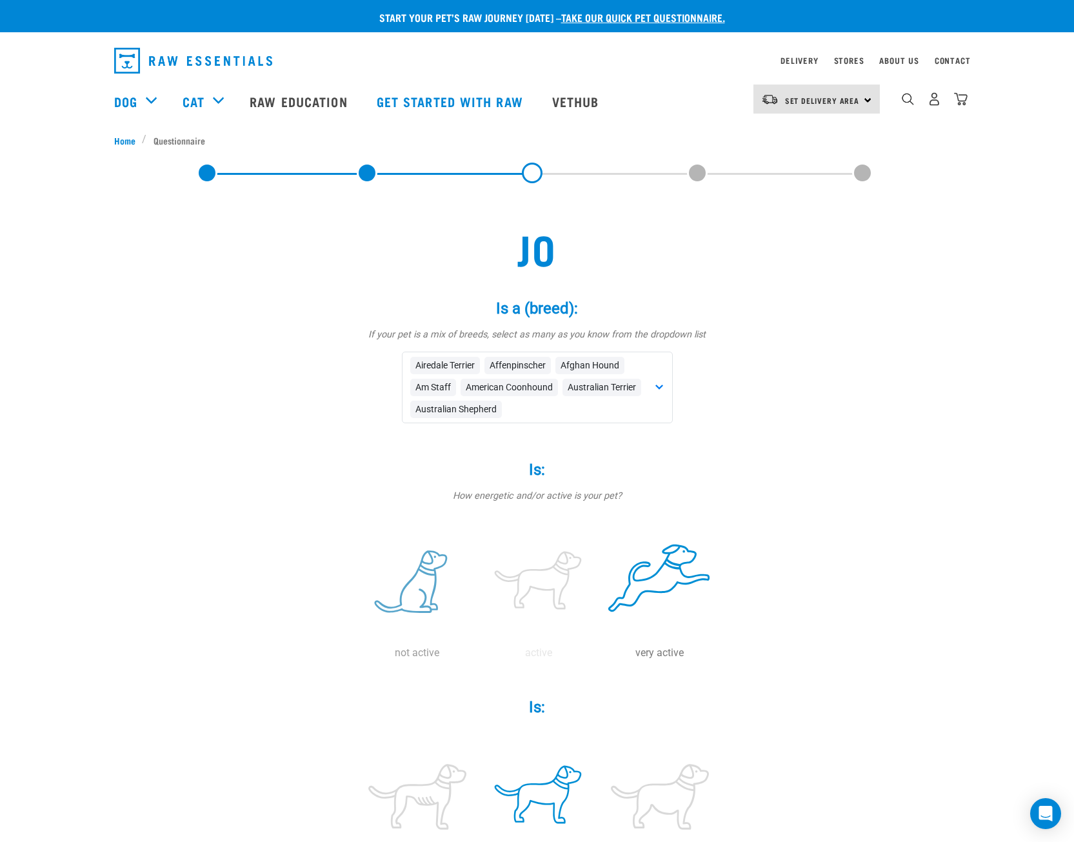
click at [453, 558] on label at bounding box center [417, 582] width 116 height 110
click at [357, 656] on input "radio" at bounding box center [357, 656] width 0 height 0
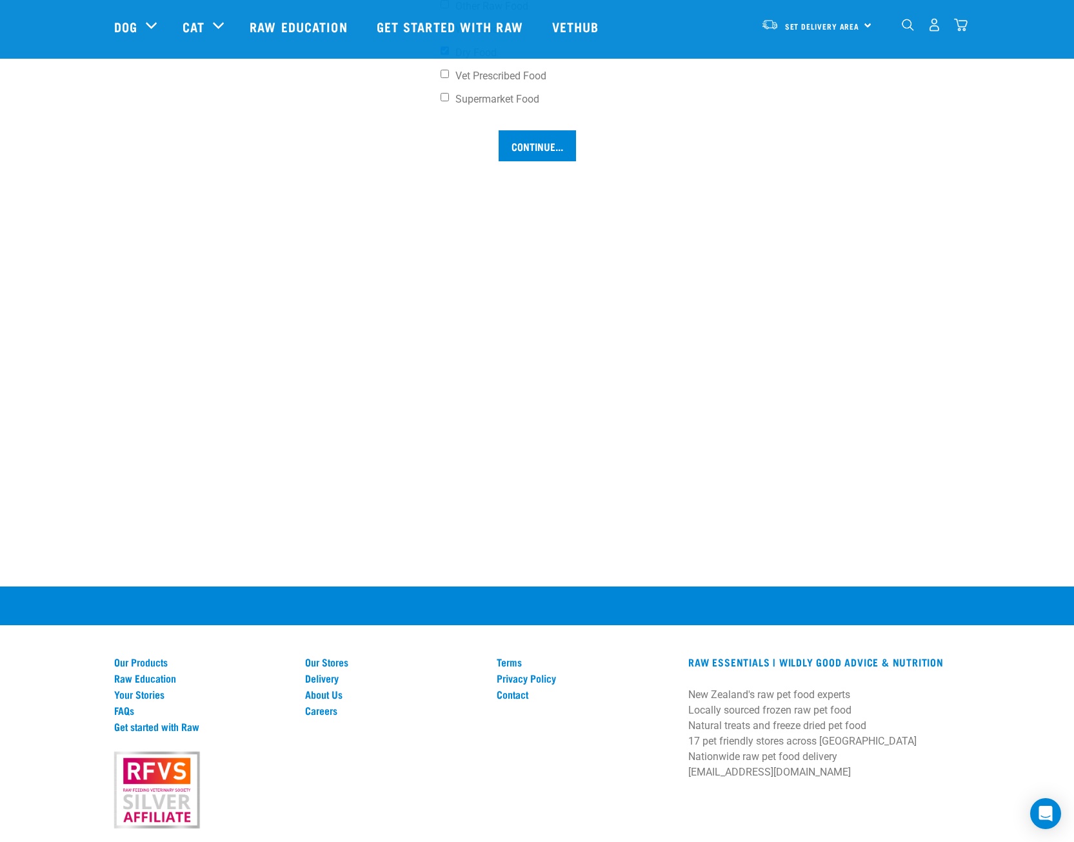
scroll to position [1032, 0]
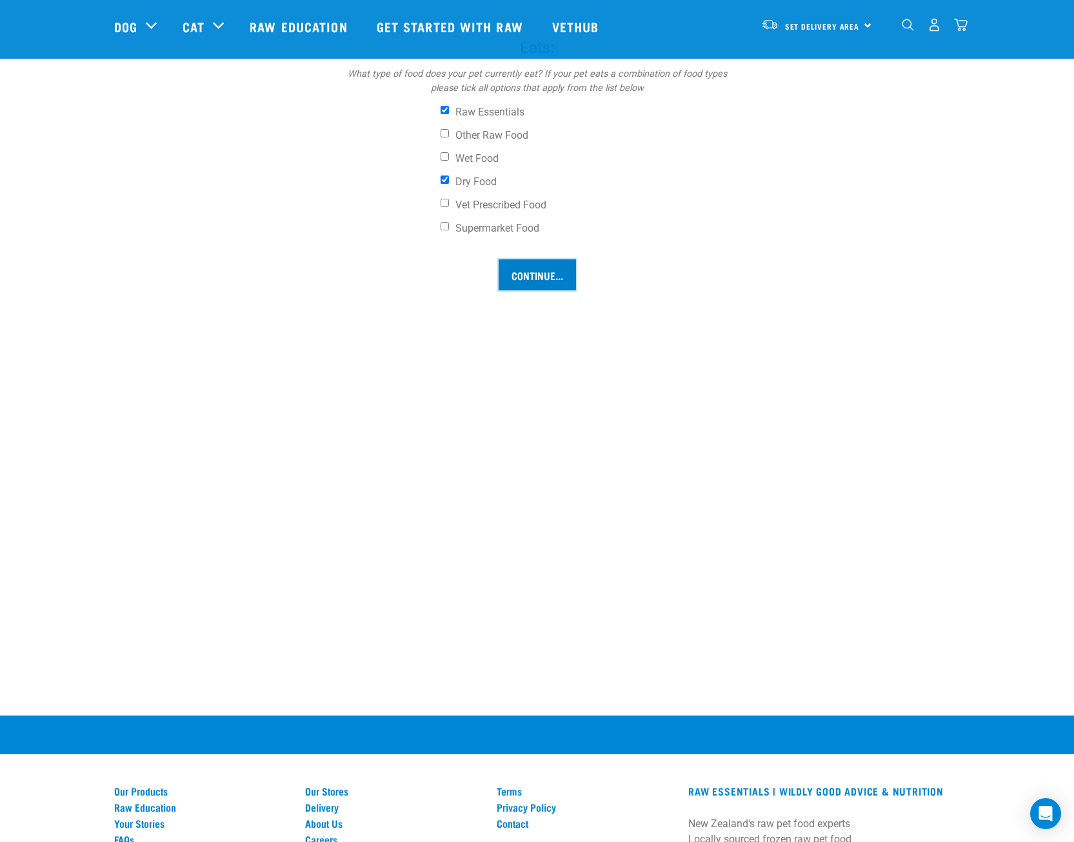
click at [538, 279] on input "Continue..." at bounding box center [536, 274] width 77 height 31
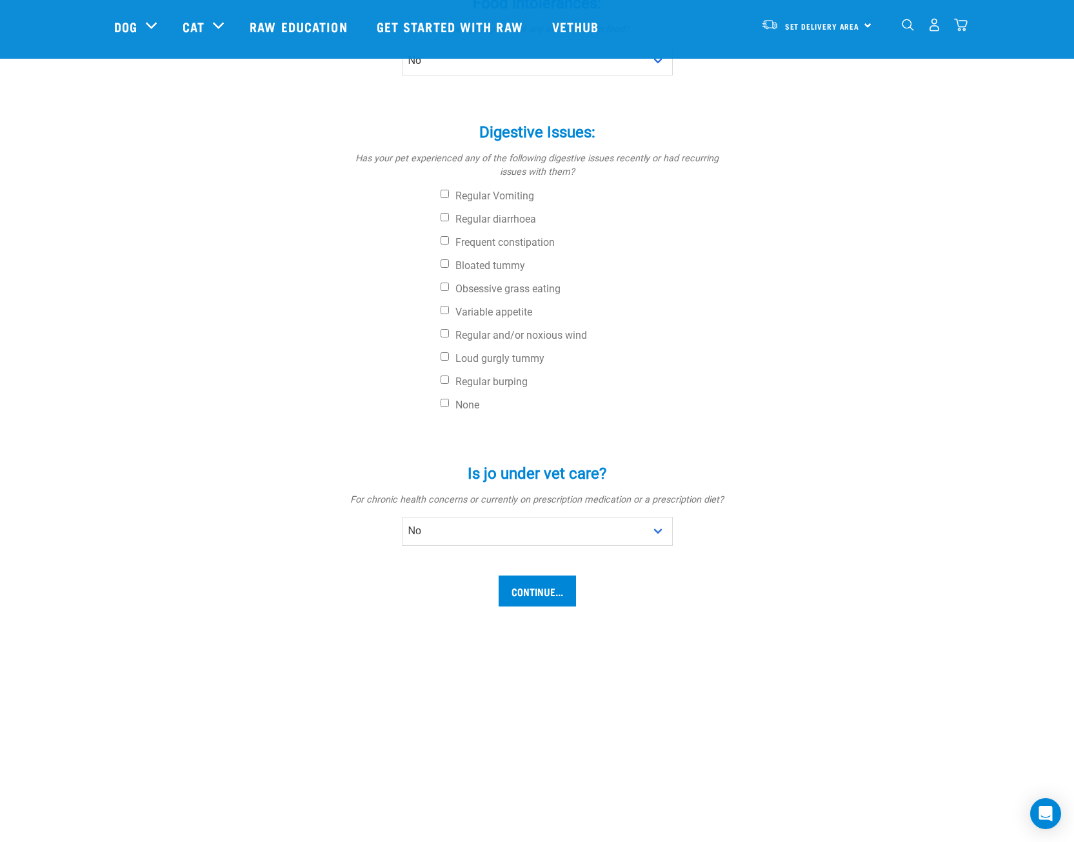
scroll to position [451, 0]
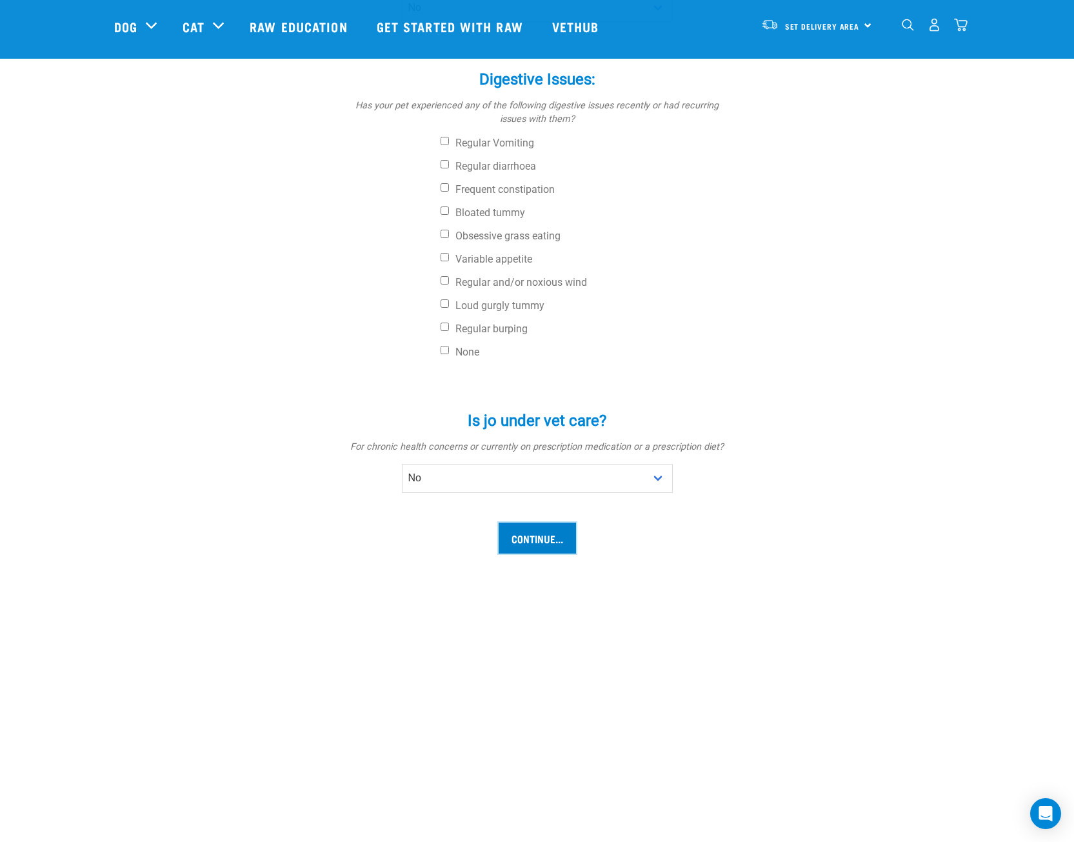
click at [543, 529] on input "Continue..." at bounding box center [536, 537] width 77 height 31
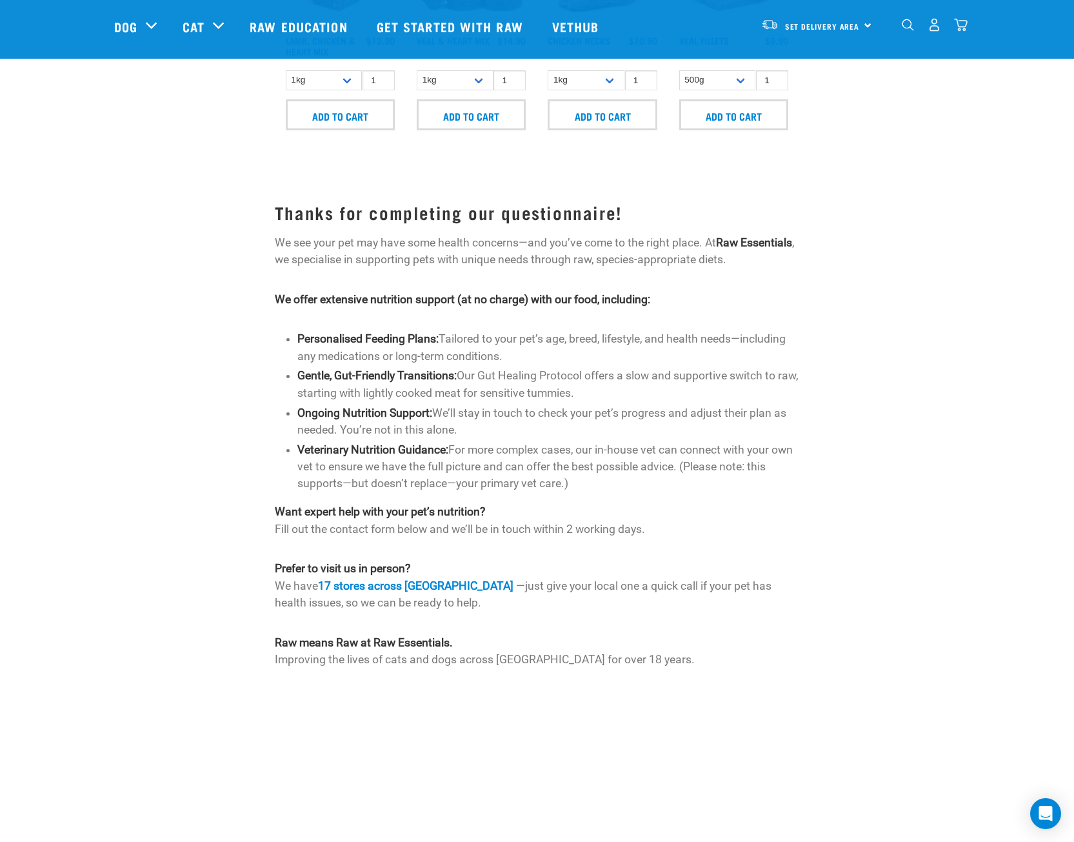
scroll to position [903, 0]
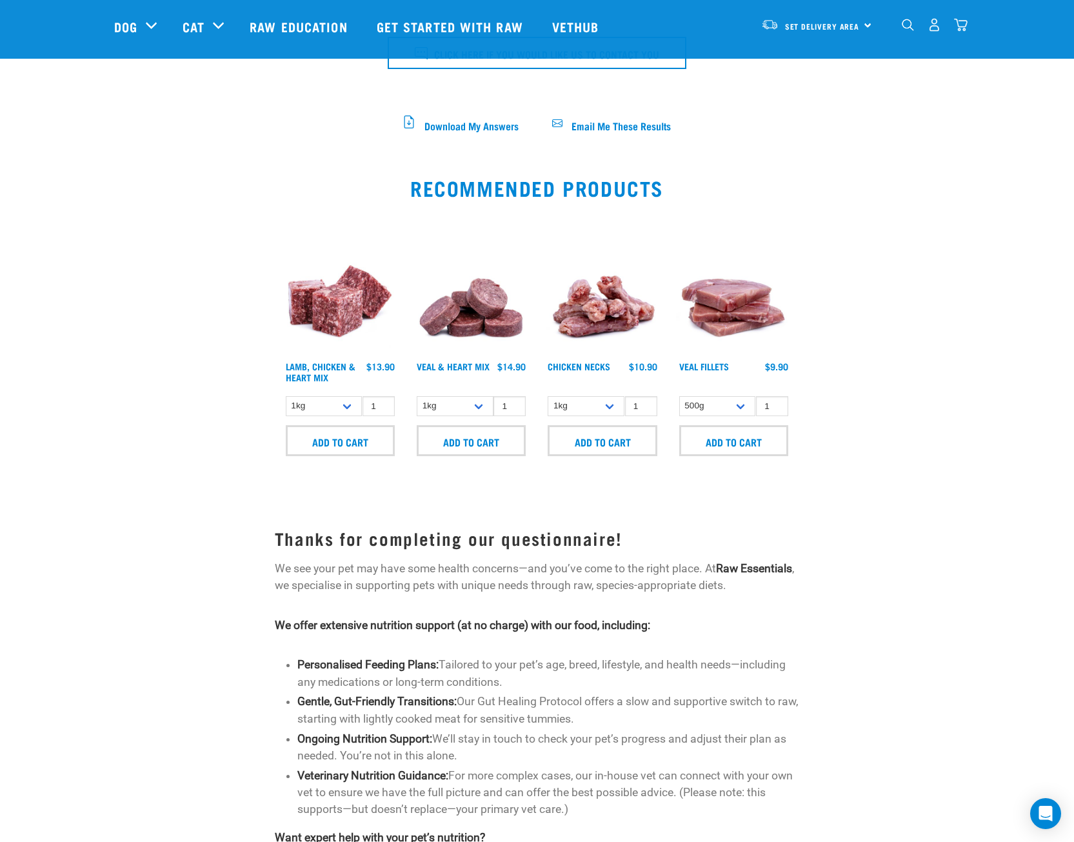
drag, startPoint x: 215, startPoint y: 432, endPoint x: 224, endPoint y: 364, distance: 68.2
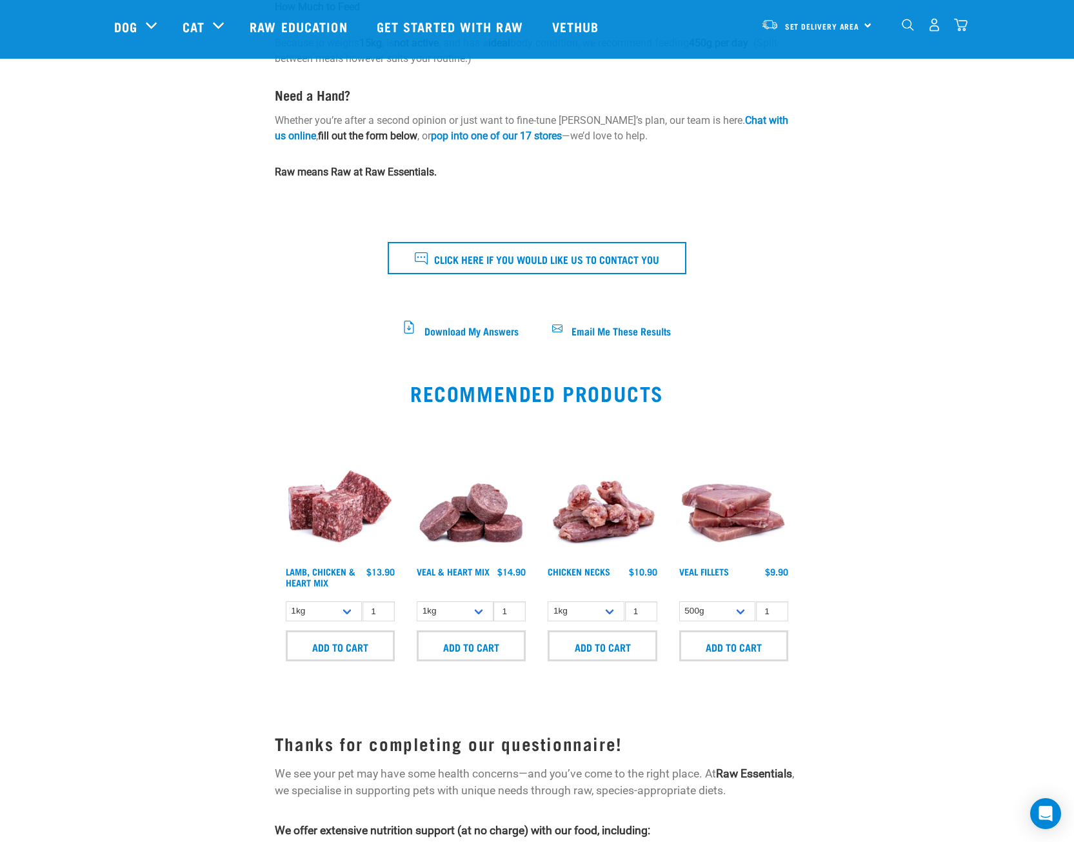
scroll to position [511, 0]
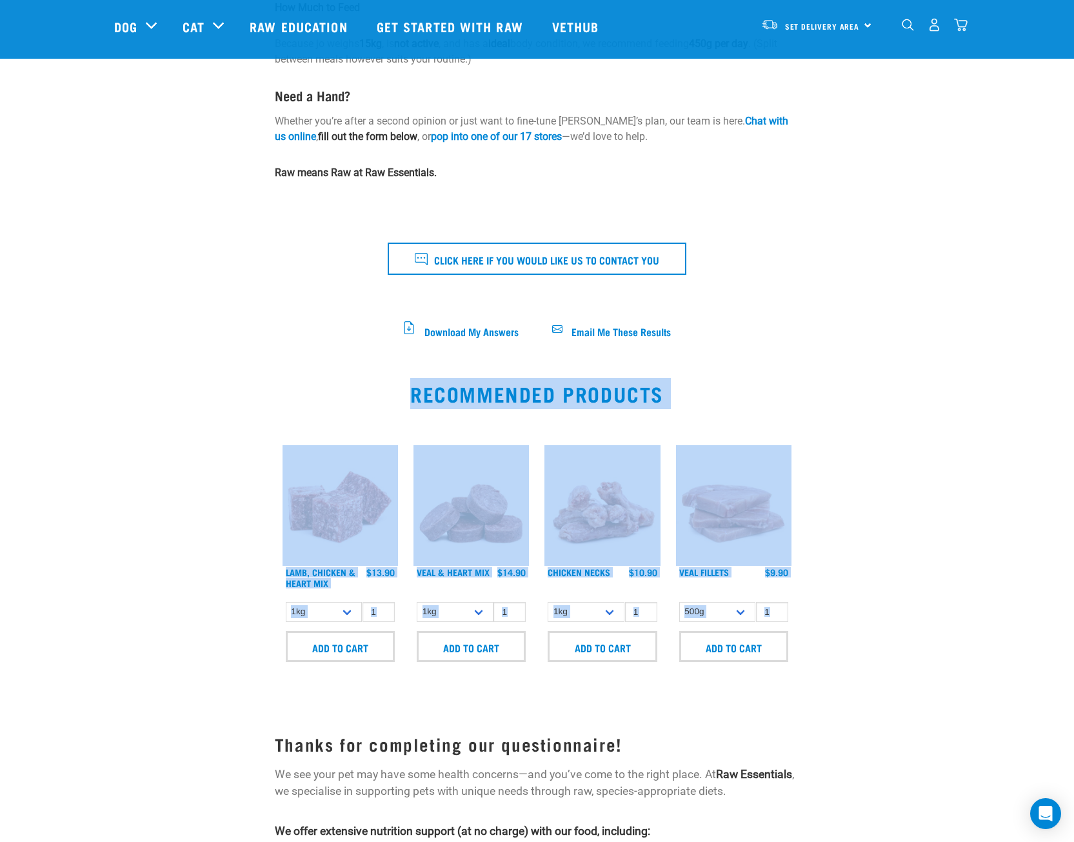
drag, startPoint x: 218, startPoint y: 397, endPoint x: 923, endPoint y: 586, distance: 729.6
click at [923, 586] on div "Our Recommendation You're already feeding raw—amazing! Let’s take it to the nex…" at bounding box center [537, 444] width 815 height 1653
drag, startPoint x: 924, startPoint y: 592, endPoint x: 906, endPoint y: 577, distance: 23.4
click at [925, 592] on div at bounding box center [874, 556] width 135 height 255
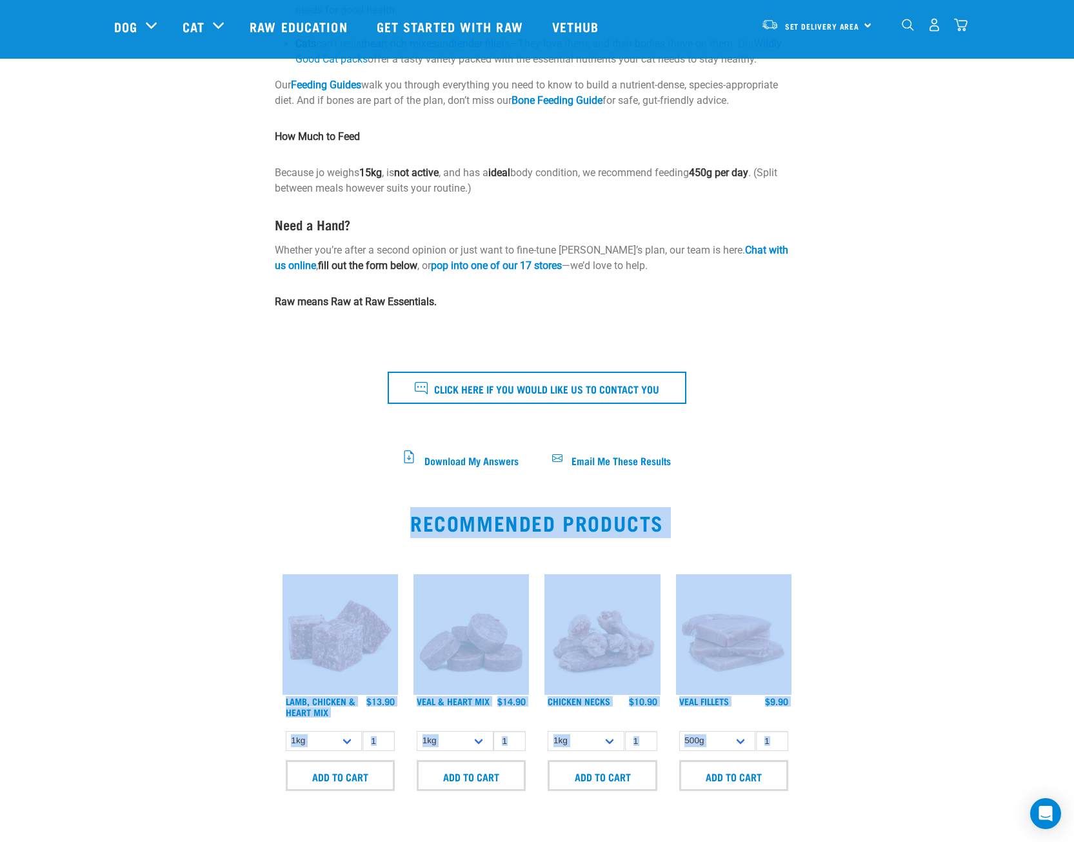
click at [952, 449] on div "Our Recommendation You're already feeding raw—amazing! Let’s take it to the nex…" at bounding box center [537, 564] width 846 height 1687
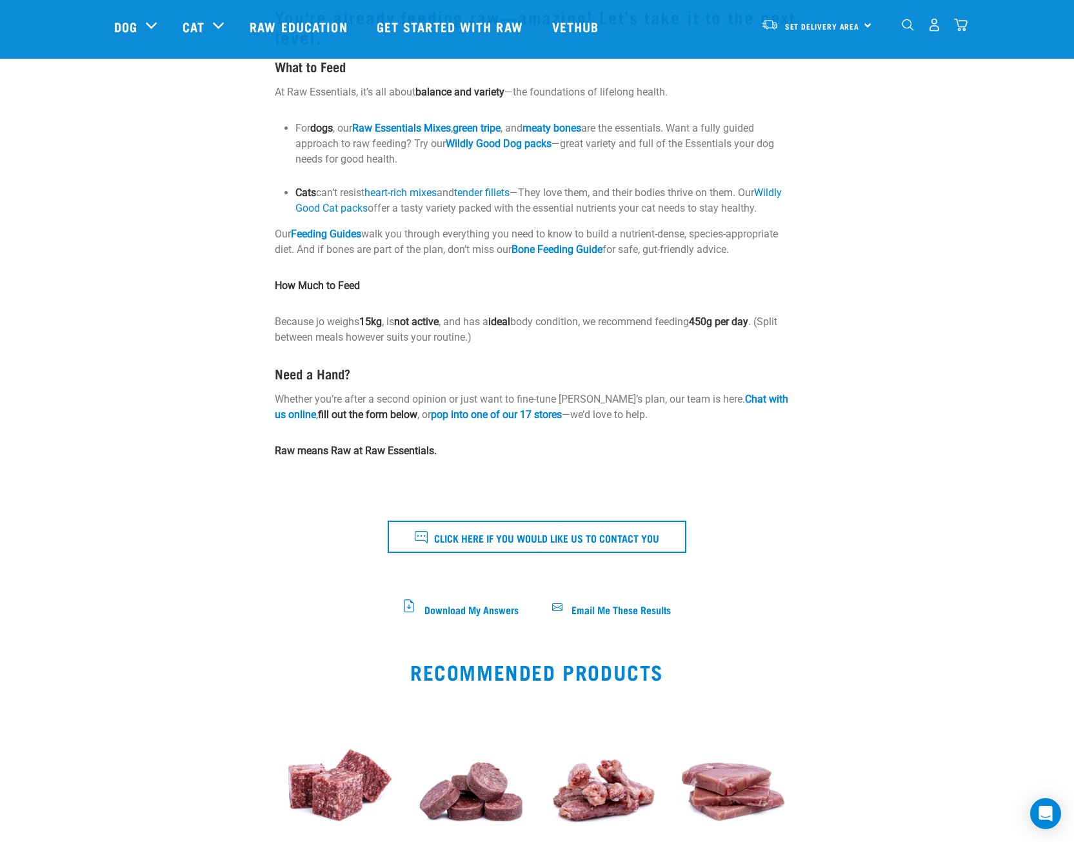
scroll to position [0, 0]
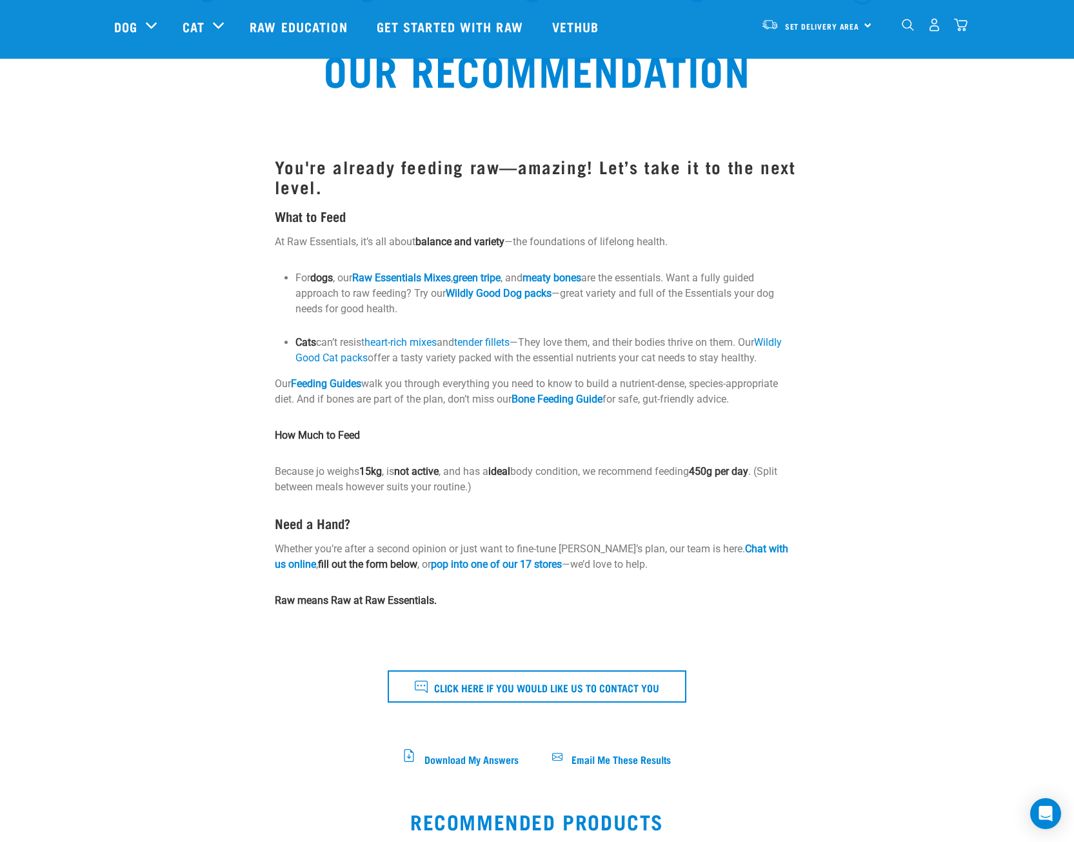
drag, startPoint x: 933, startPoint y: 248, endPoint x: 932, endPoint y: 295, distance: 47.1
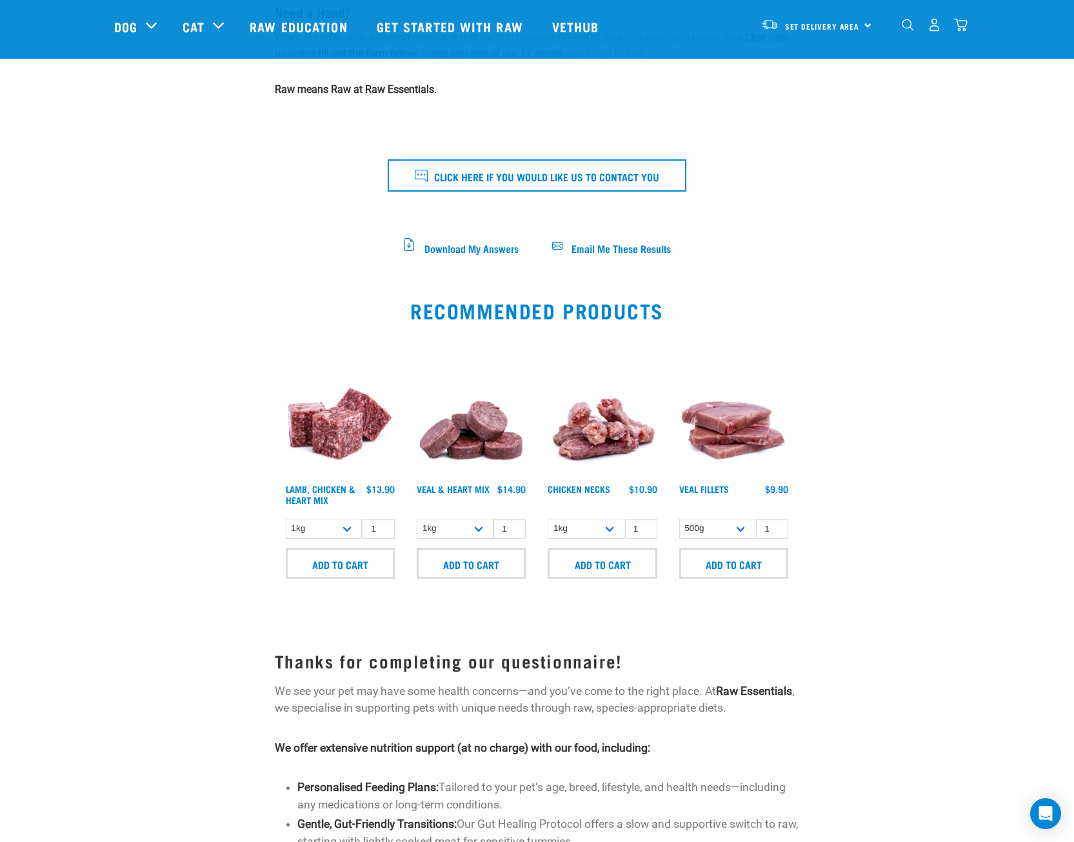
scroll to position [1020, 0]
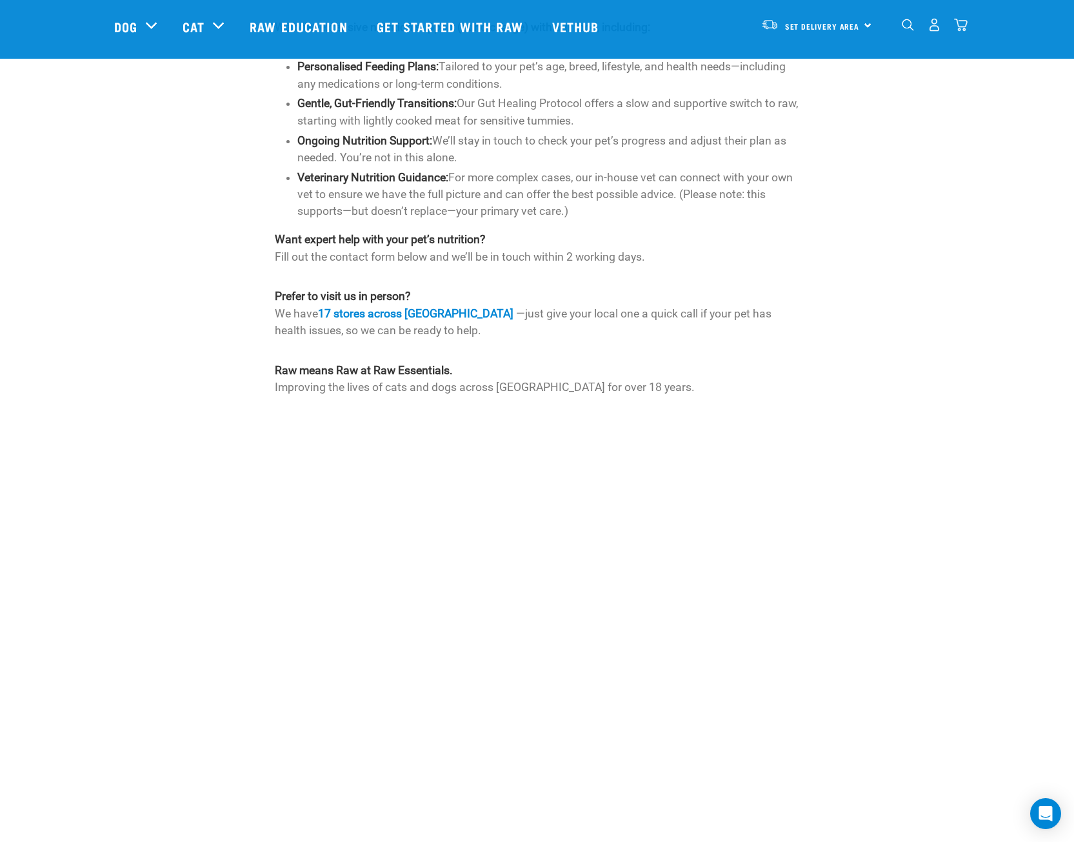
drag, startPoint x: 861, startPoint y: 403, endPoint x: 863, endPoint y: 458, distance: 55.5
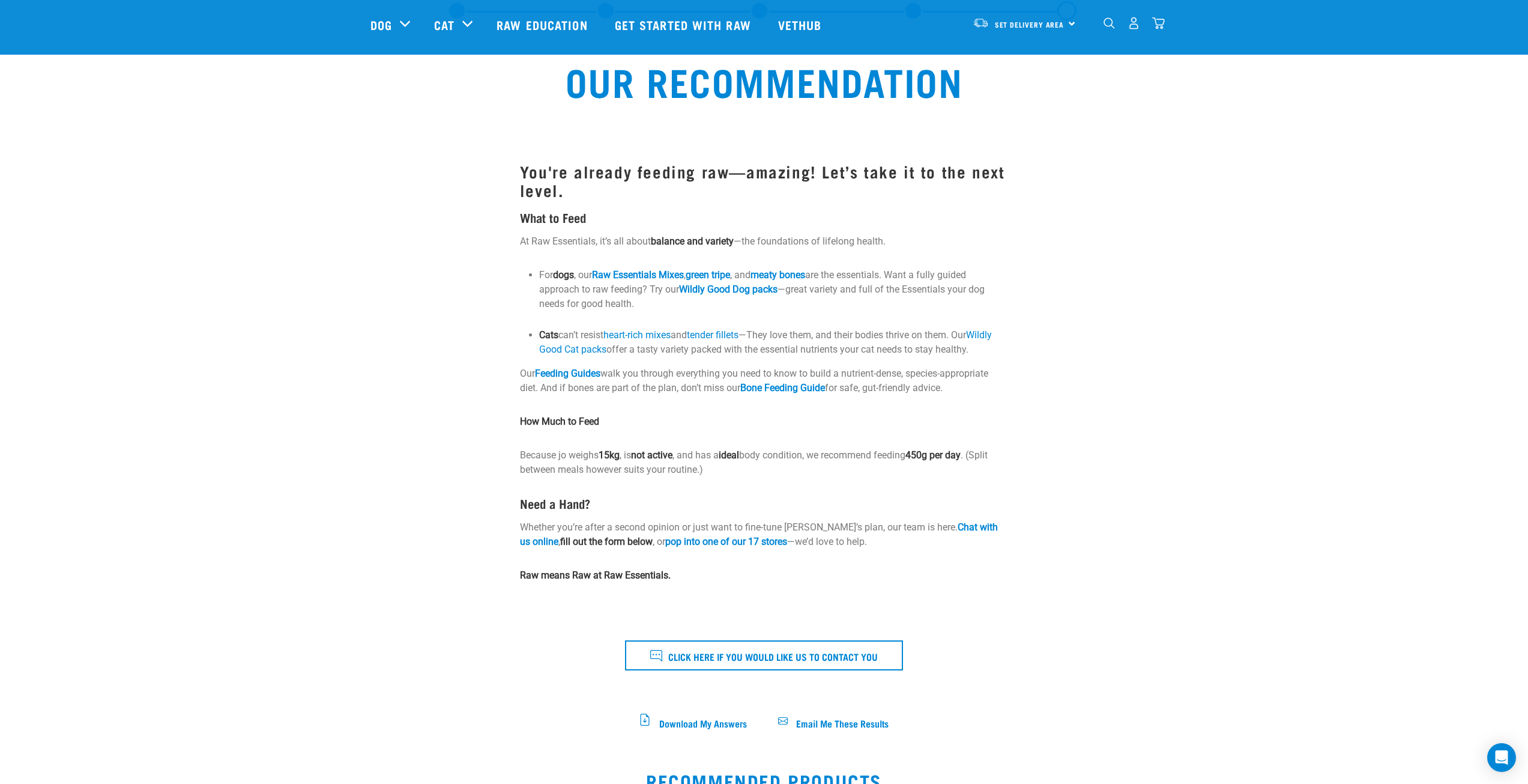
scroll to position [60, 0]
click at [961, 526] on link "Chat with us online" at bounding box center [758, 536] width 478 height 26
click at [999, 758] on div "Open Intercom Messenger" at bounding box center [1502, 757] width 32 height 32
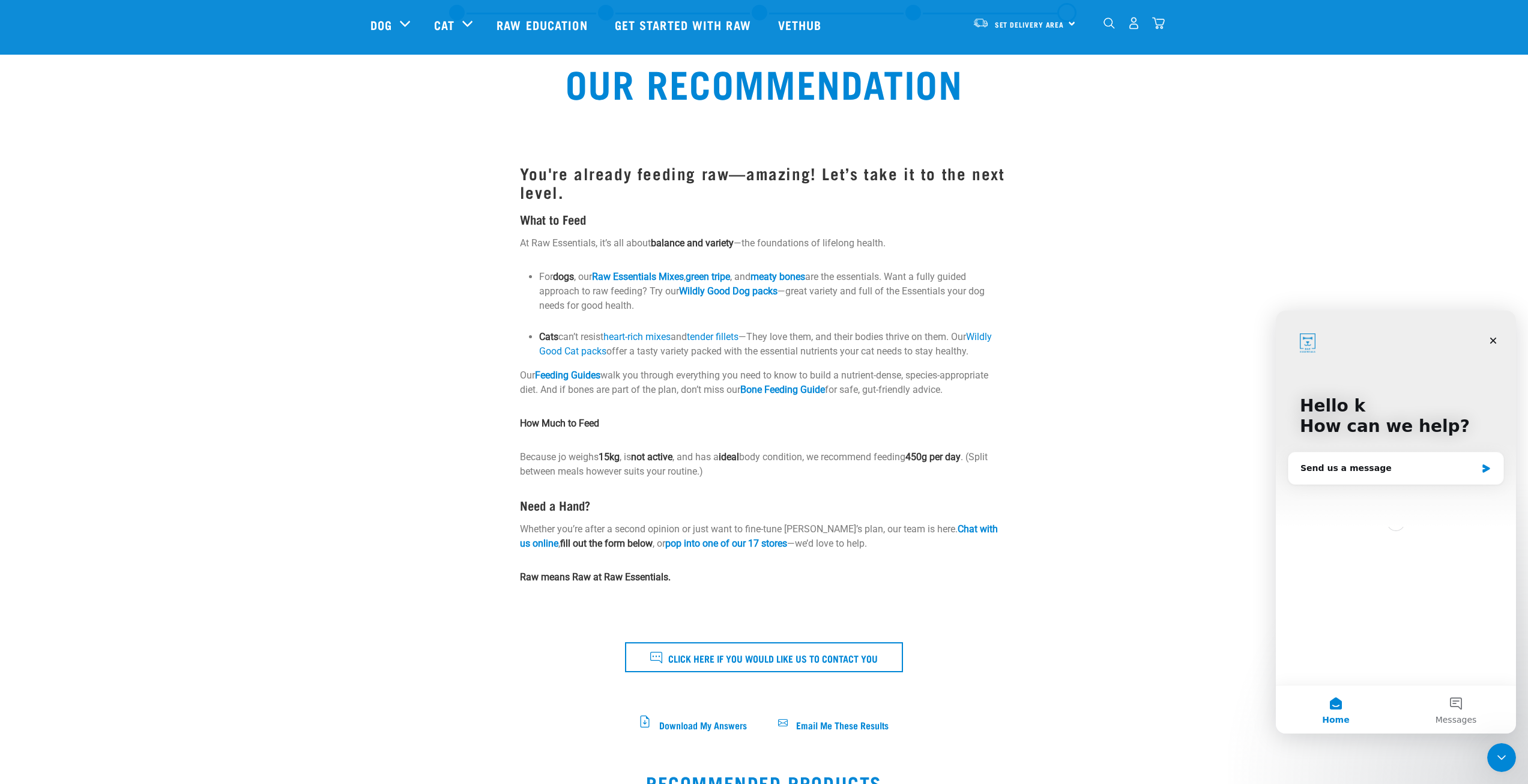
scroll to position [0, 0]
click at [999, 339] on icon "Close" at bounding box center [1494, 340] width 7 height 7
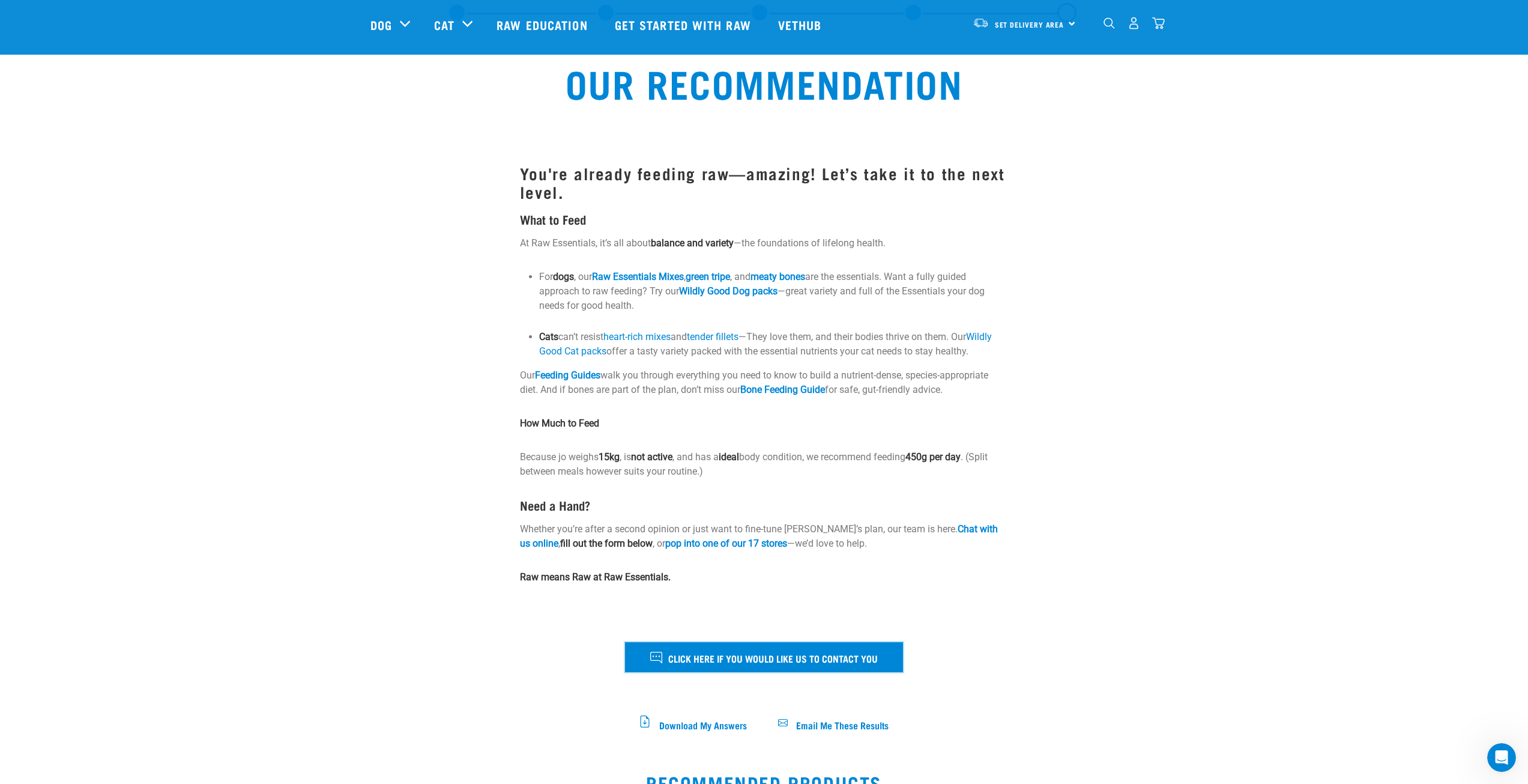
click at [714, 664] on span "Click here if you would like us to contact you" at bounding box center [773, 657] width 210 height 16
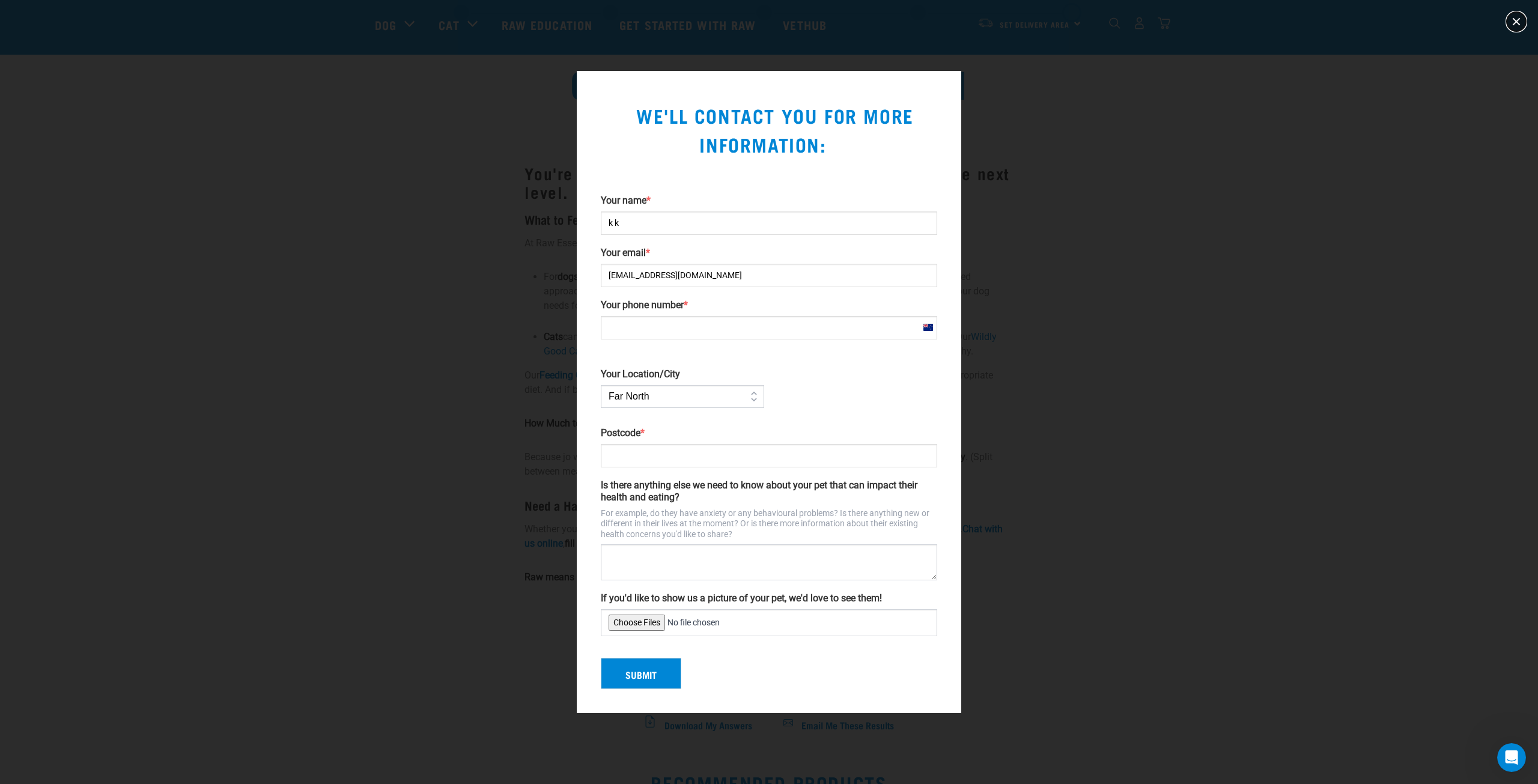
click at [1000, 21] on button "close" at bounding box center [1516, 21] width 20 height 20
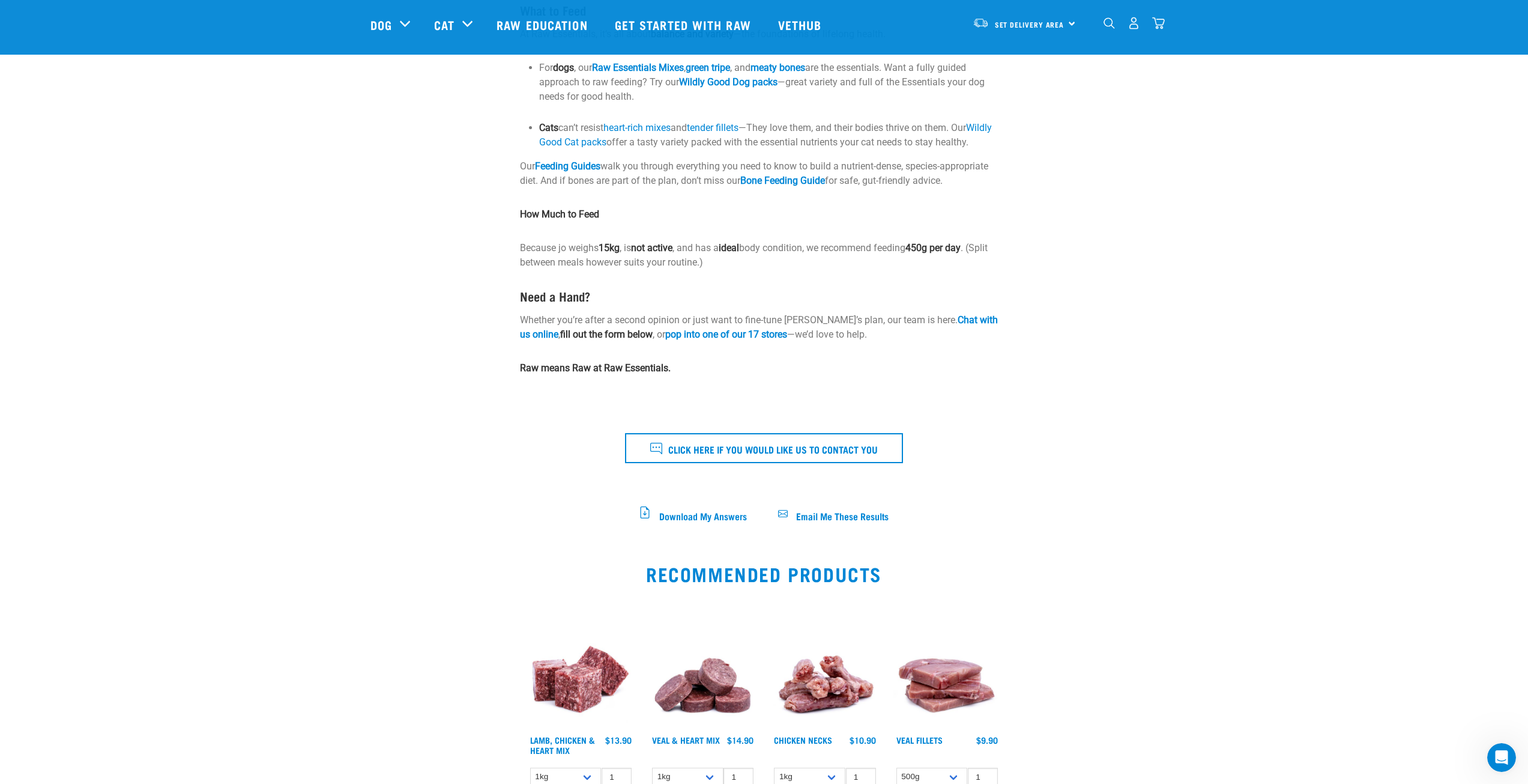
scroll to position [300, 0]
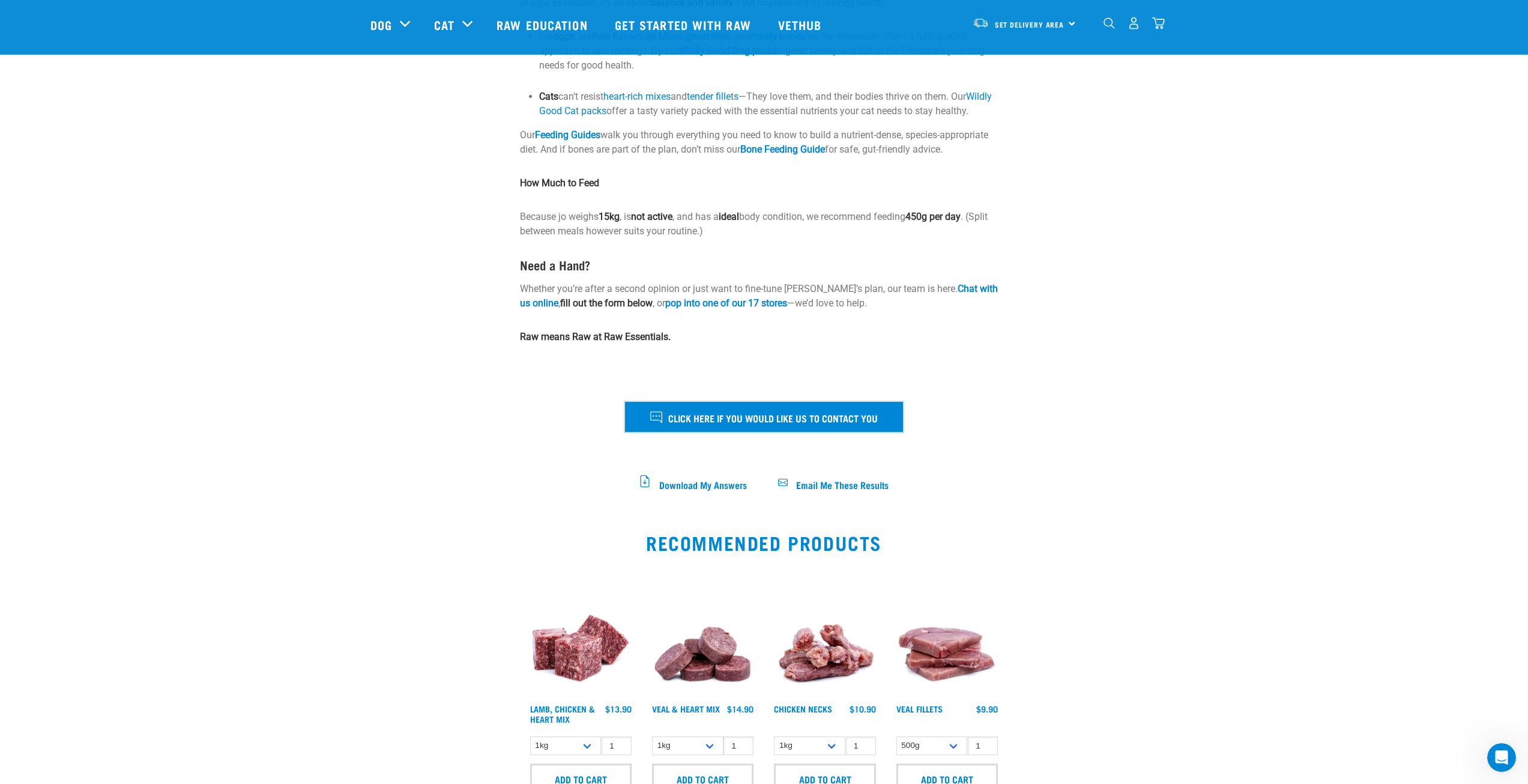
click at [768, 420] on span "Click here if you would like us to contact you" at bounding box center [773, 417] width 210 height 16
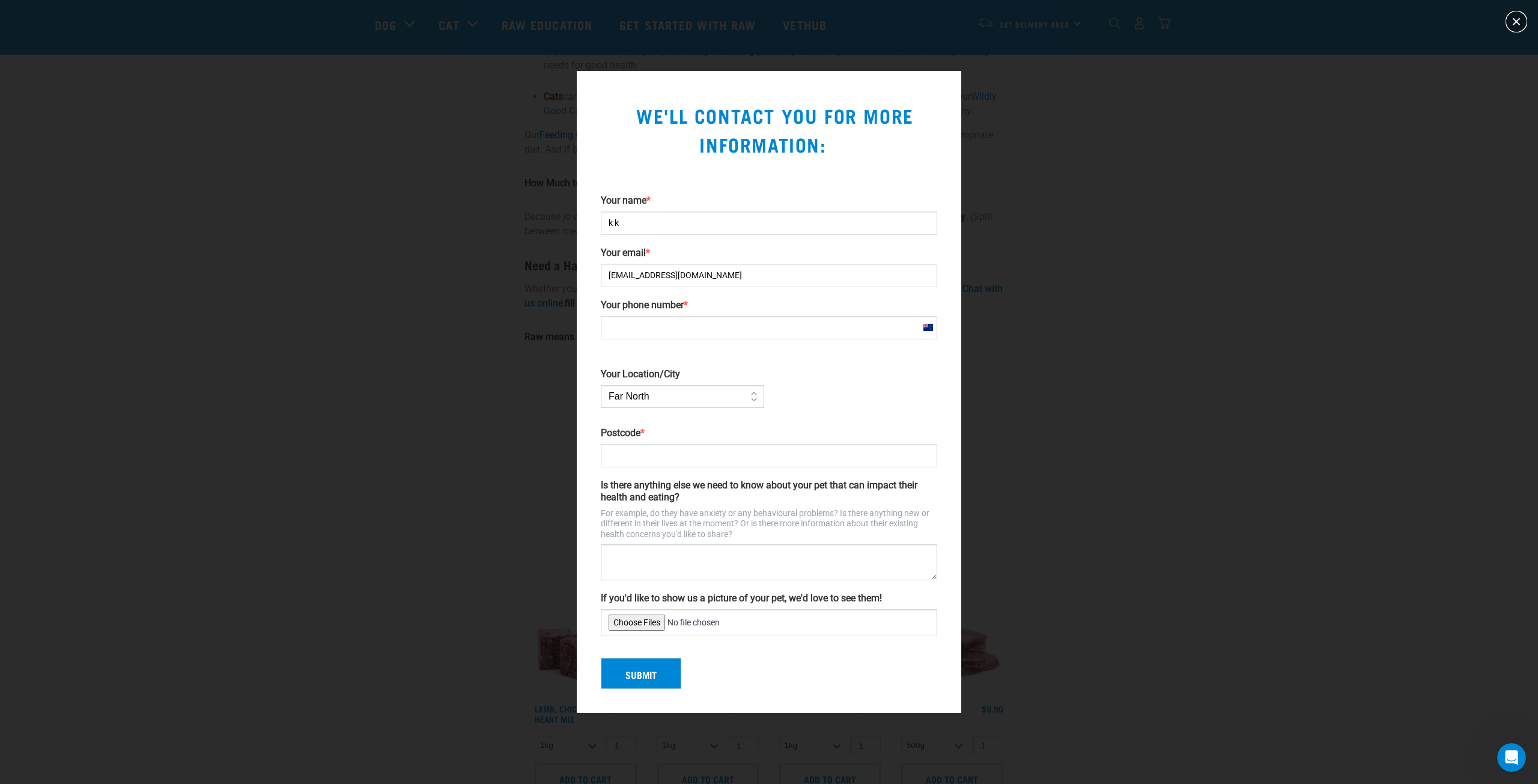
click at [1000, 21] on button "close" at bounding box center [1516, 21] width 20 height 20
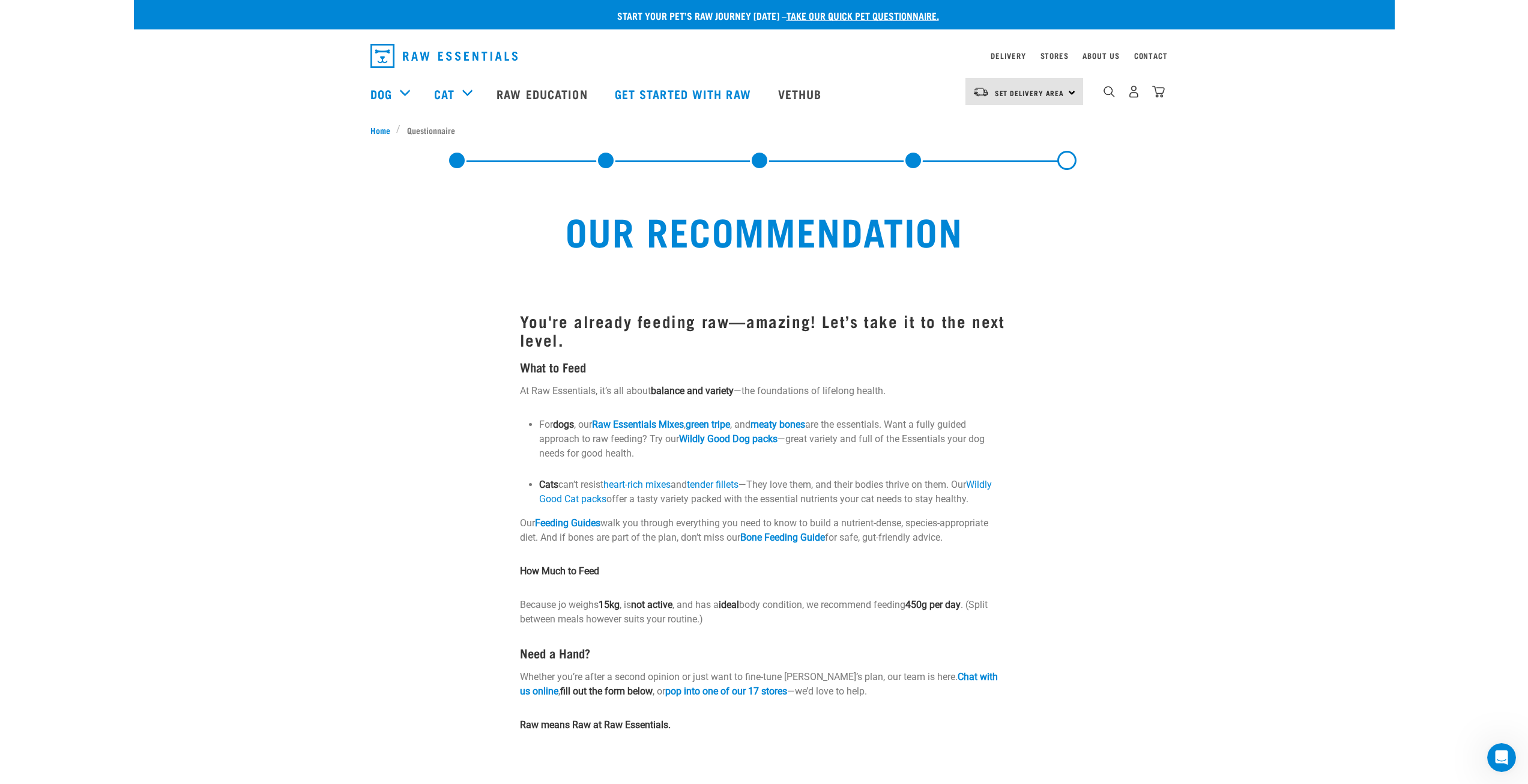
scroll to position [0, 0]
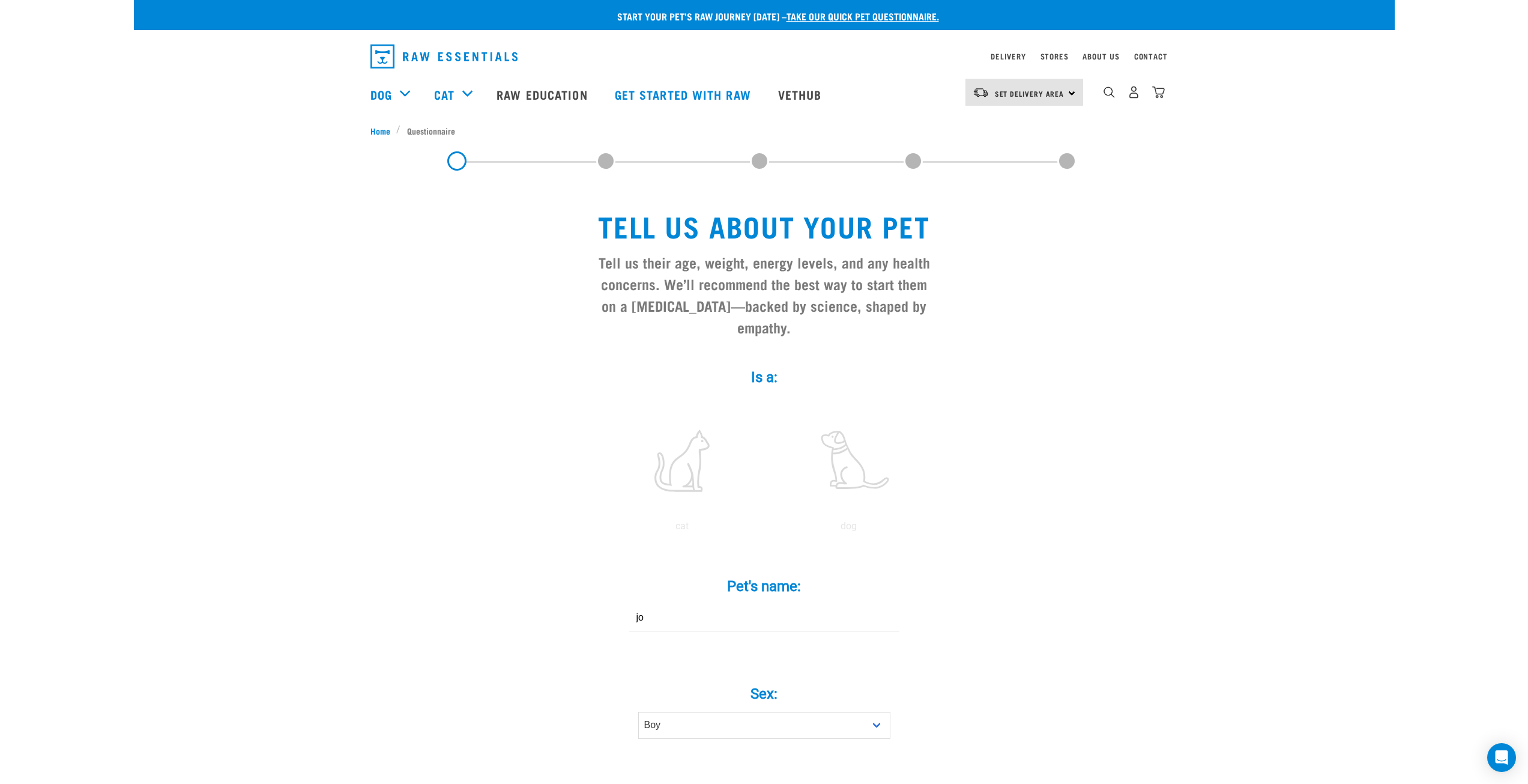
click at [911, 160] on span at bounding box center [913, 161] width 20 height 20
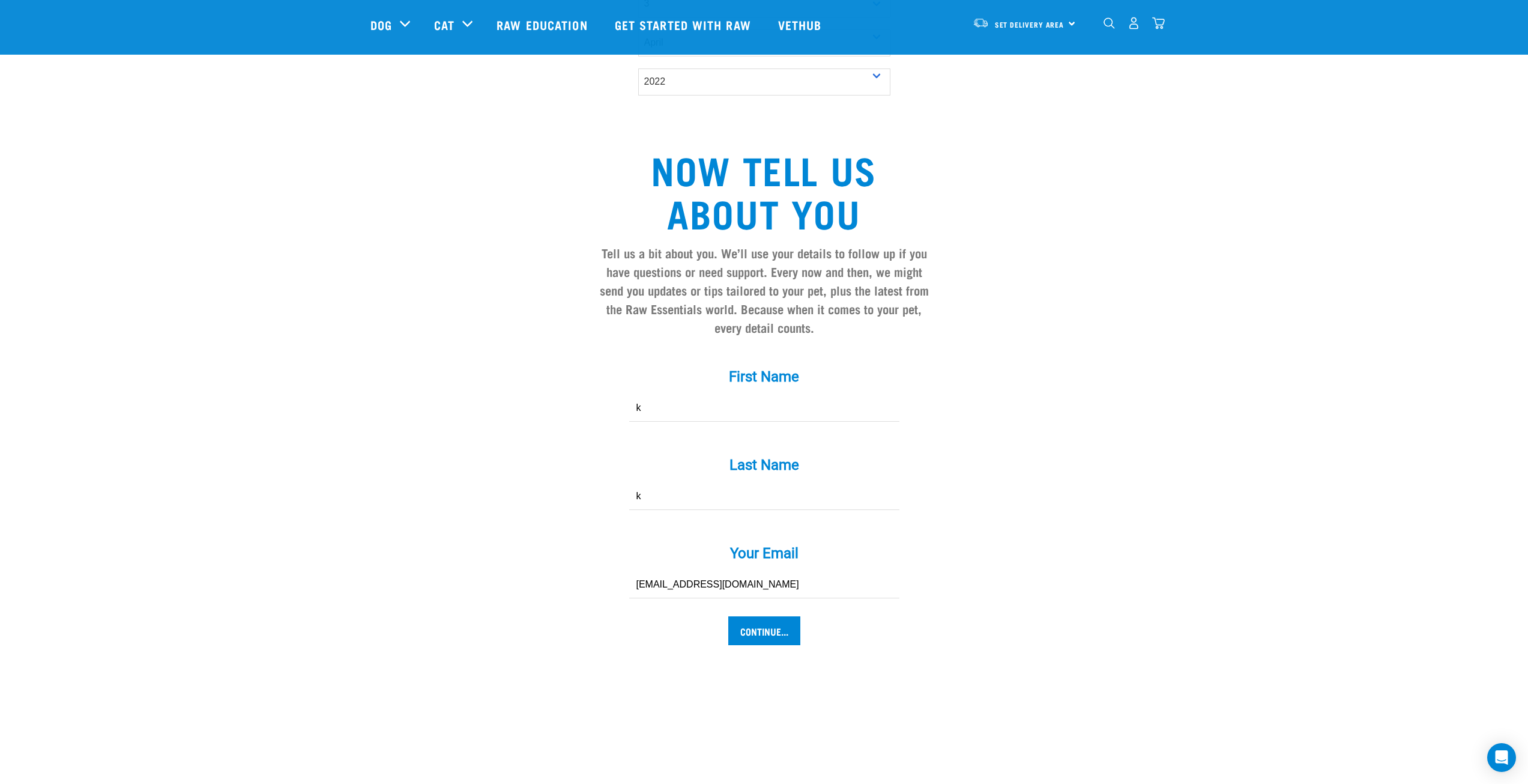
scroll to position [961, 0]
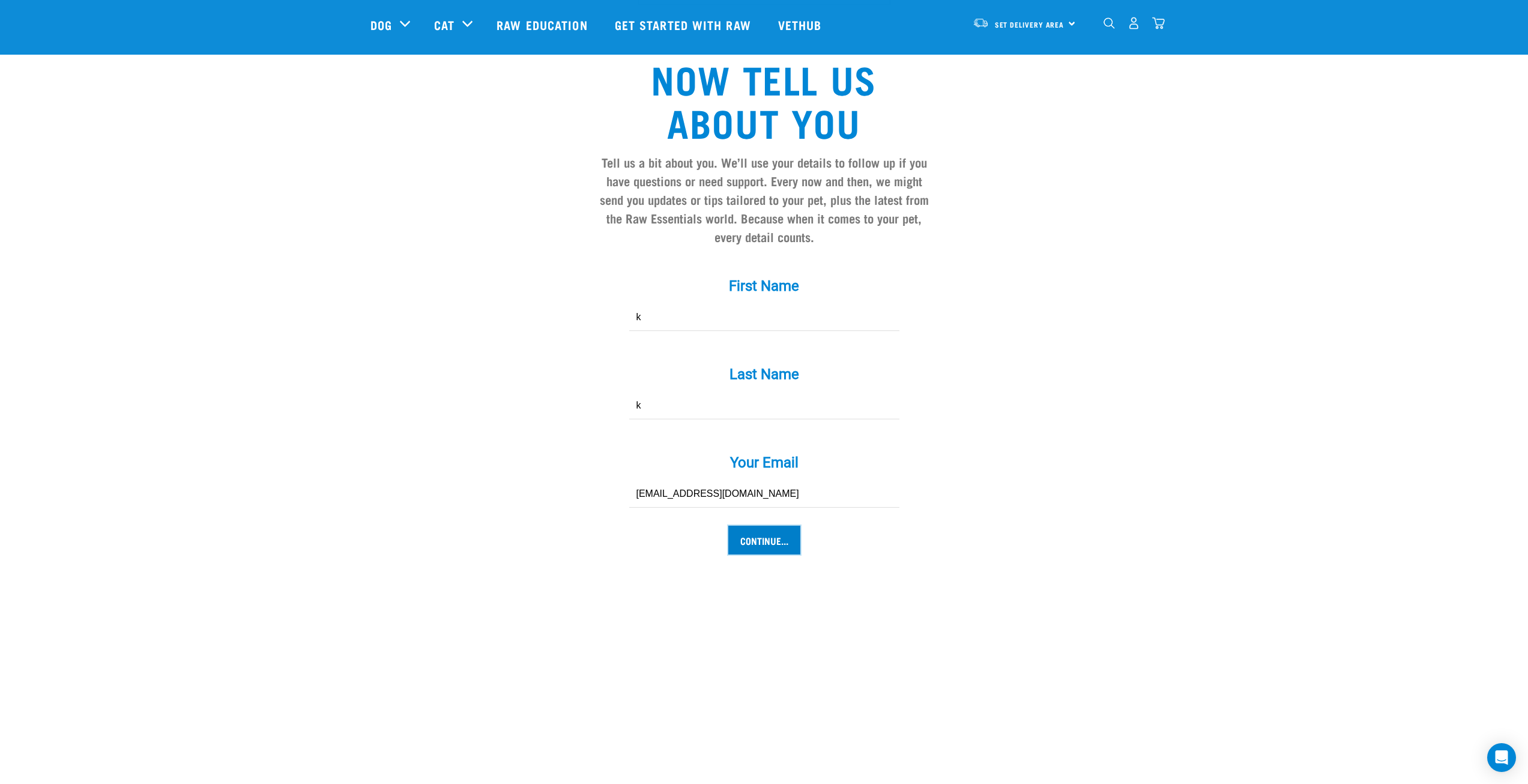
click at [761, 526] on input "Continue..." at bounding box center [764, 539] width 72 height 29
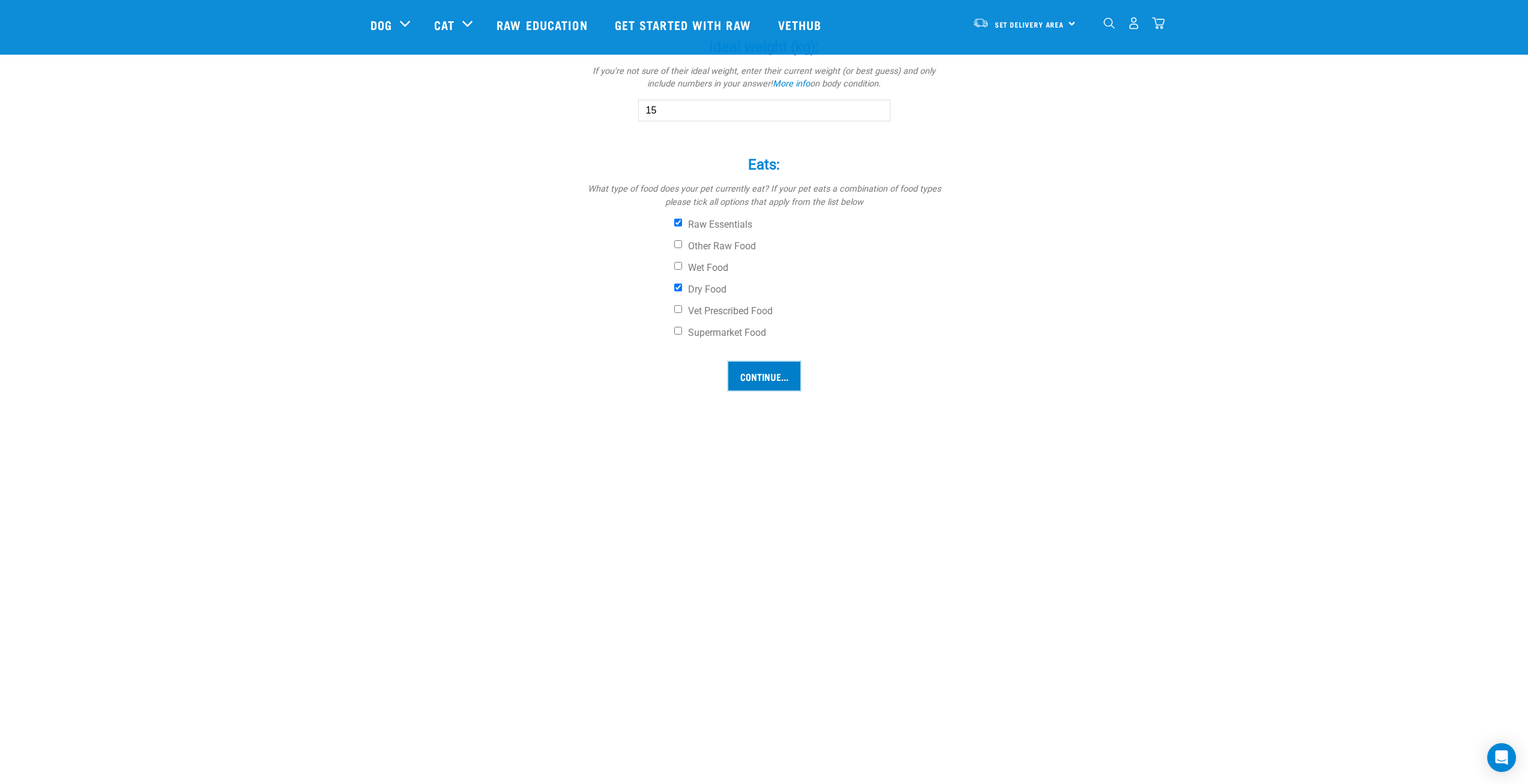
click at [772, 379] on input "Continue..." at bounding box center [764, 375] width 72 height 29
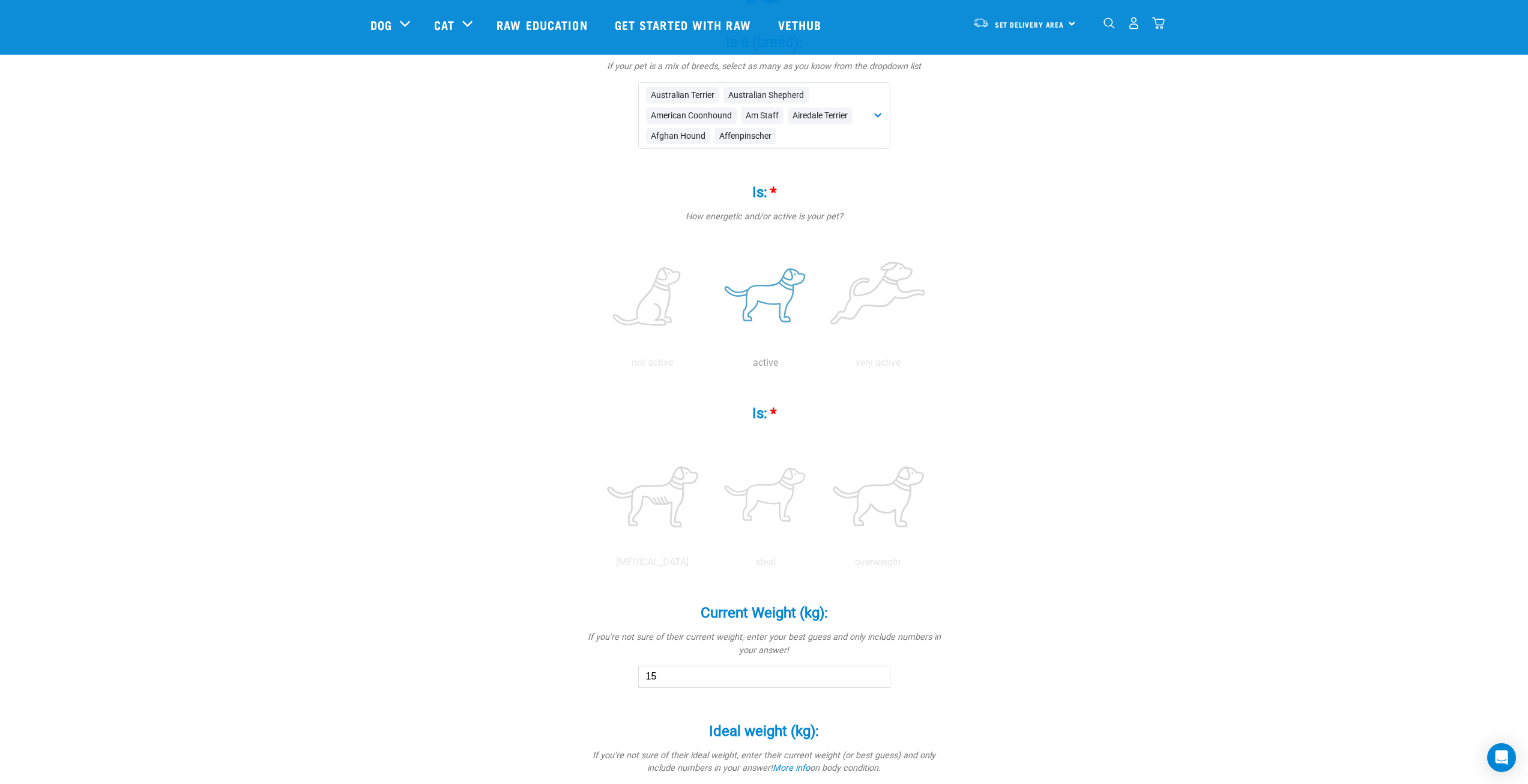
scroll to position [150, 0]
click at [786, 307] on label at bounding box center [765, 304] width 108 height 102
click at [710, 372] on input "radio" at bounding box center [710, 372] width 0 height 0
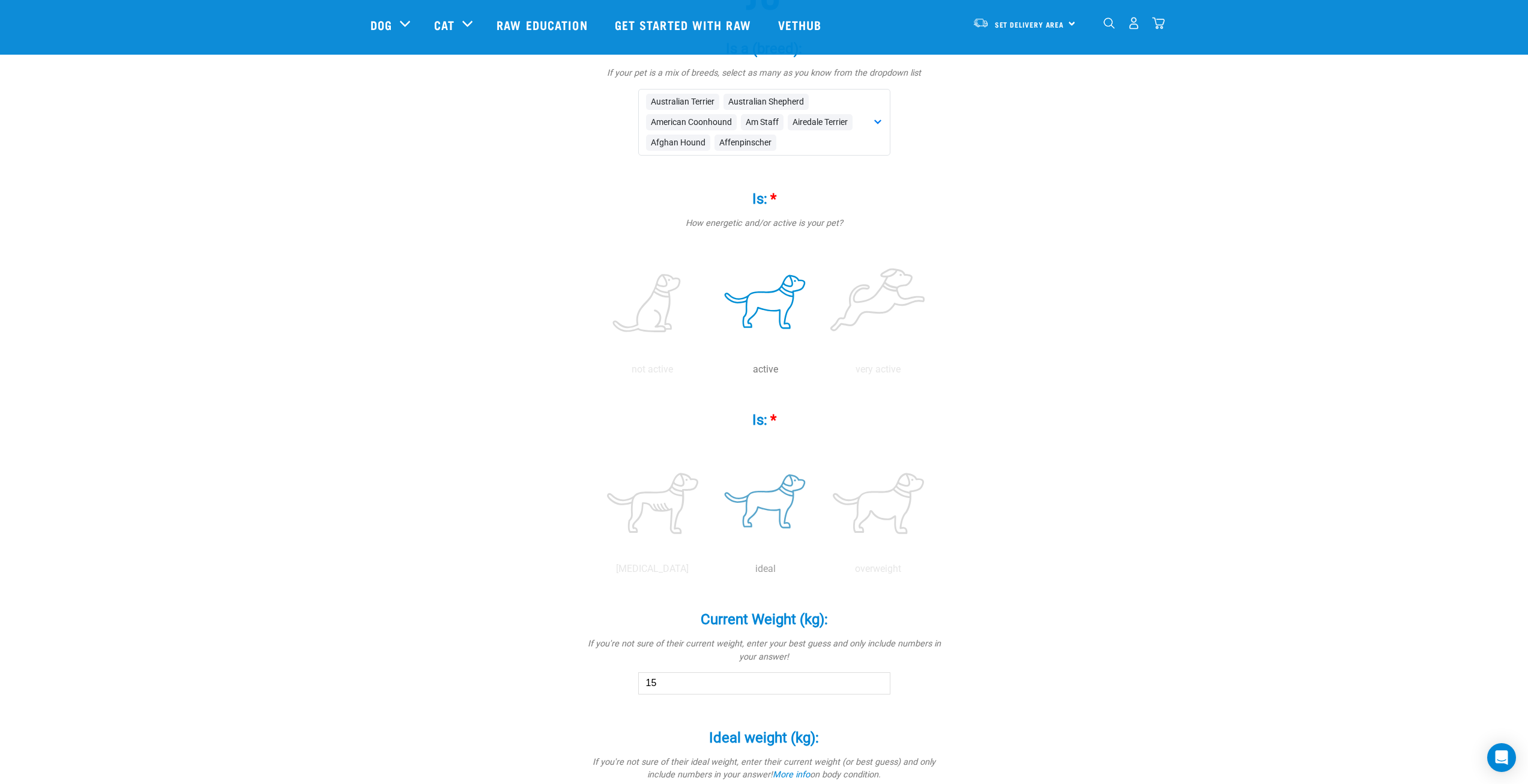
click at [787, 507] on label at bounding box center [765, 504] width 108 height 102
click at [710, 572] on input "radio" at bounding box center [710, 572] width 0 height 0
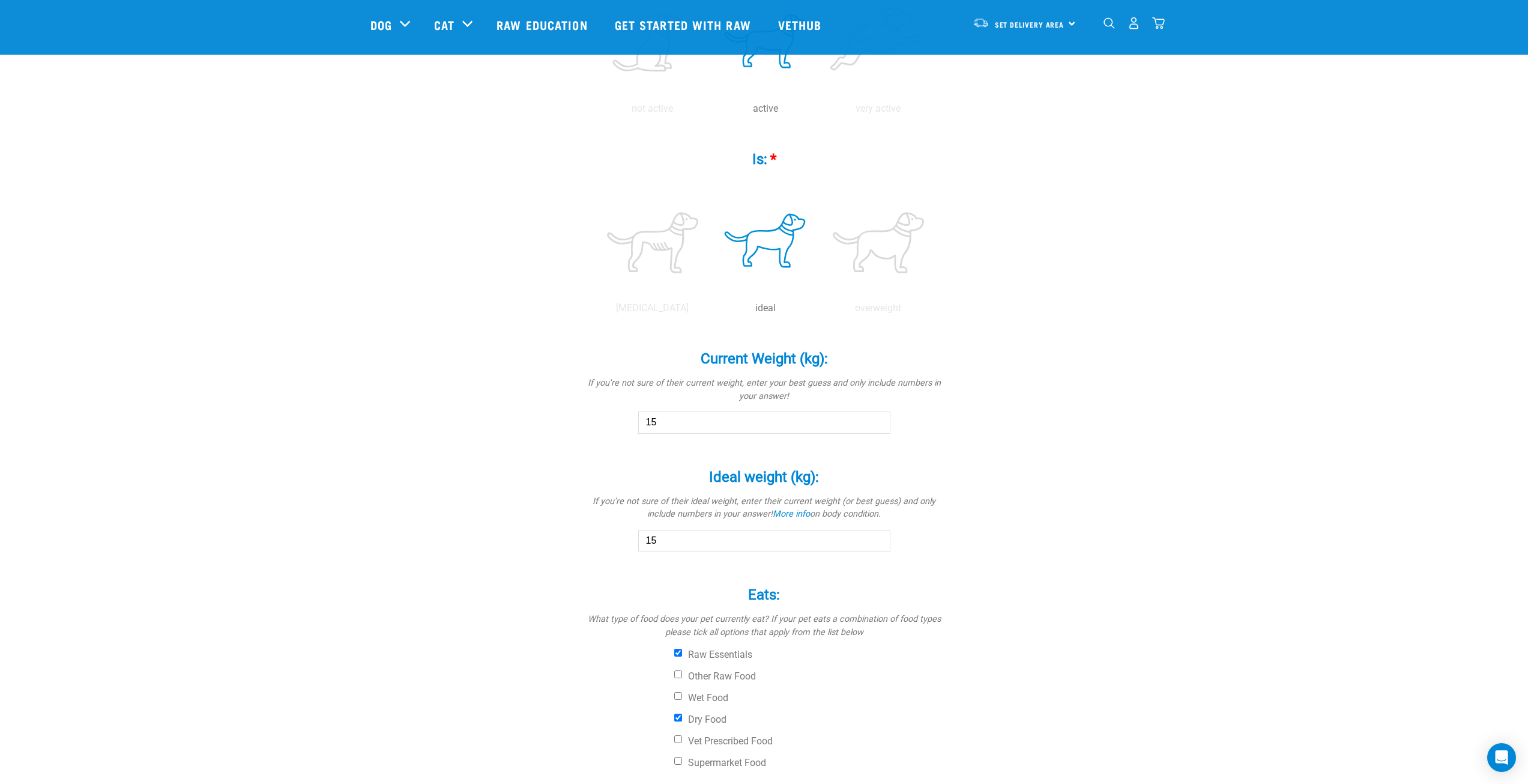
scroll to position [510, 0]
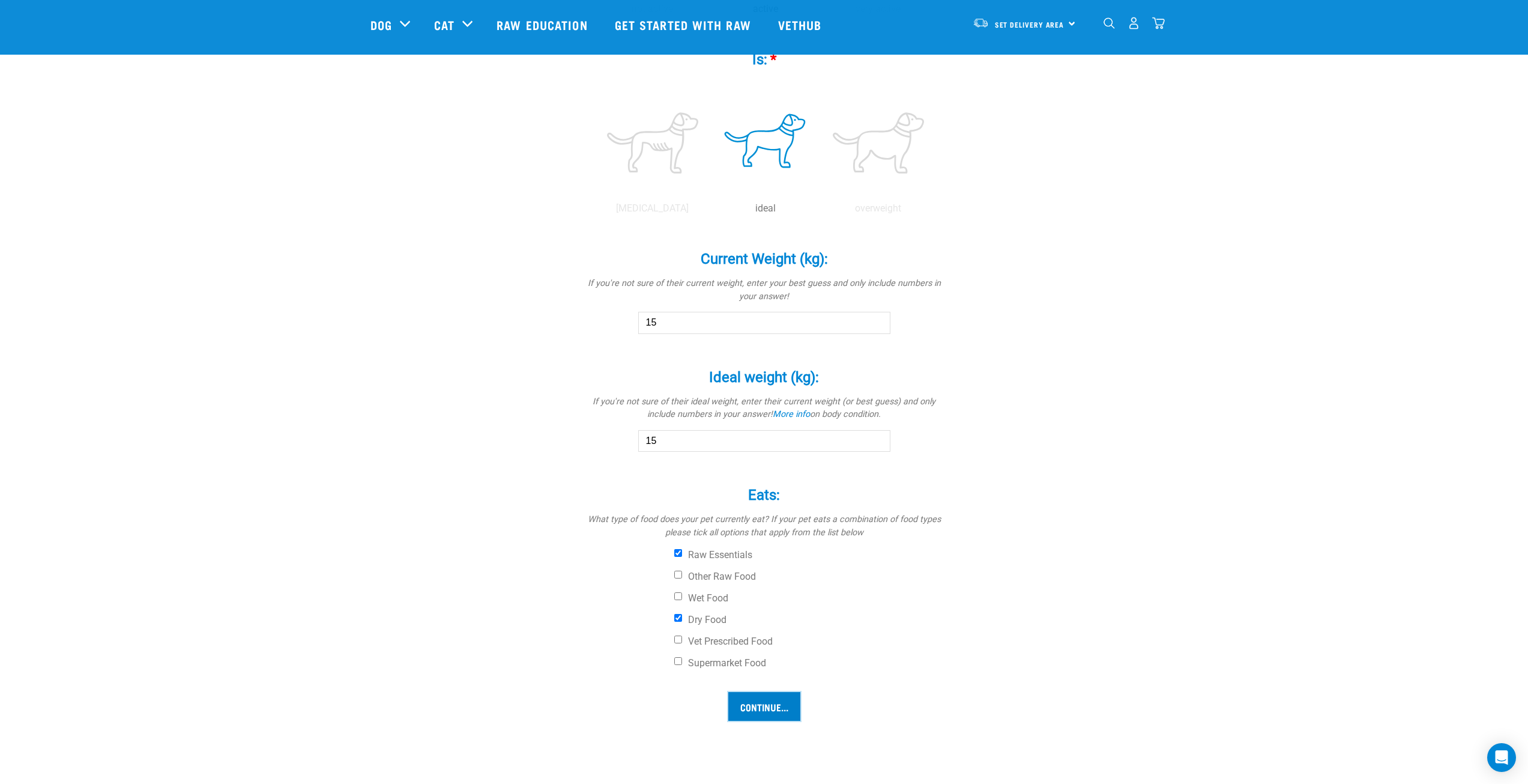
click at [776, 697] on input "Continue..." at bounding box center [764, 706] width 72 height 29
click at [778, 714] on input "Continue..." at bounding box center [764, 706] width 72 height 29
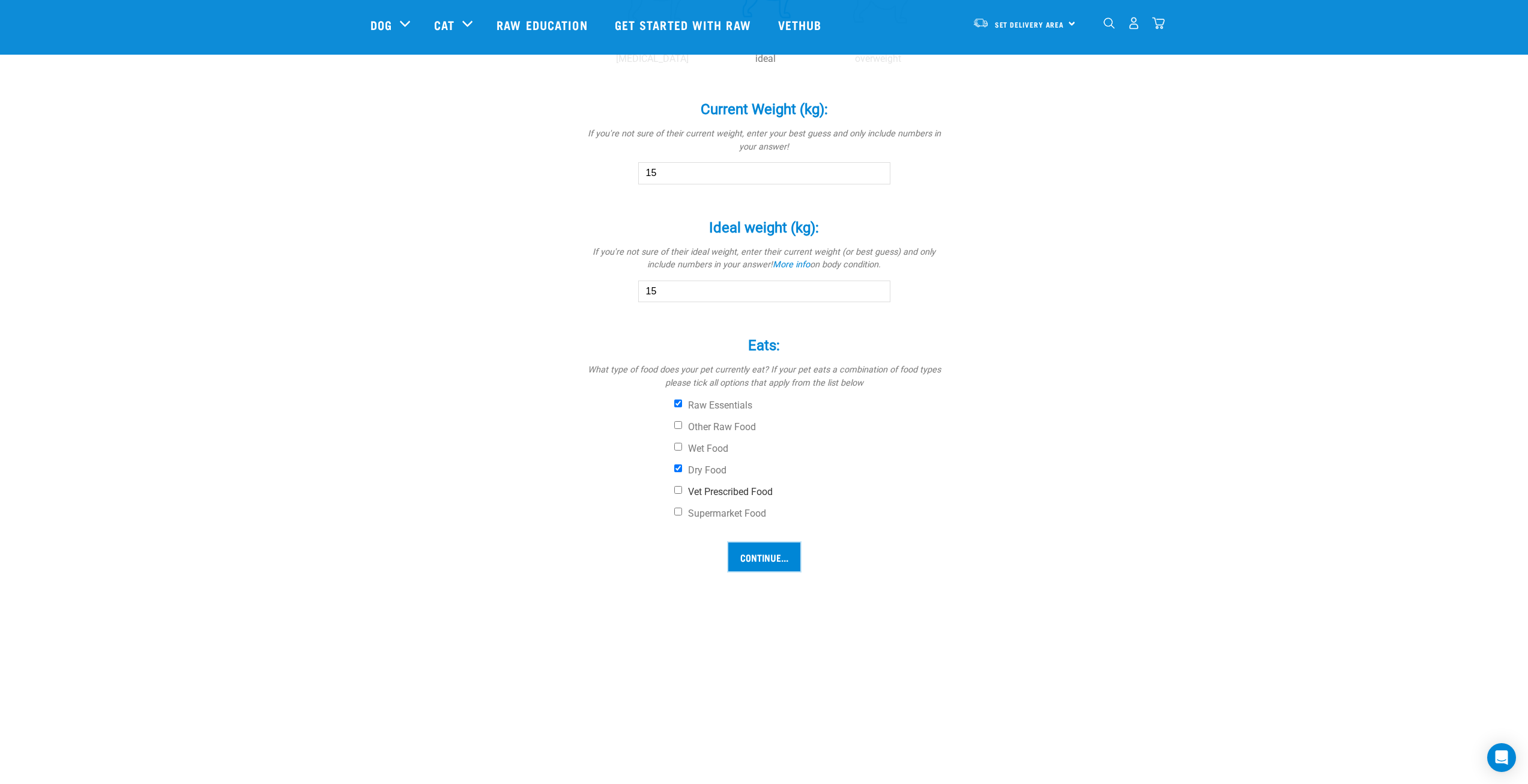
scroll to position [660, 0]
click at [757, 550] on input "Continue..." at bounding box center [764, 556] width 72 height 29
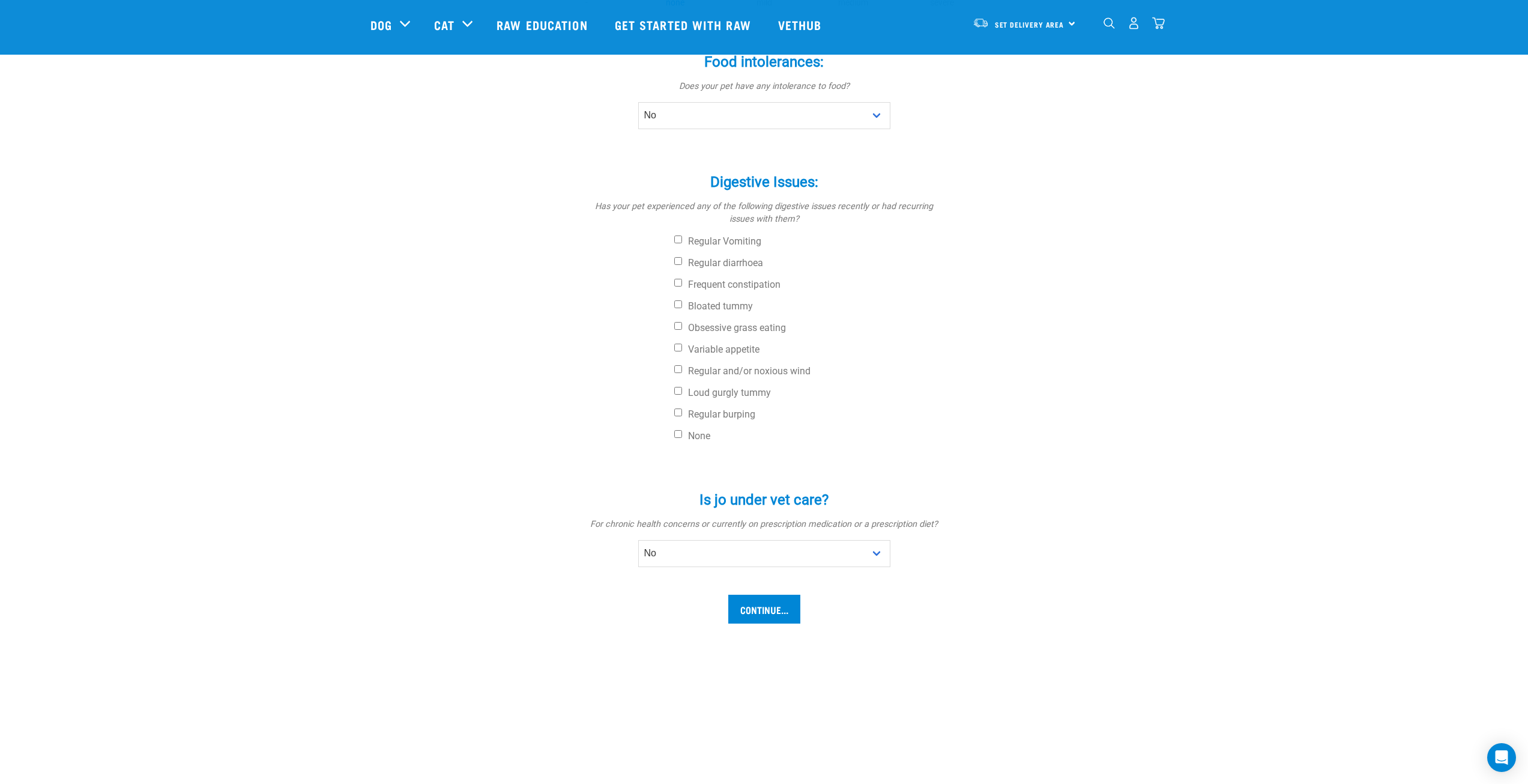
scroll to position [360, 0]
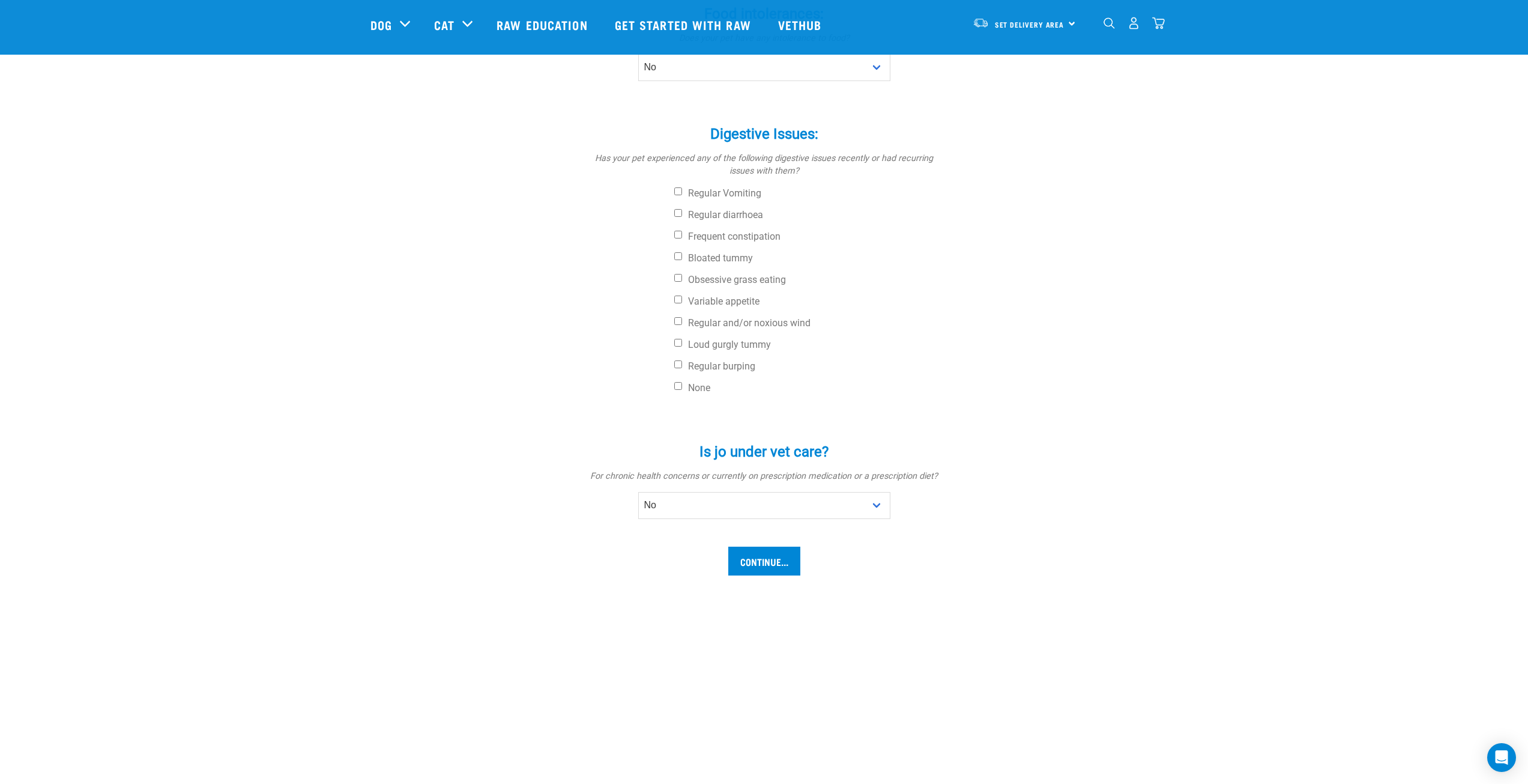
click at [768, 581] on div "Does jo have any... Skin issues: * Does your pet itch or scratch? - none mild m…" at bounding box center [764, 163] width 788 height 853
click at [772, 566] on input "Continue..." at bounding box center [764, 561] width 72 height 29
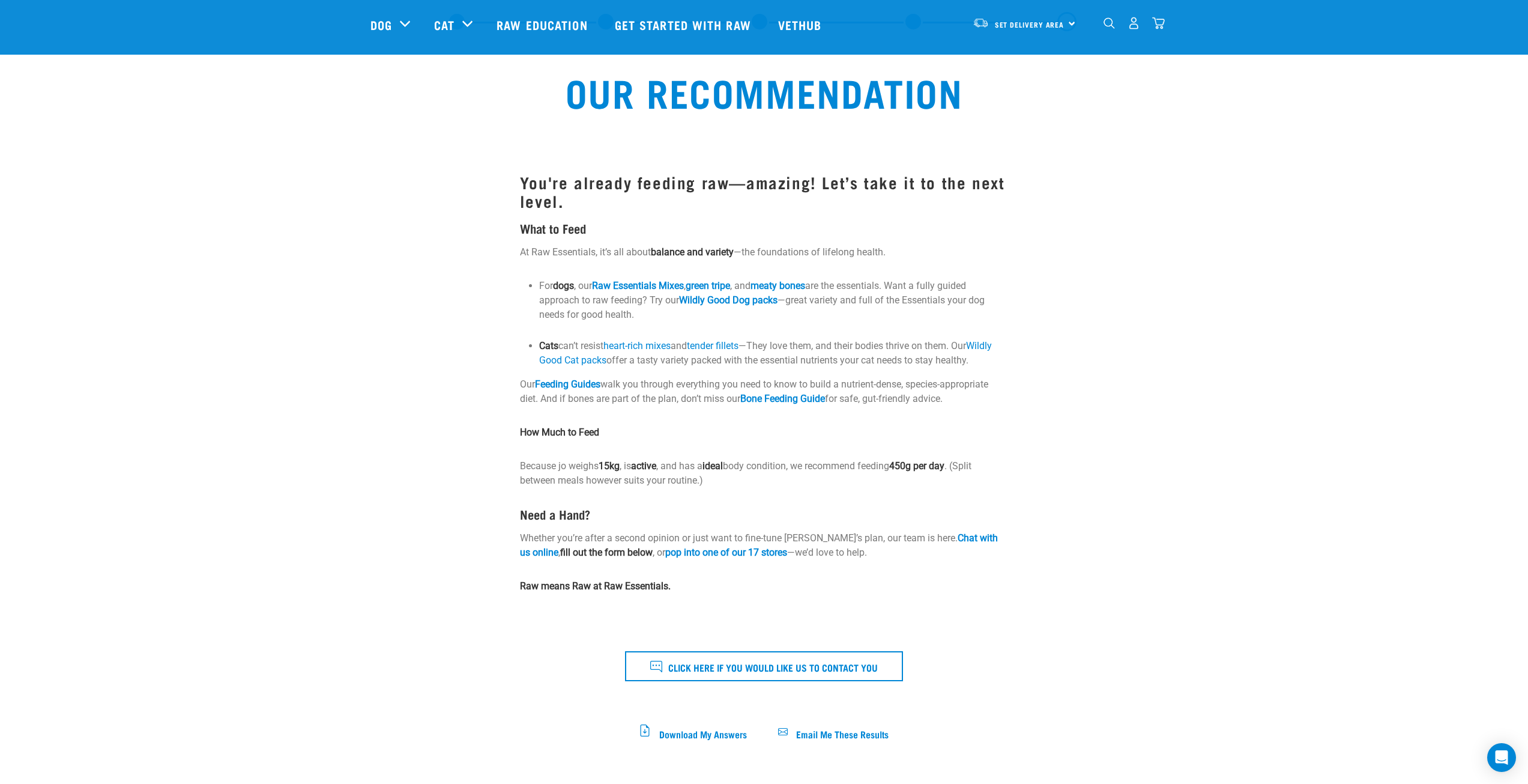
scroll to position [120, 0]
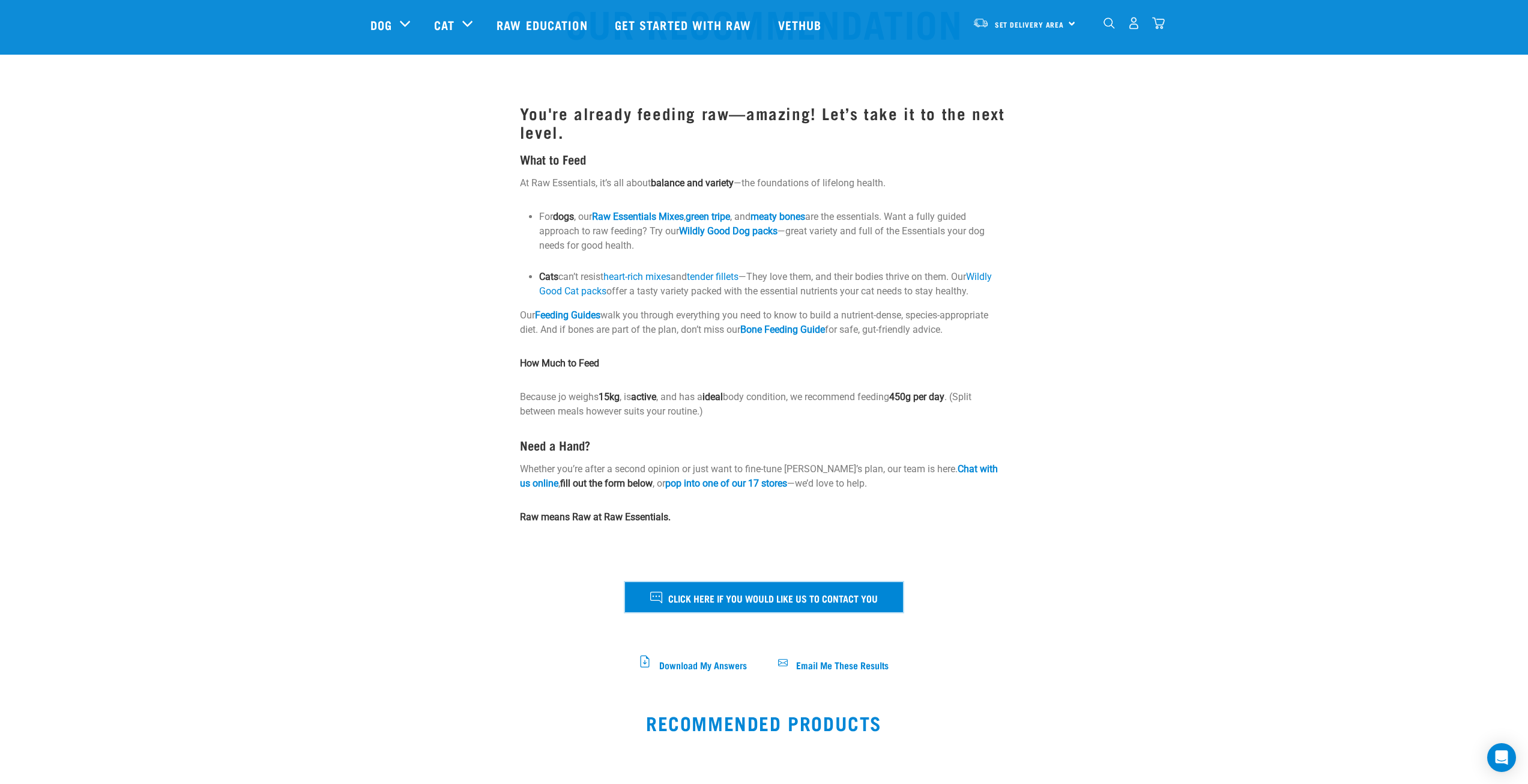
click at [753, 601] on span "Click here if you would like us to contact you" at bounding box center [773, 597] width 210 height 16
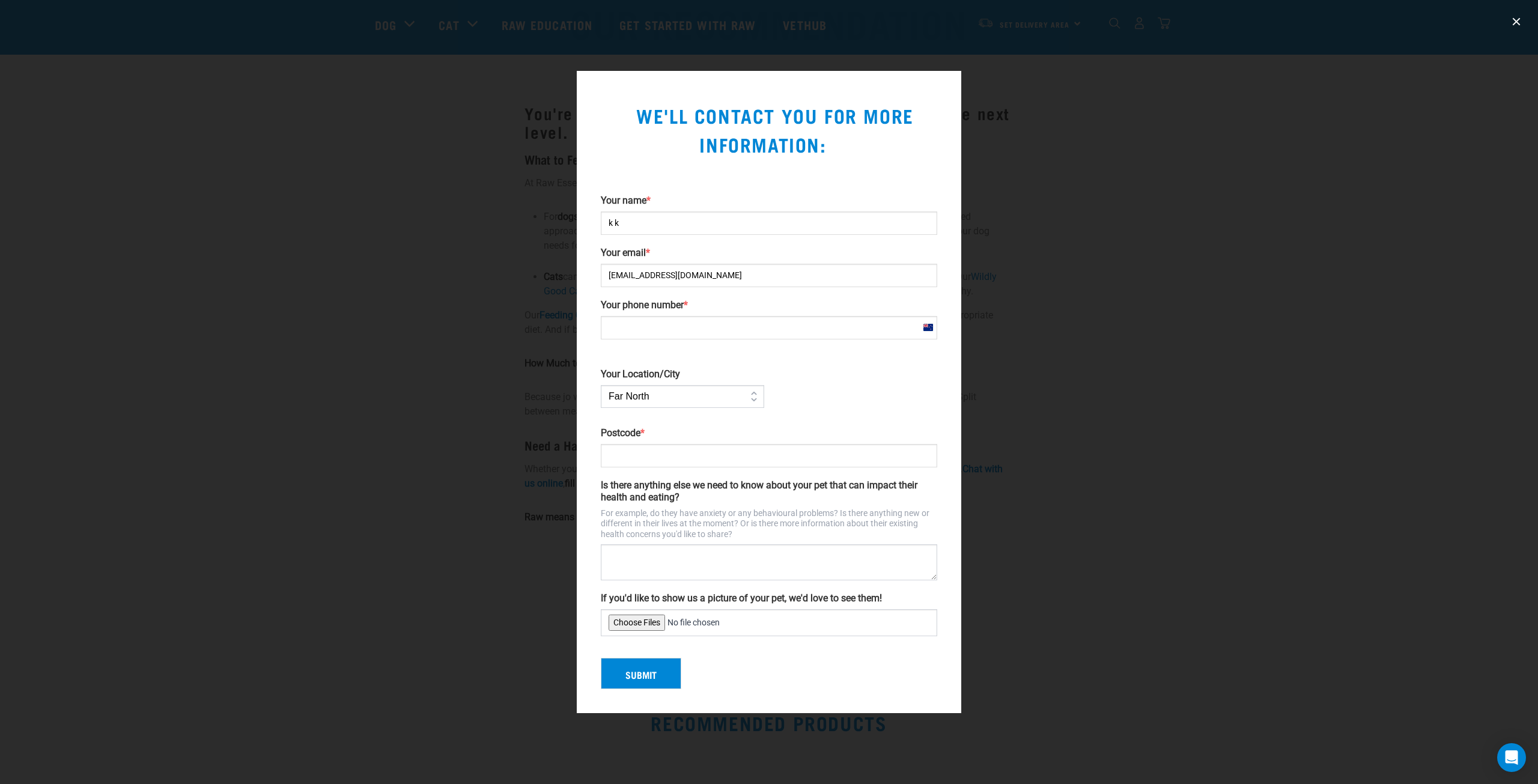
click at [535, 83] on div at bounding box center [769, 392] width 1538 height 784
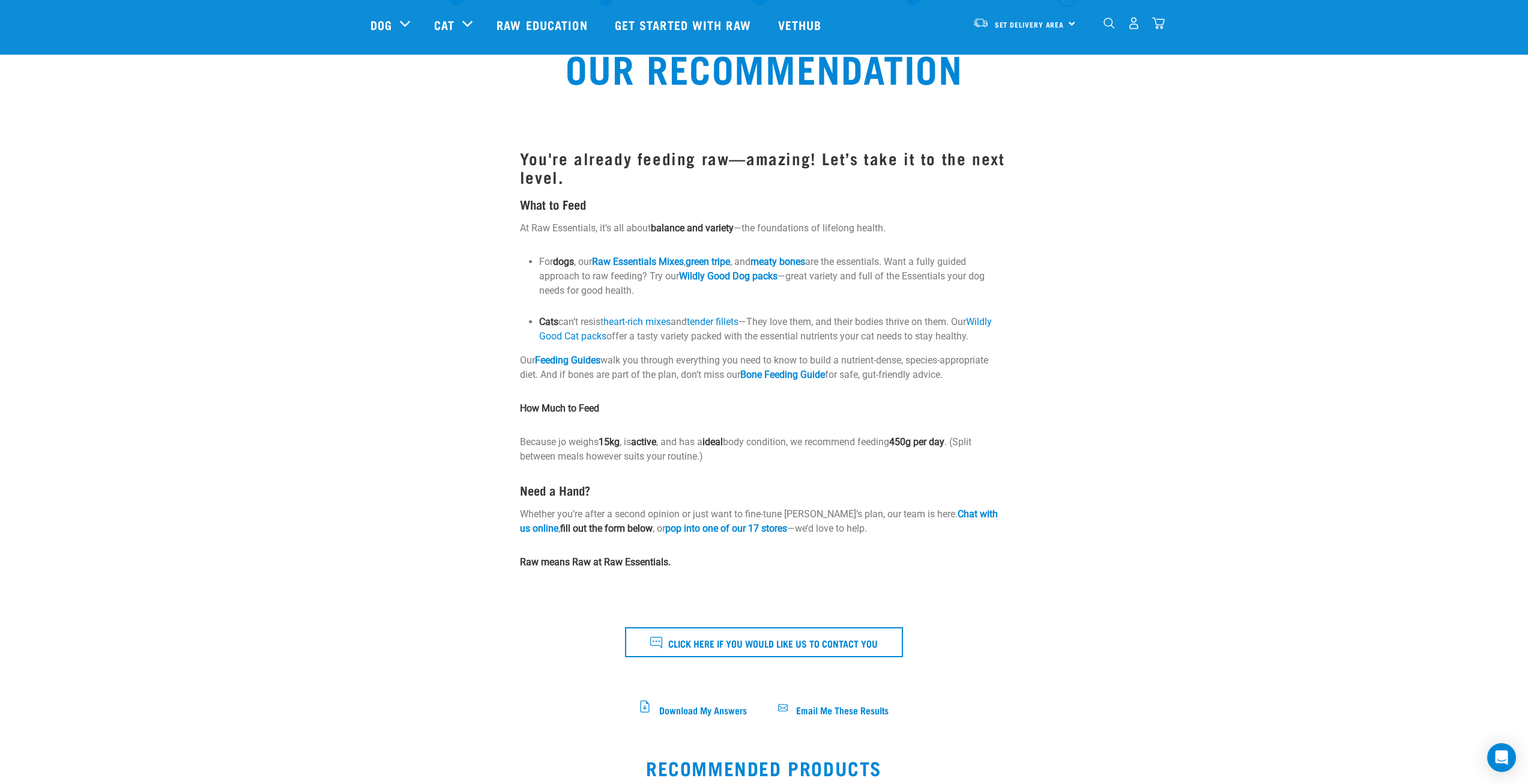
scroll to position [60, 0]
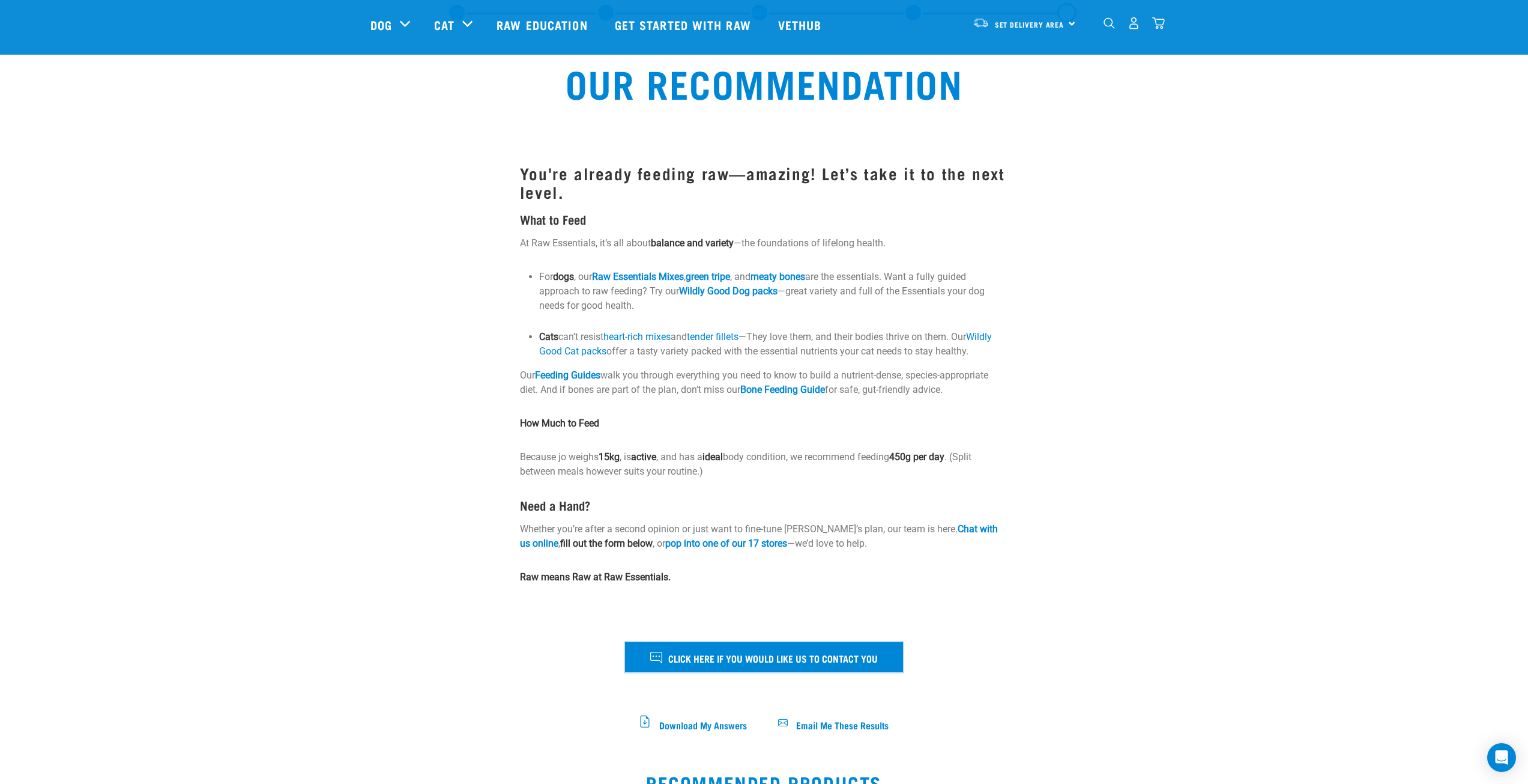
click at [794, 665] on span "Click here if you would like us to contact you" at bounding box center [773, 657] width 210 height 16
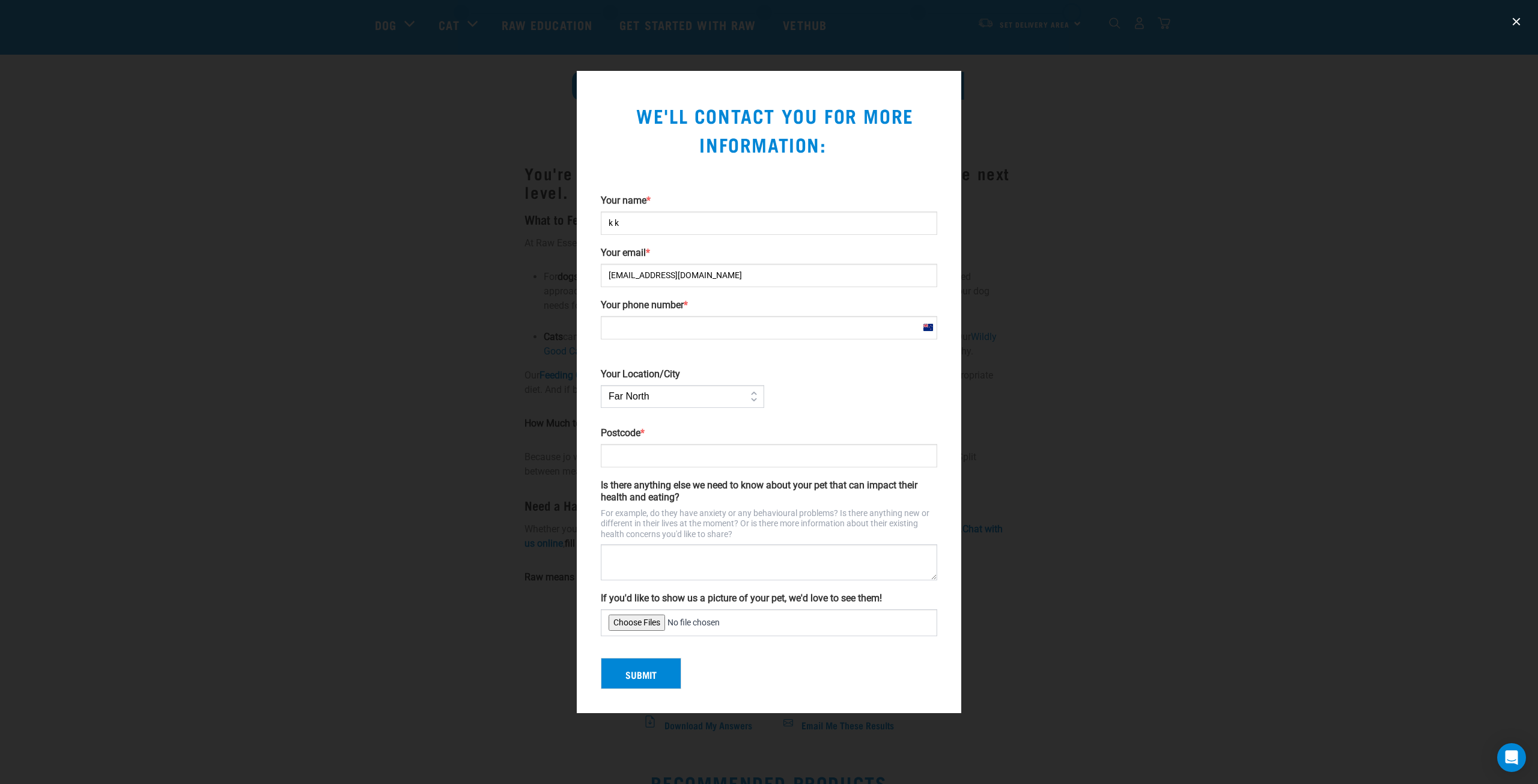
click at [1034, 391] on div at bounding box center [769, 392] width 1538 height 784
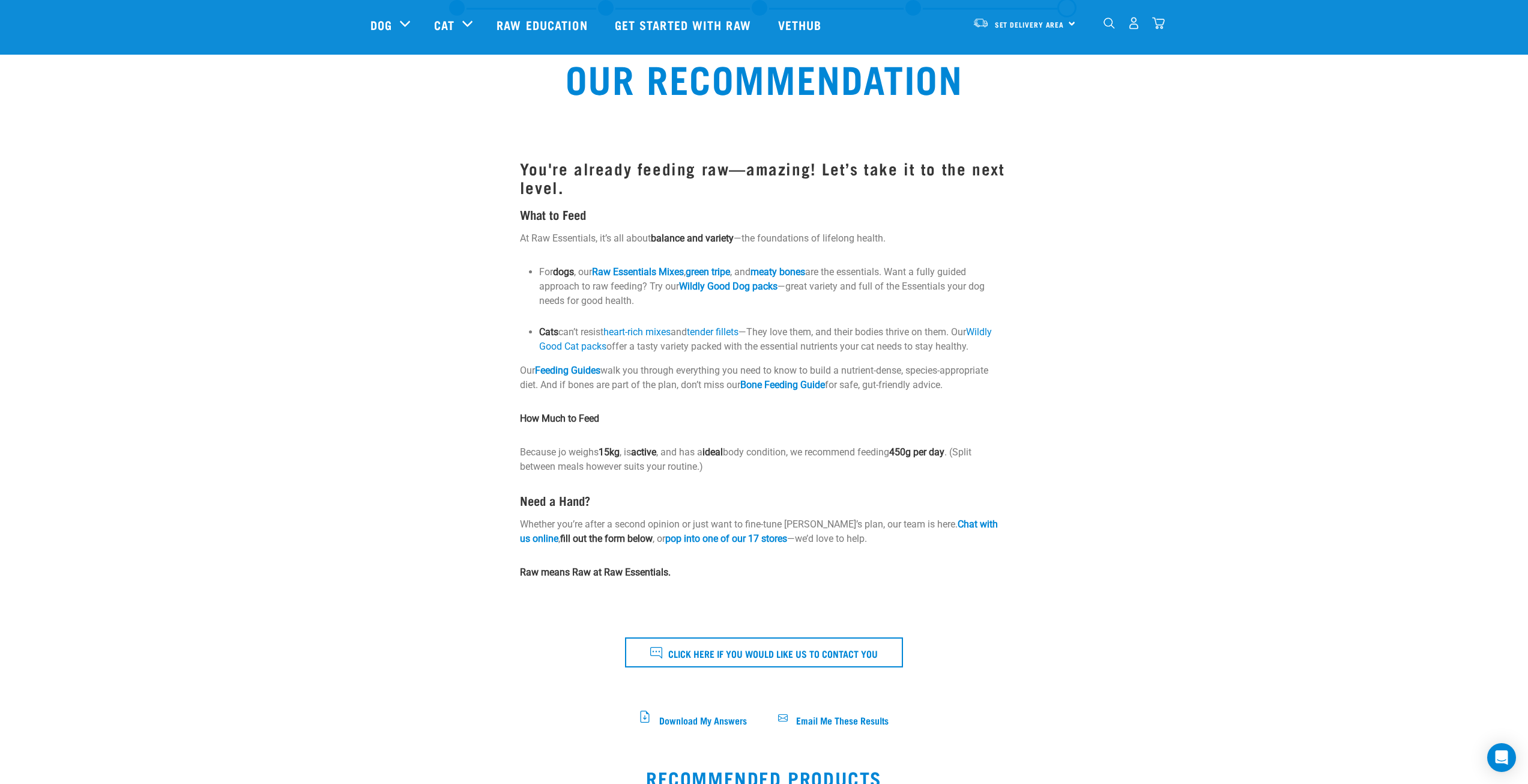
scroll to position [180, 0]
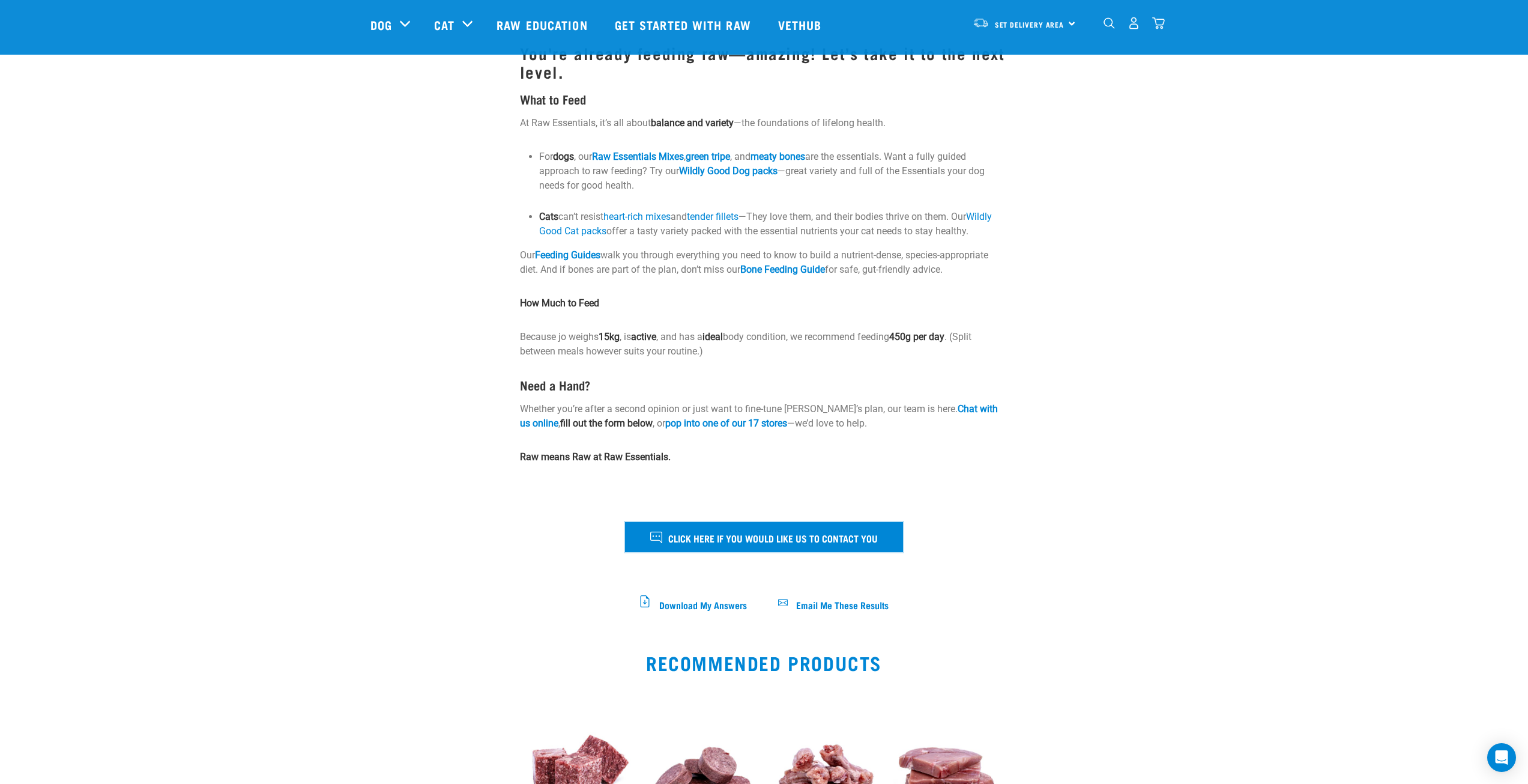
click at [778, 538] on span "Click here if you would like us to contact you" at bounding box center [773, 537] width 210 height 16
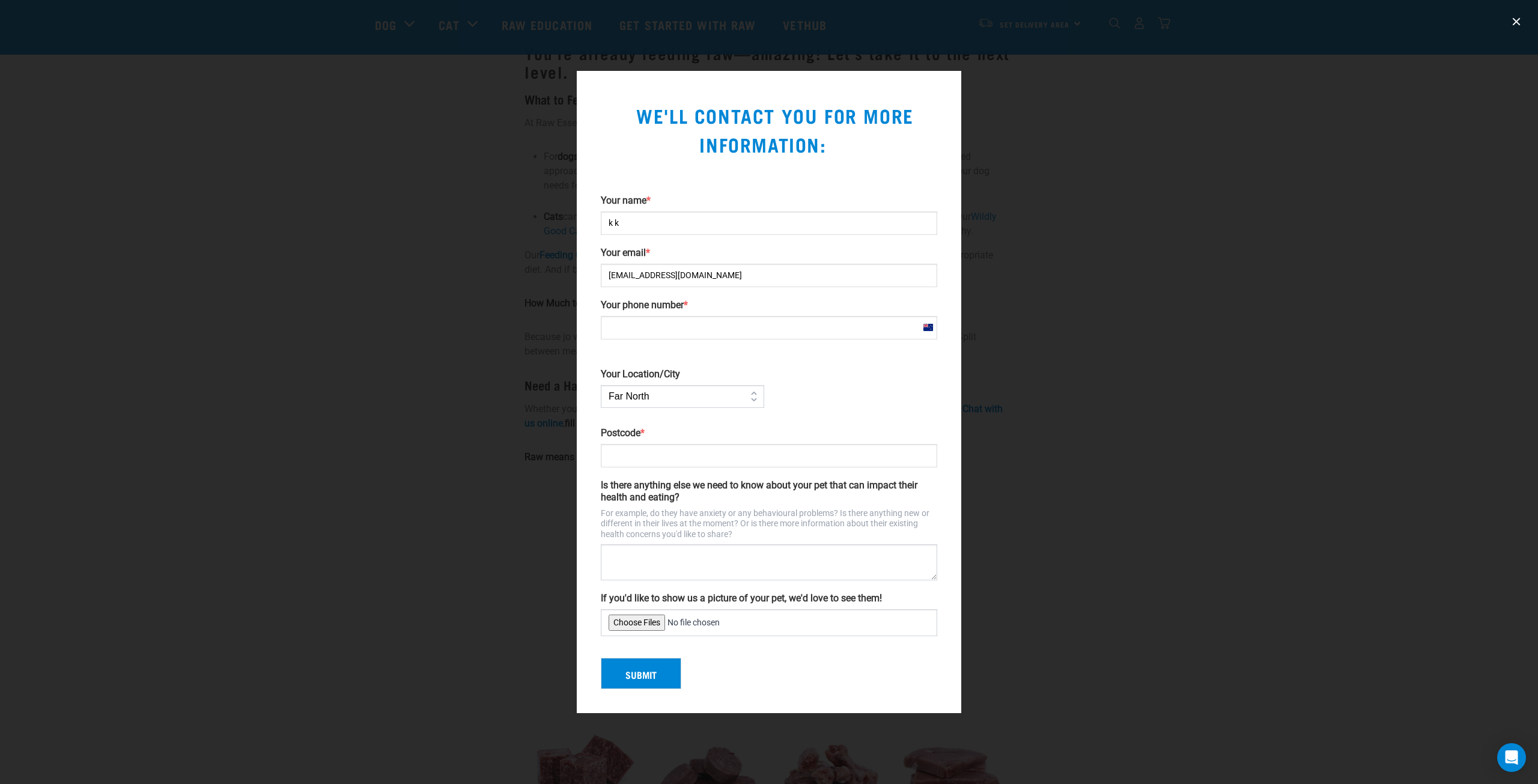
drag, startPoint x: 558, startPoint y: 57, endPoint x: 608, endPoint y: 118, distance: 78.9
click at [612, 122] on div "We'll contact you for more information: Your name * k k Your email * Tj@xyz.com…" at bounding box center [769, 392] width 1538 height 784
click at [1098, 157] on div at bounding box center [769, 392] width 1538 height 784
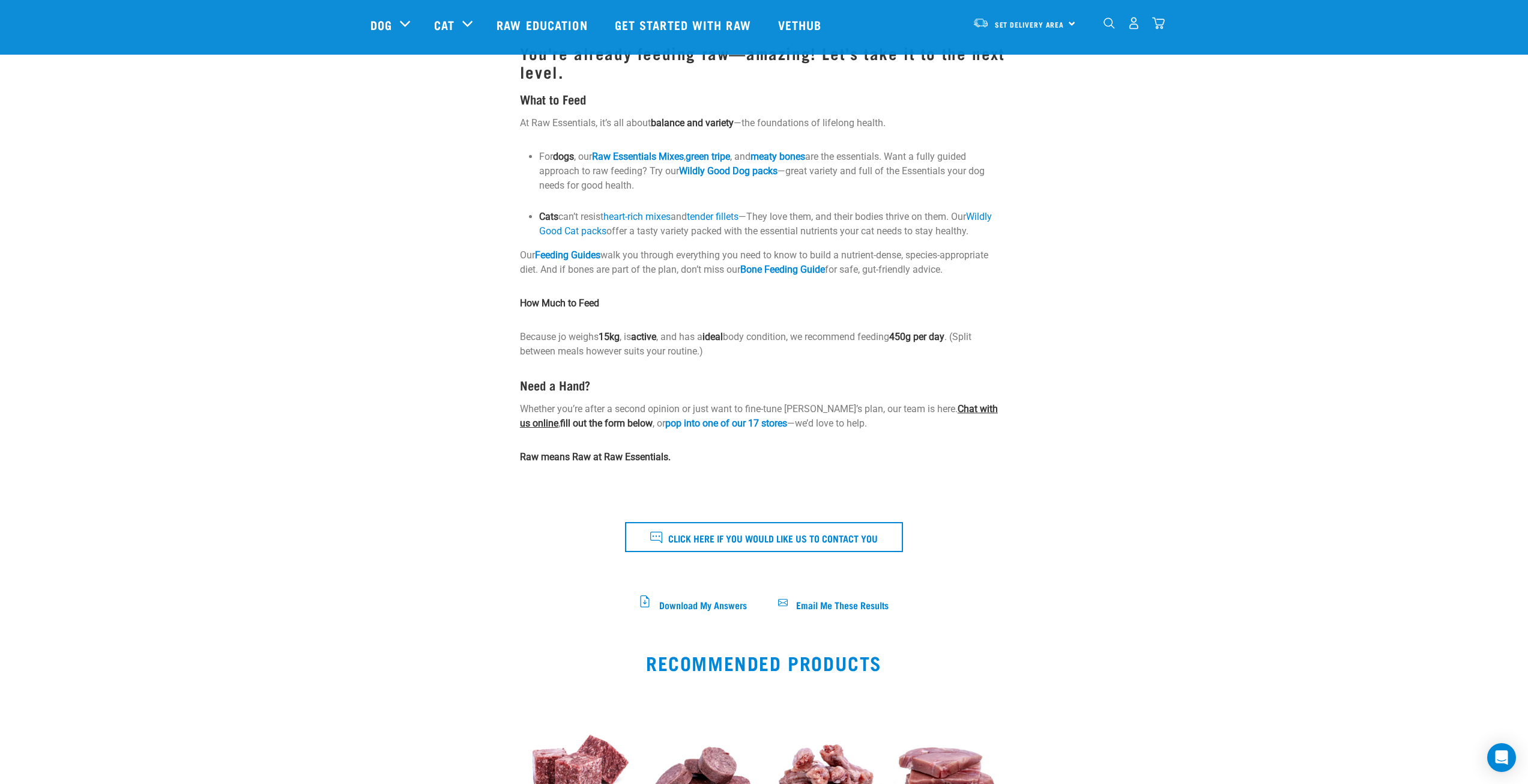
click at [934, 411] on link "Chat with us online" at bounding box center [758, 416] width 478 height 26
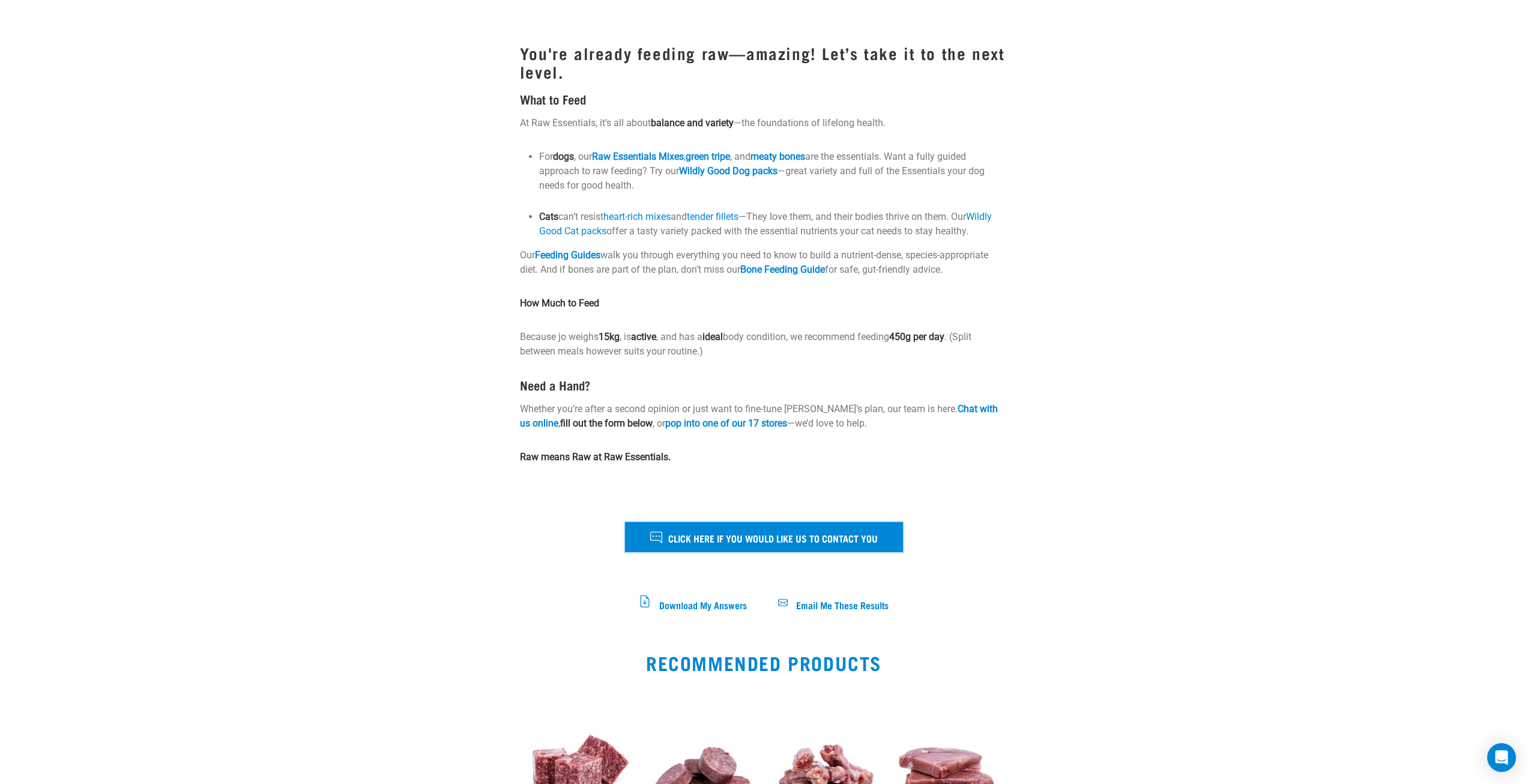
click at [758, 542] on span "Click here if you would like us to contact you" at bounding box center [773, 537] width 210 height 16
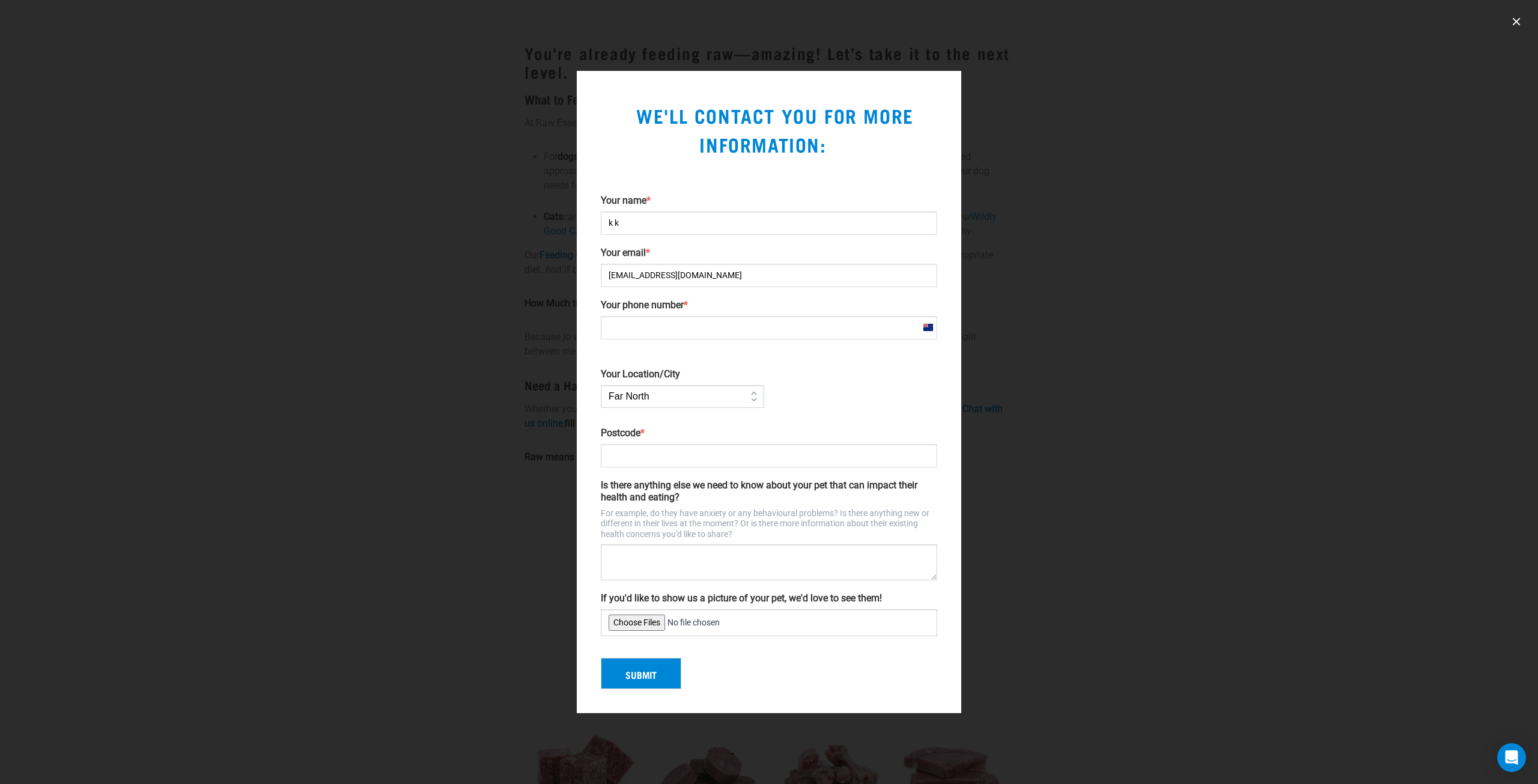
click at [750, 395] on select "Far North Auckland Waikato Bay of Plenty Coromandel Taranaki Hawkes Bay/Gisborn…" at bounding box center [682, 396] width 163 height 23
click at [807, 391] on div "Your name * k k Your email * Tj@xyz.com Your phone number * New Zealand +64 You…" at bounding box center [769, 415] width 346 height 442
click at [619, 57] on div at bounding box center [769, 392] width 1538 height 784
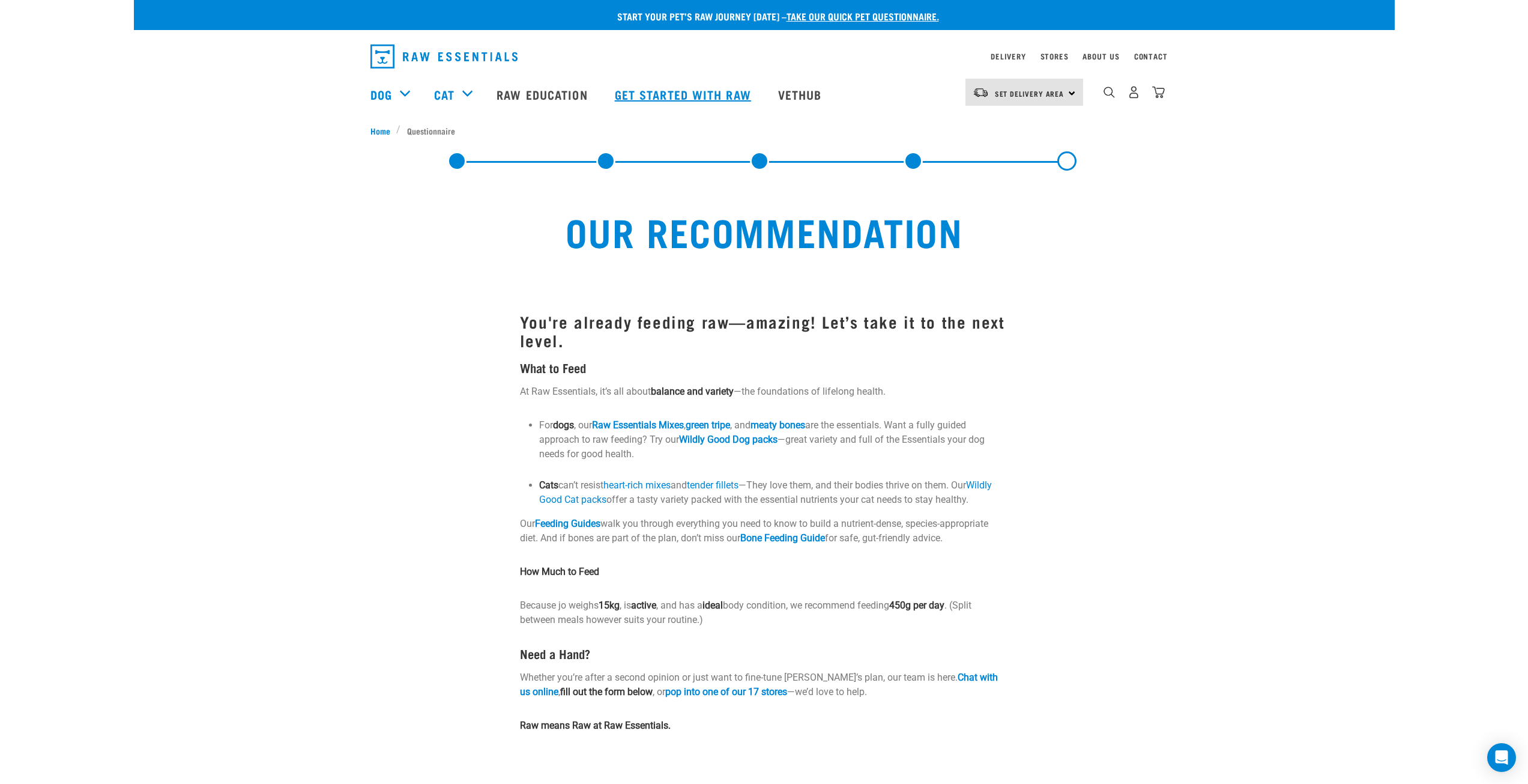
click at [674, 94] on link "Get started with Raw" at bounding box center [683, 94] width 163 height 48
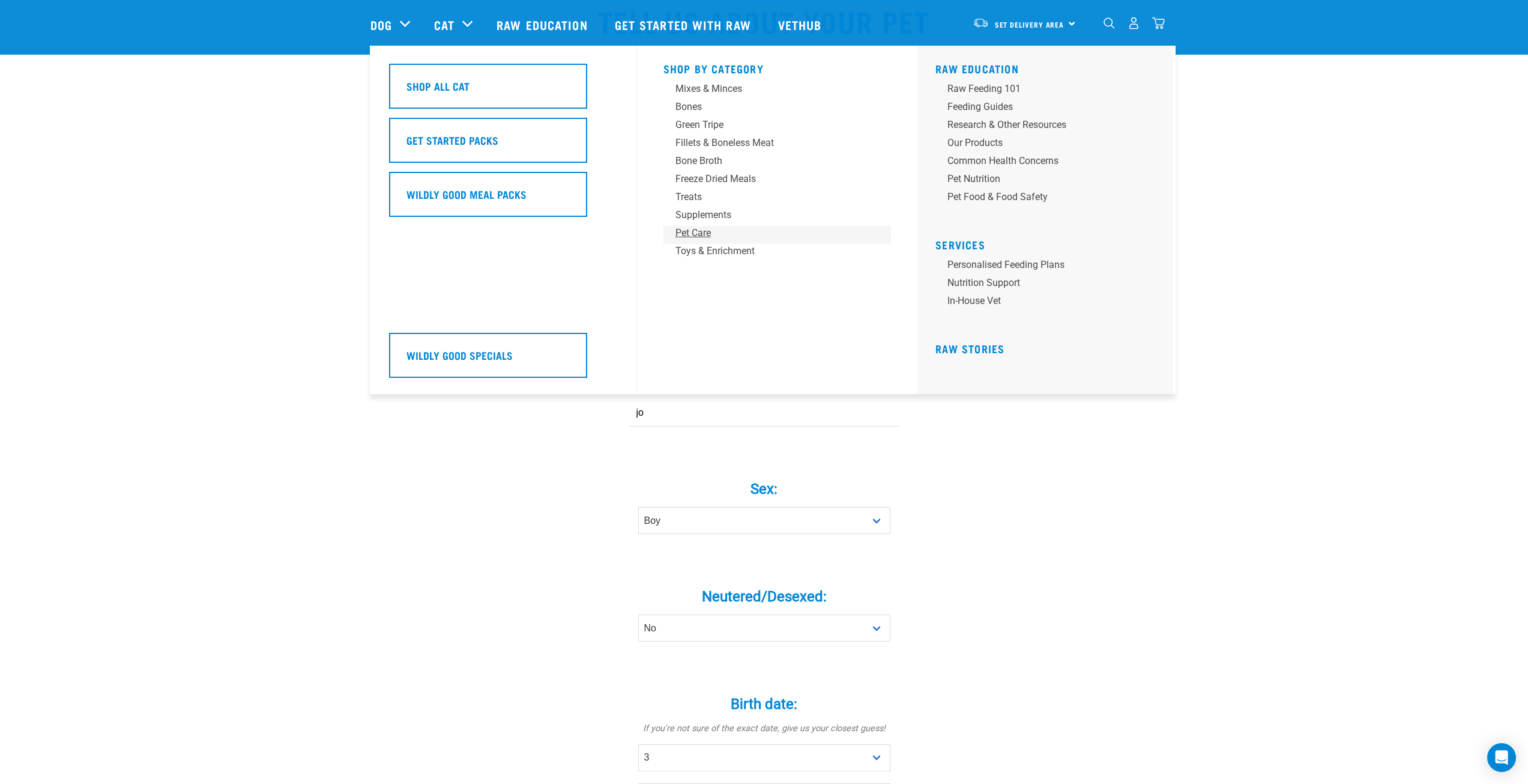
scroll to position [120, 0]
click at [386, 32] on link "Dog" at bounding box center [381, 24] width 21 height 18
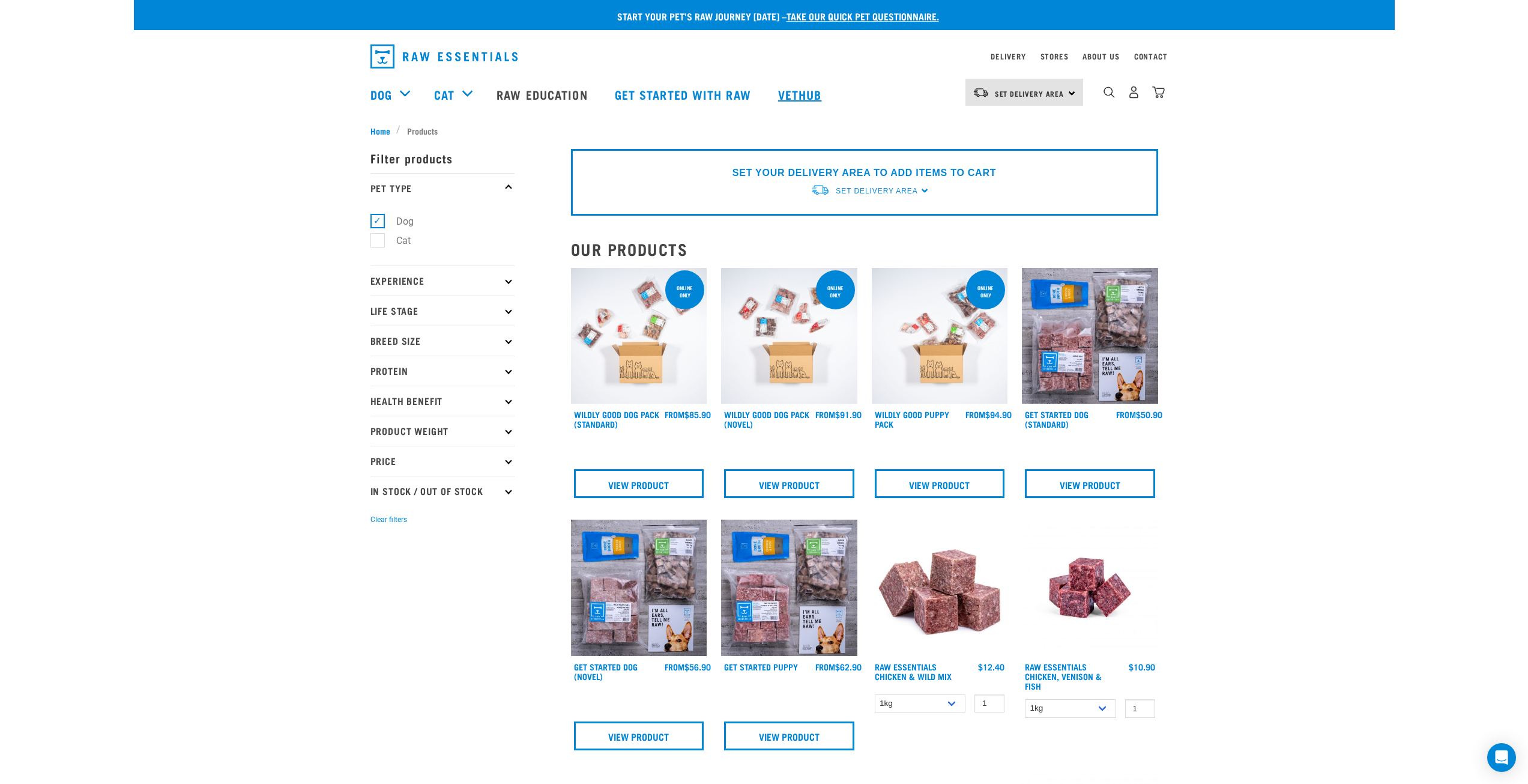
click at [791, 94] on link "Vethub" at bounding box center [802, 94] width 71 height 48
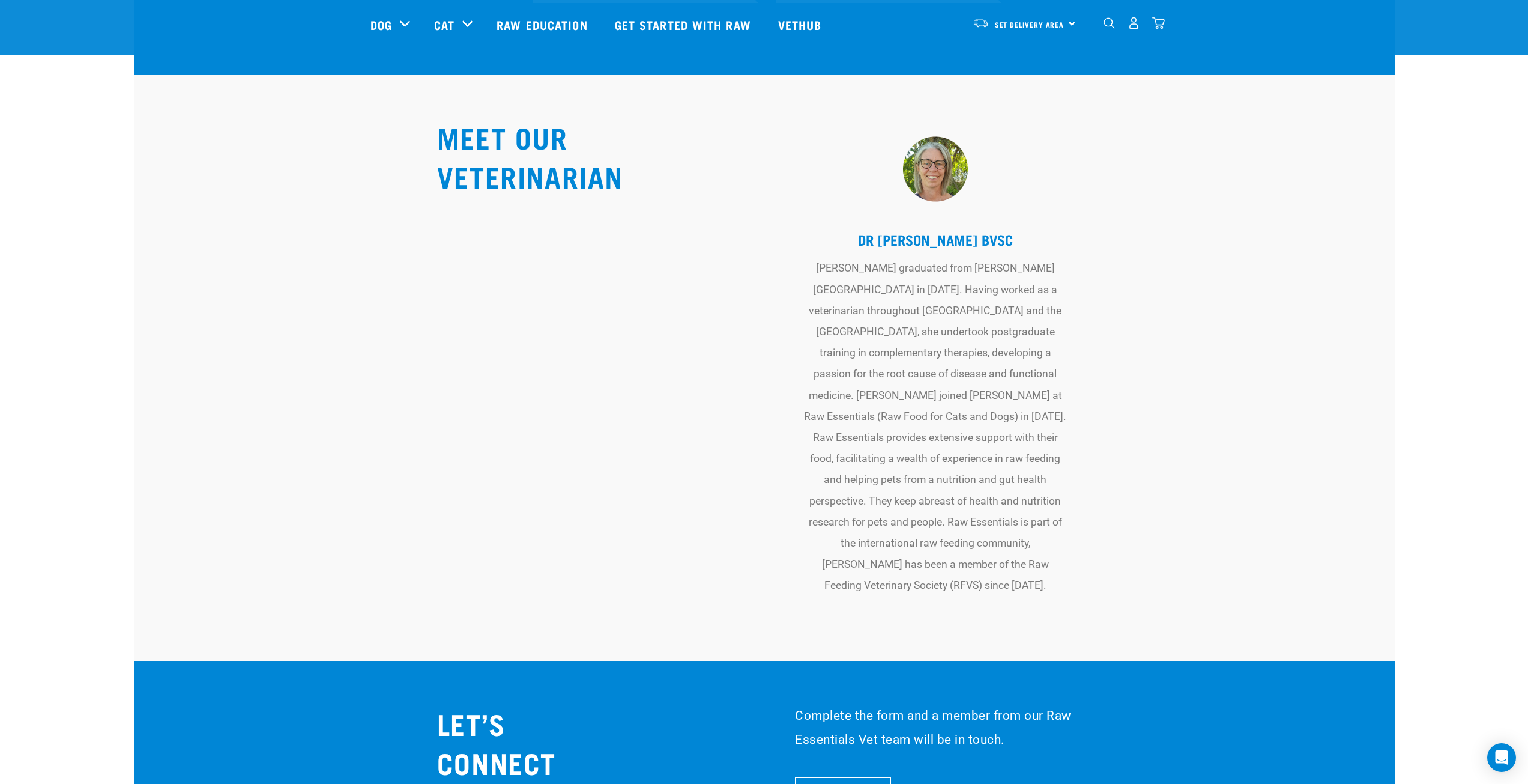
scroll to position [4443, 0]
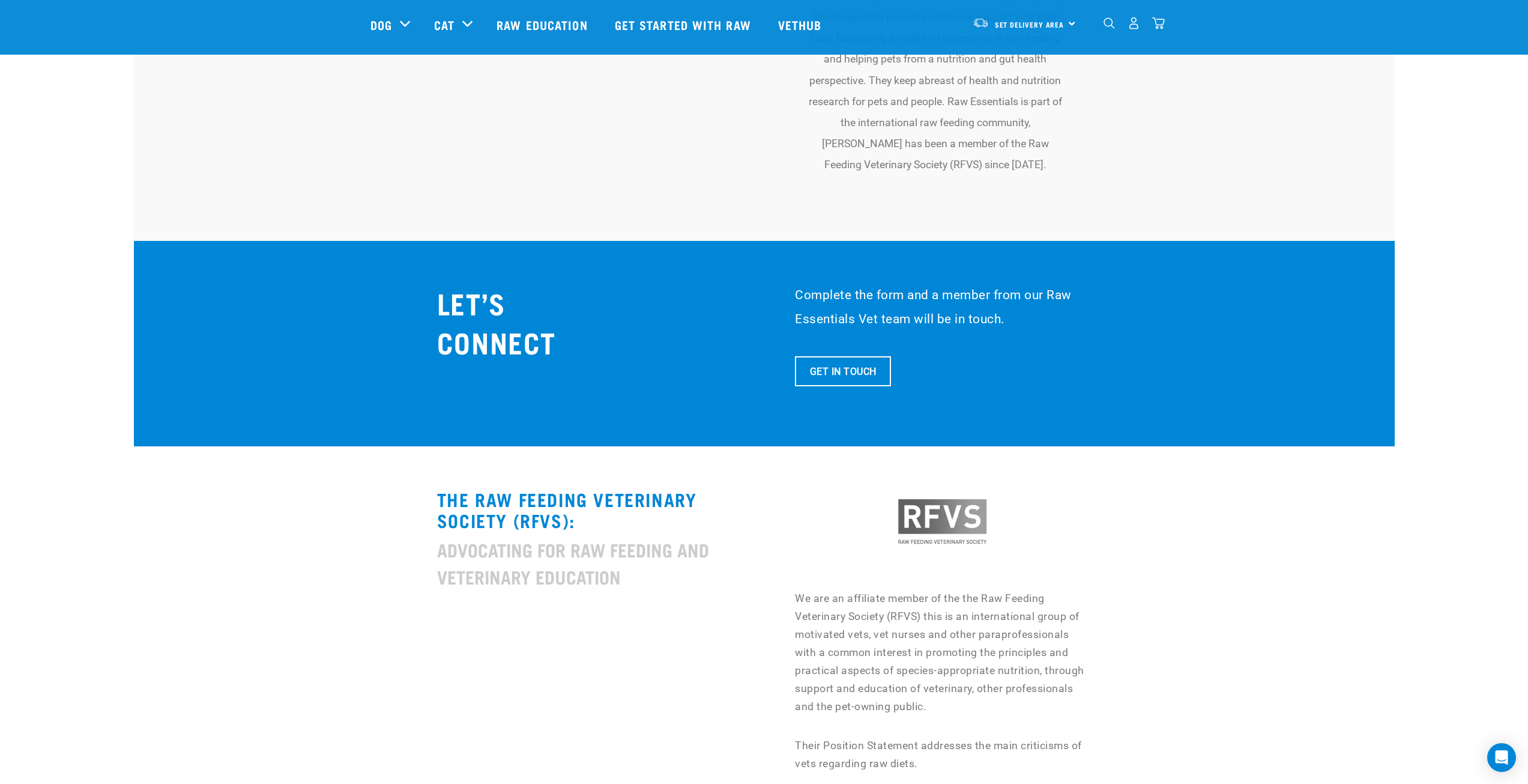
click at [830, 356] on link "Get In Touch" at bounding box center [843, 371] width 96 height 30
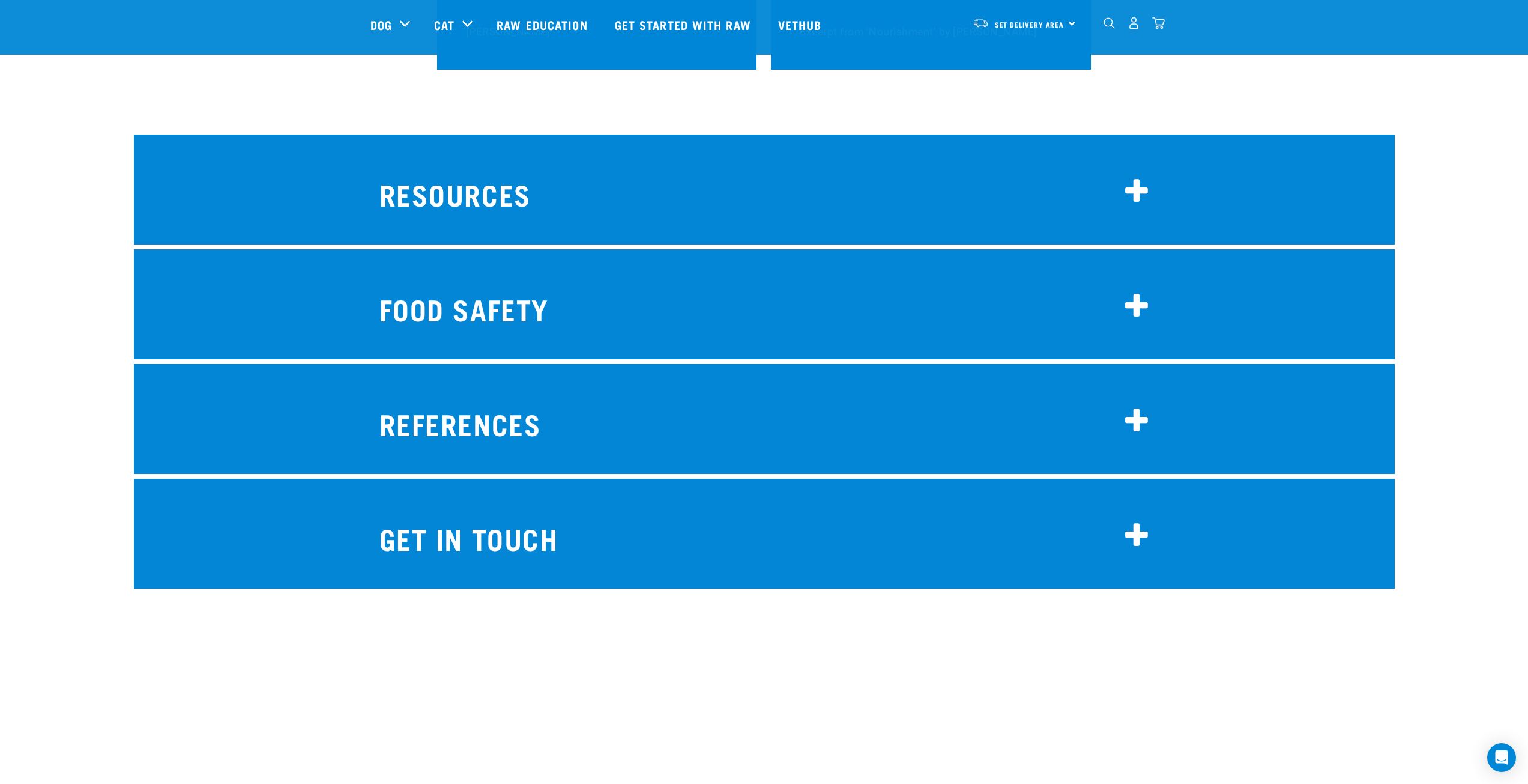
scroll to position [9388, 0]
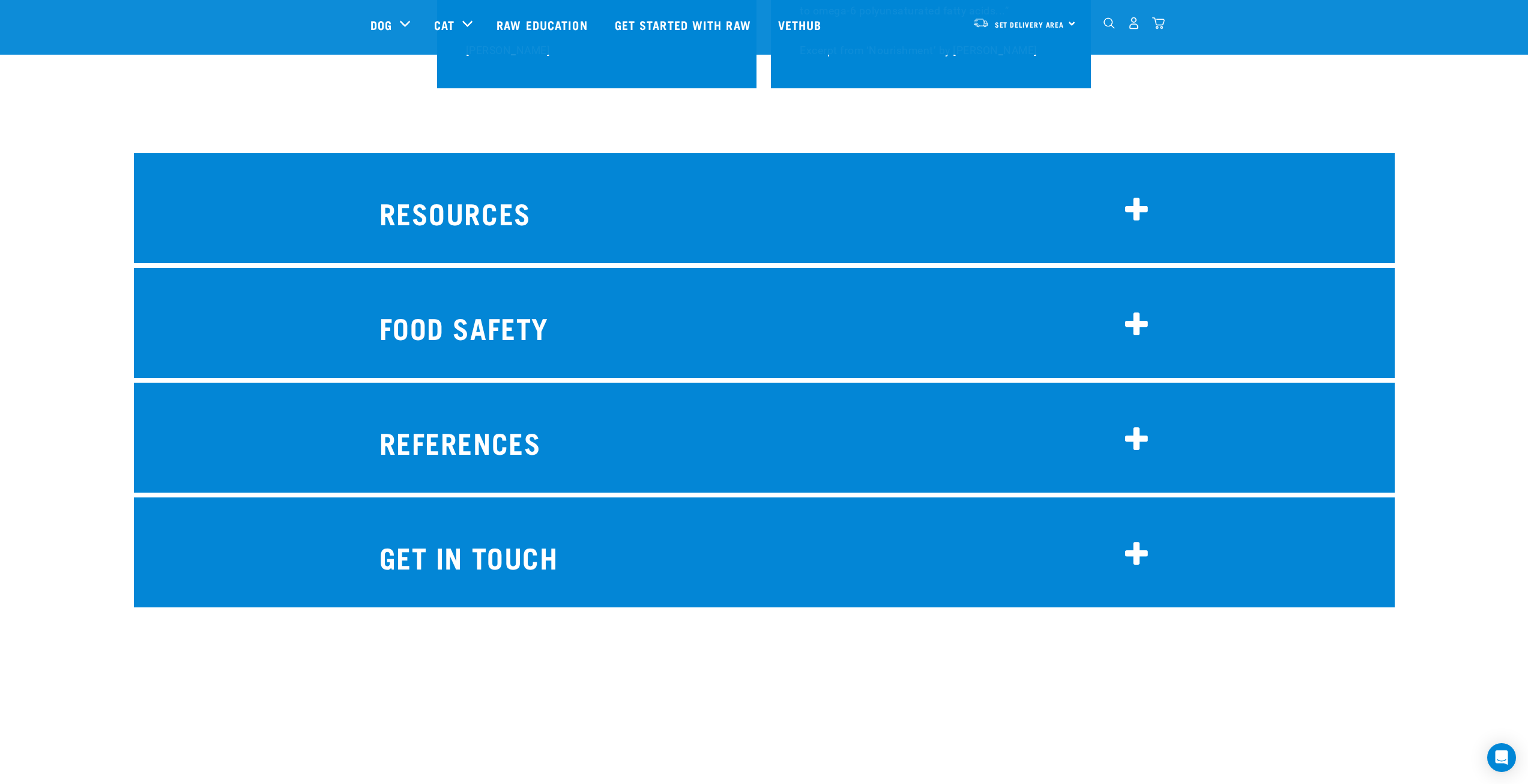
click at [1130, 540] on icon at bounding box center [1137, 554] width 24 height 29
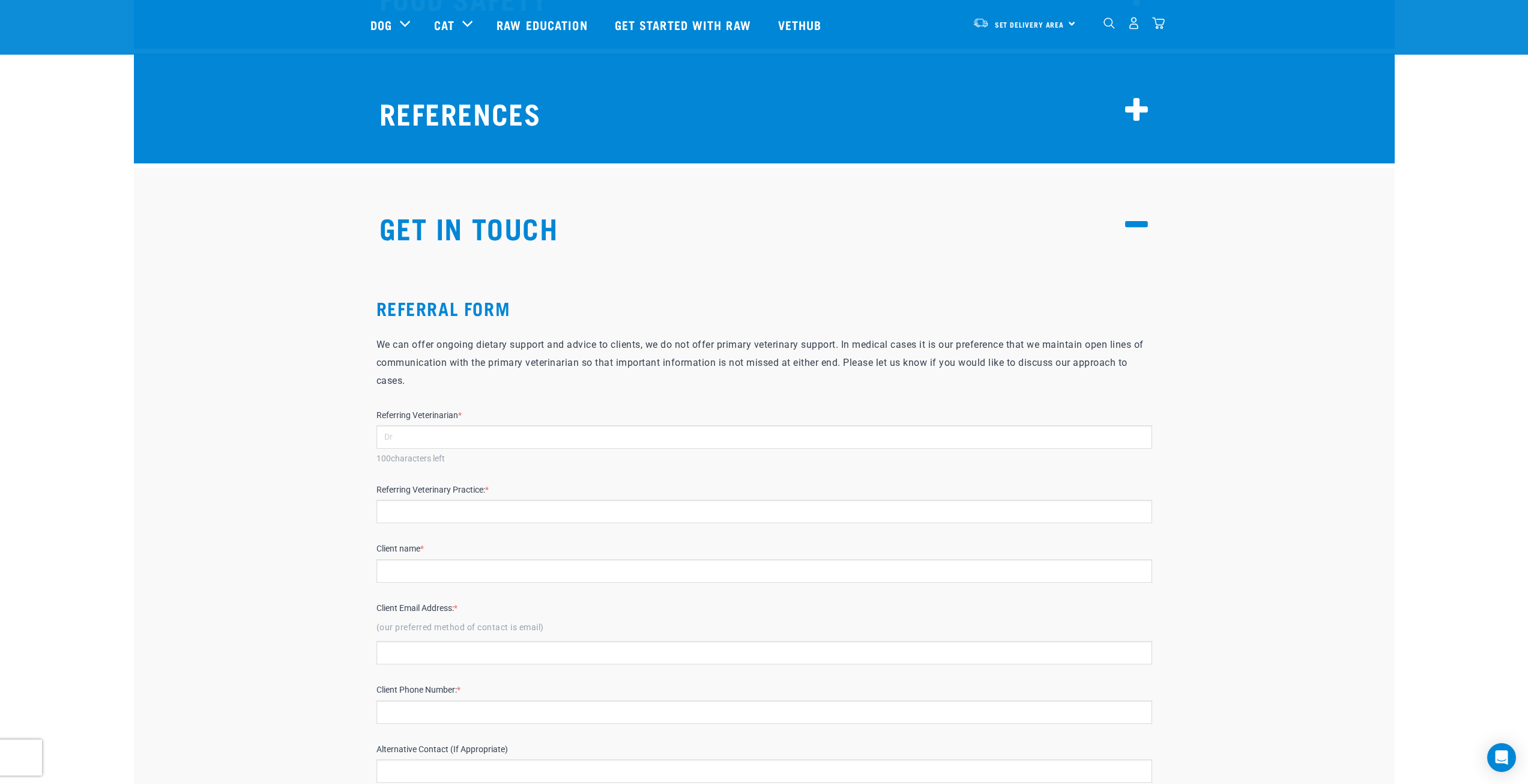
scroll to position [9688, 0]
